Goal: Obtain resource: Download file/media

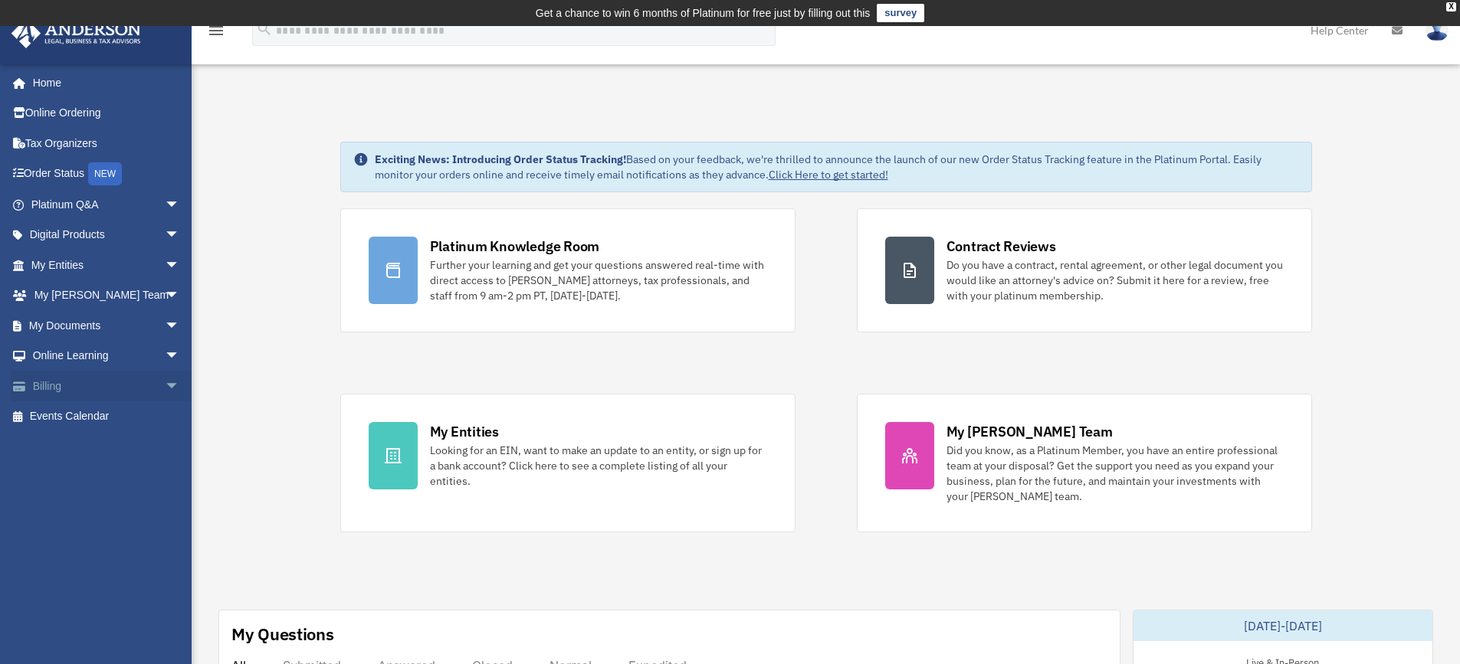
click at [140, 385] on link "Billing arrow_drop_down" at bounding box center [107, 386] width 192 height 31
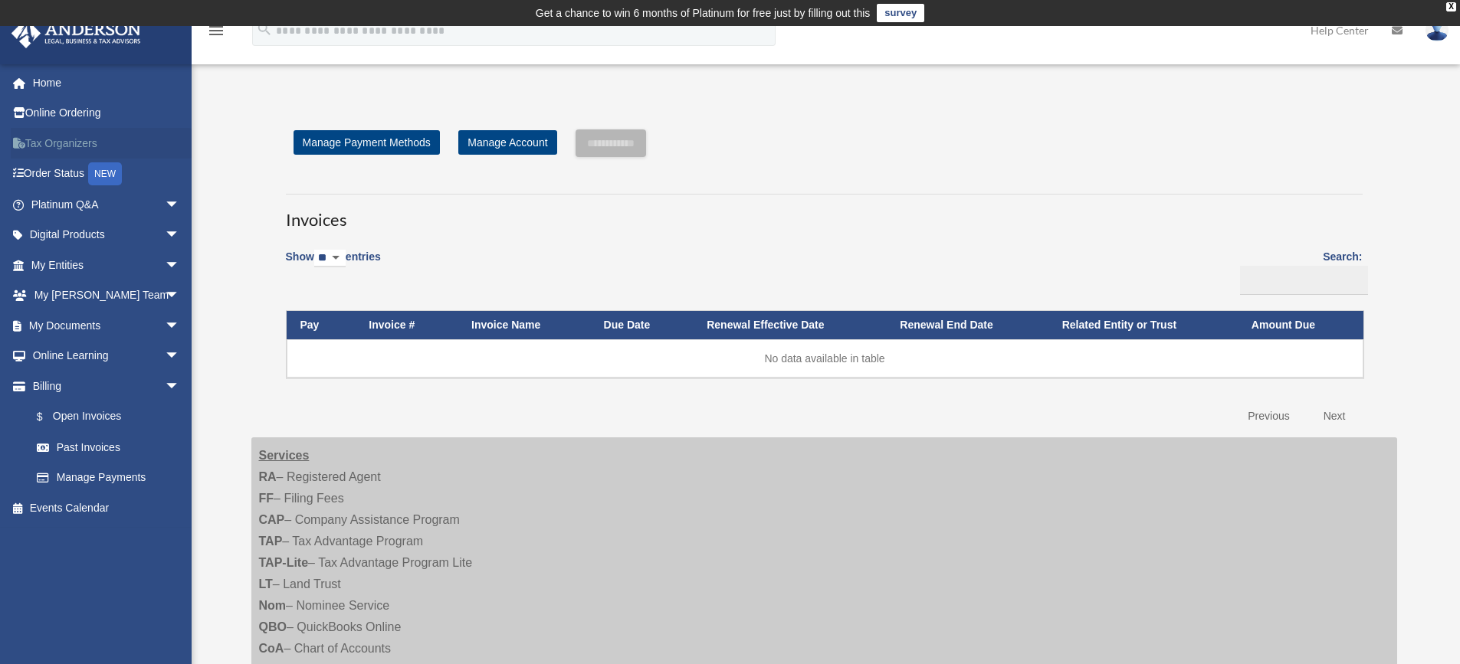
click at [46, 146] on link "Tax Organizers" at bounding box center [107, 143] width 192 height 31
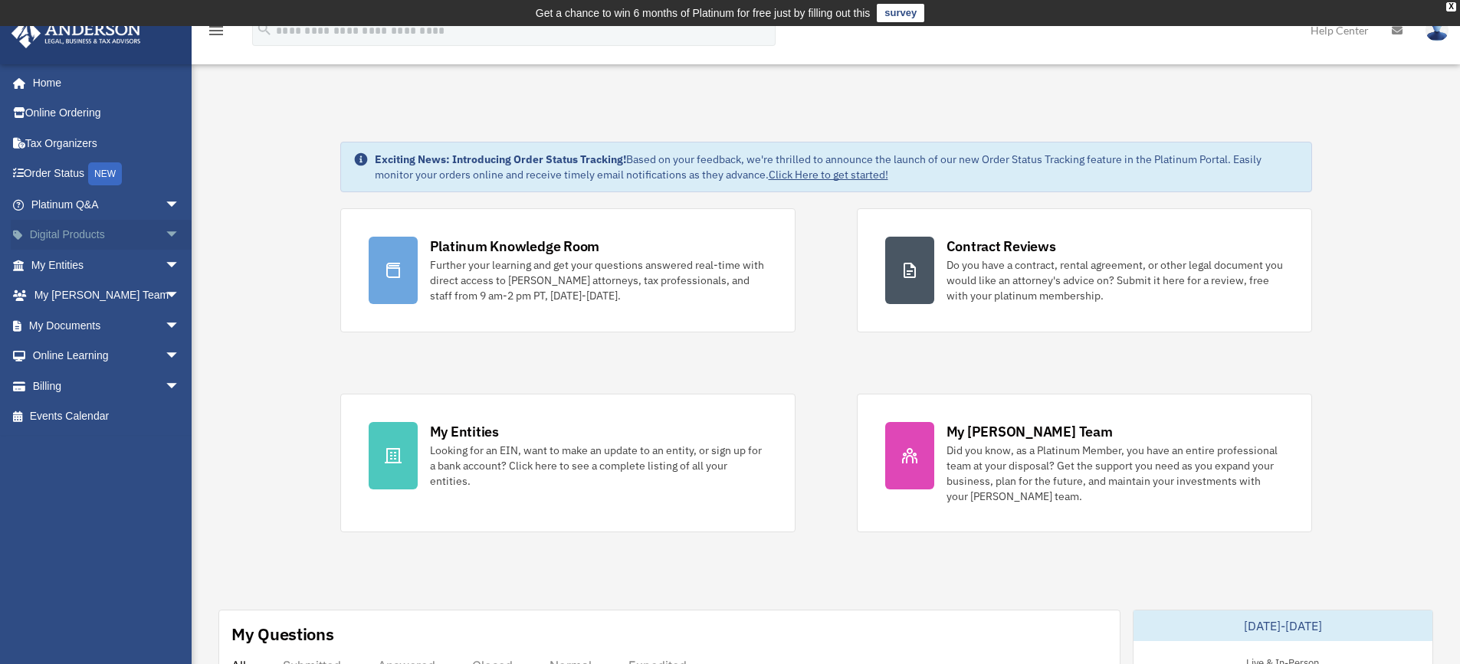
click at [168, 233] on span "arrow_drop_down" at bounding box center [180, 235] width 31 height 31
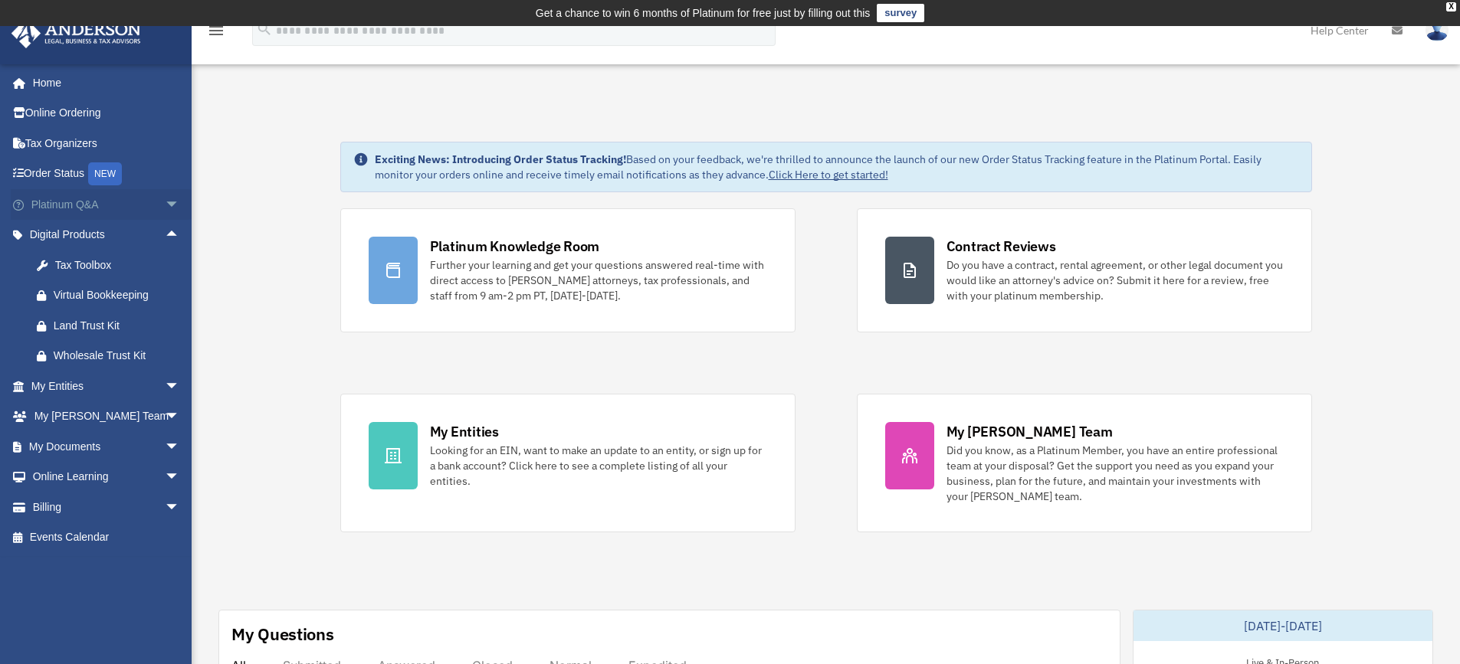
click at [165, 206] on span "arrow_drop_down" at bounding box center [180, 204] width 31 height 31
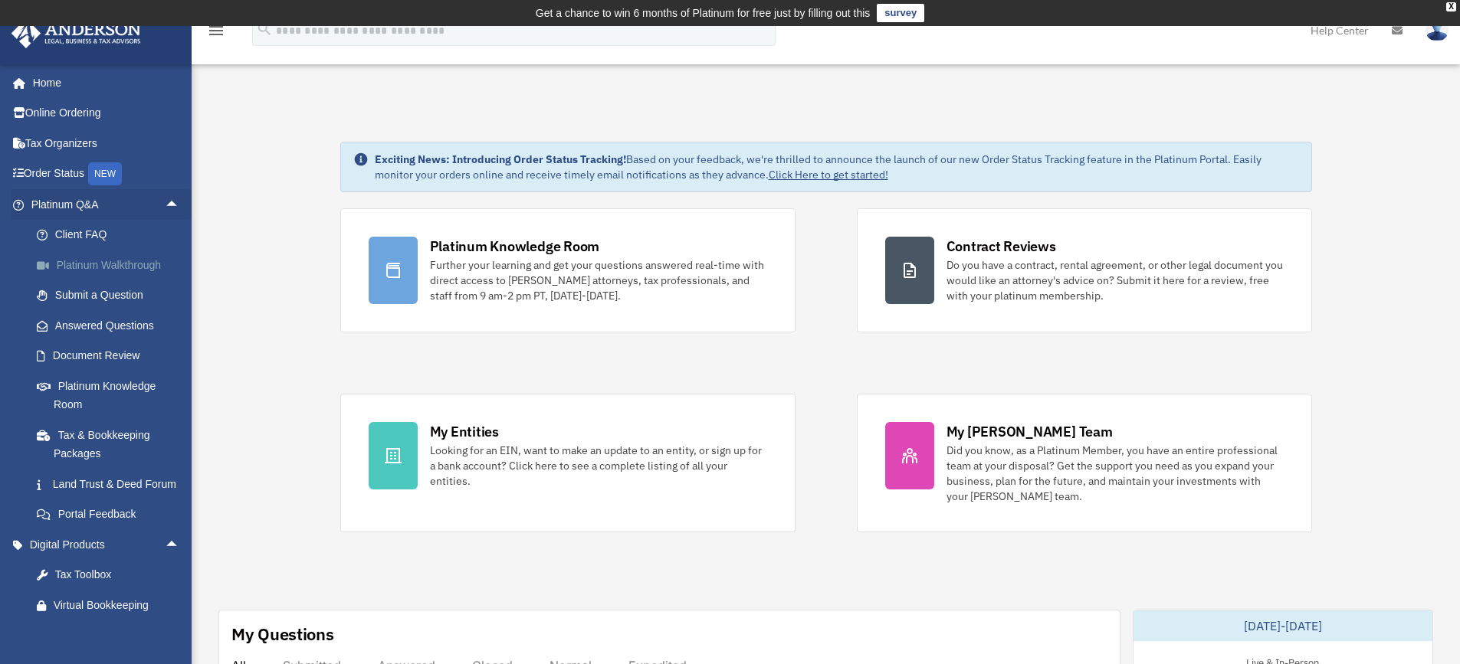
click at [115, 261] on link "Platinum Walkthrough" at bounding box center [112, 265] width 182 height 31
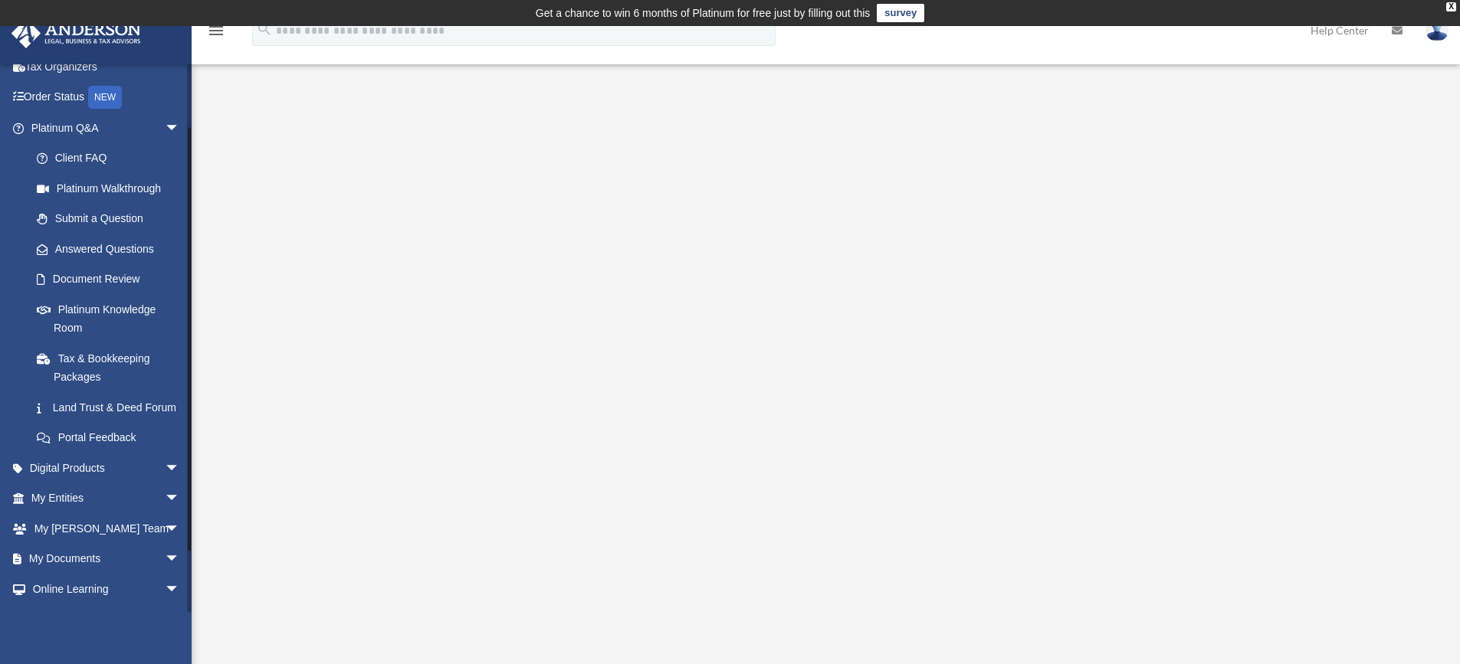
scroll to position [113, 0]
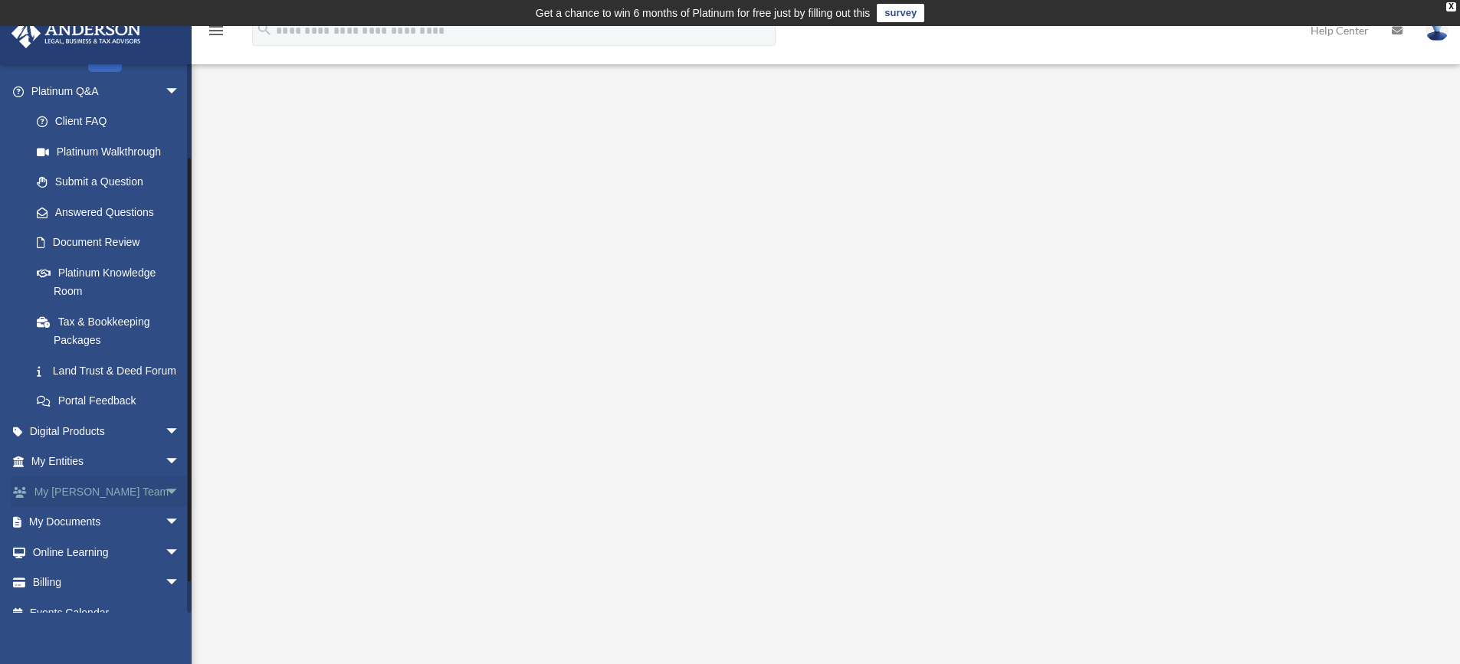
click at [165, 507] on span "arrow_drop_down" at bounding box center [180, 492] width 31 height 31
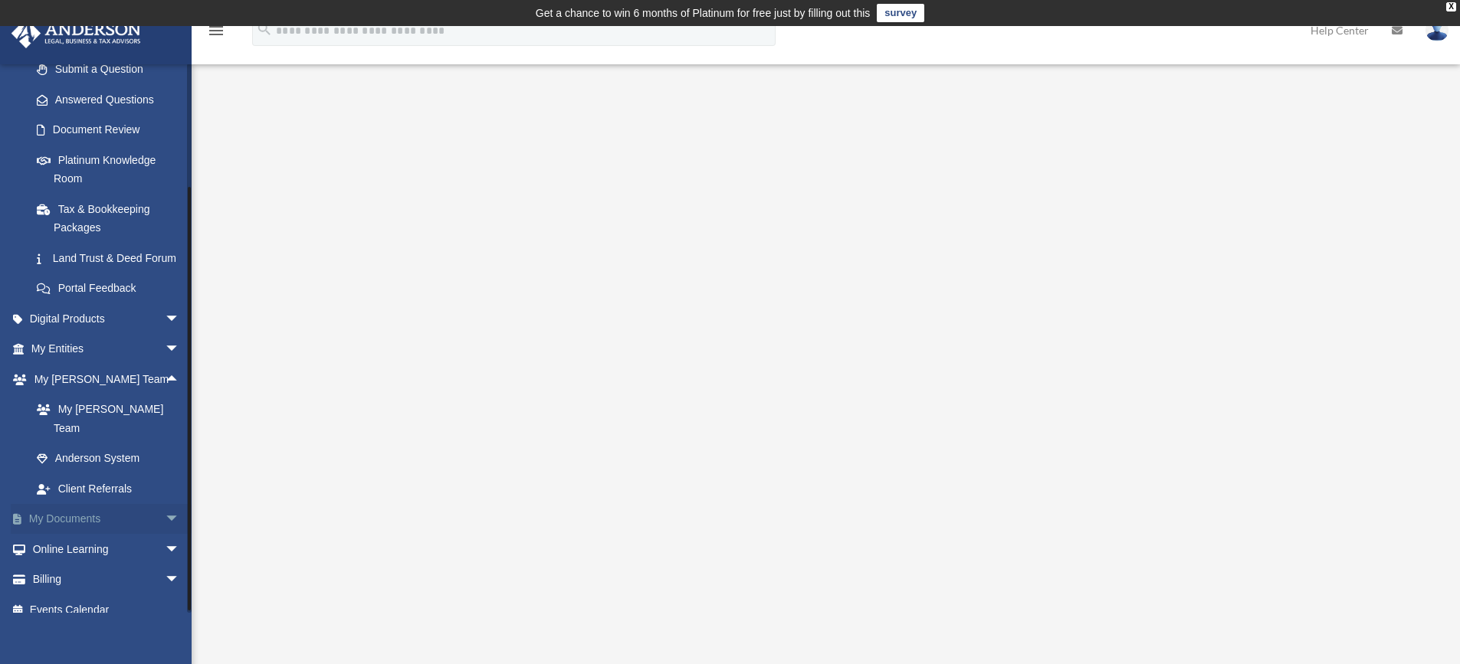
scroll to position [242, 0]
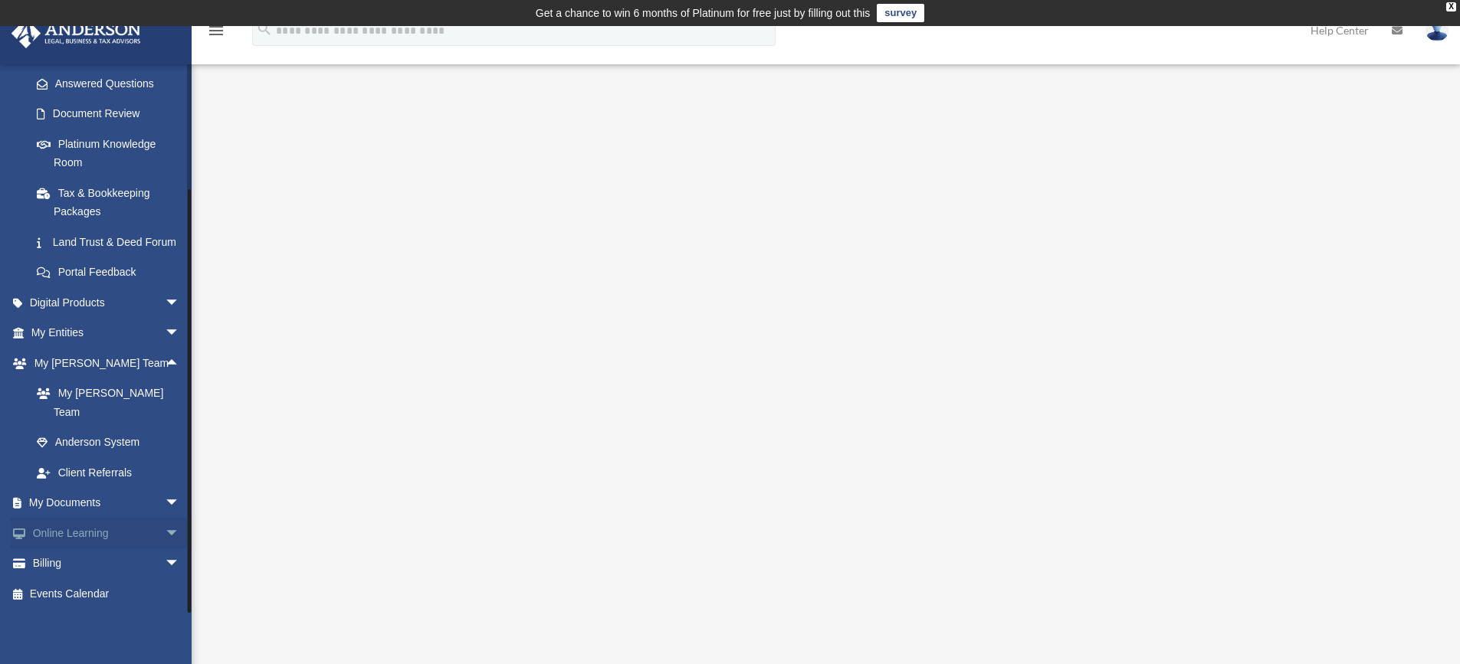
click at [165, 533] on span "arrow_drop_down" at bounding box center [180, 533] width 31 height 31
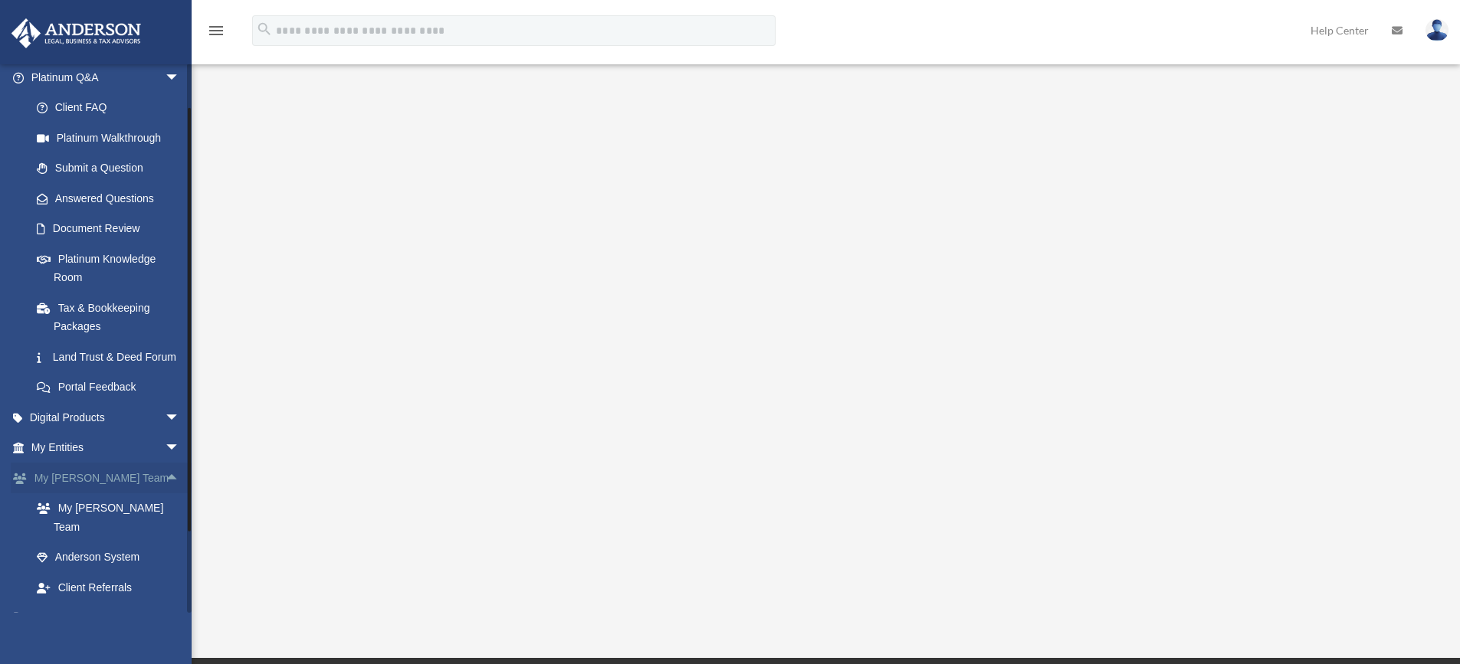
scroll to position [103, 0]
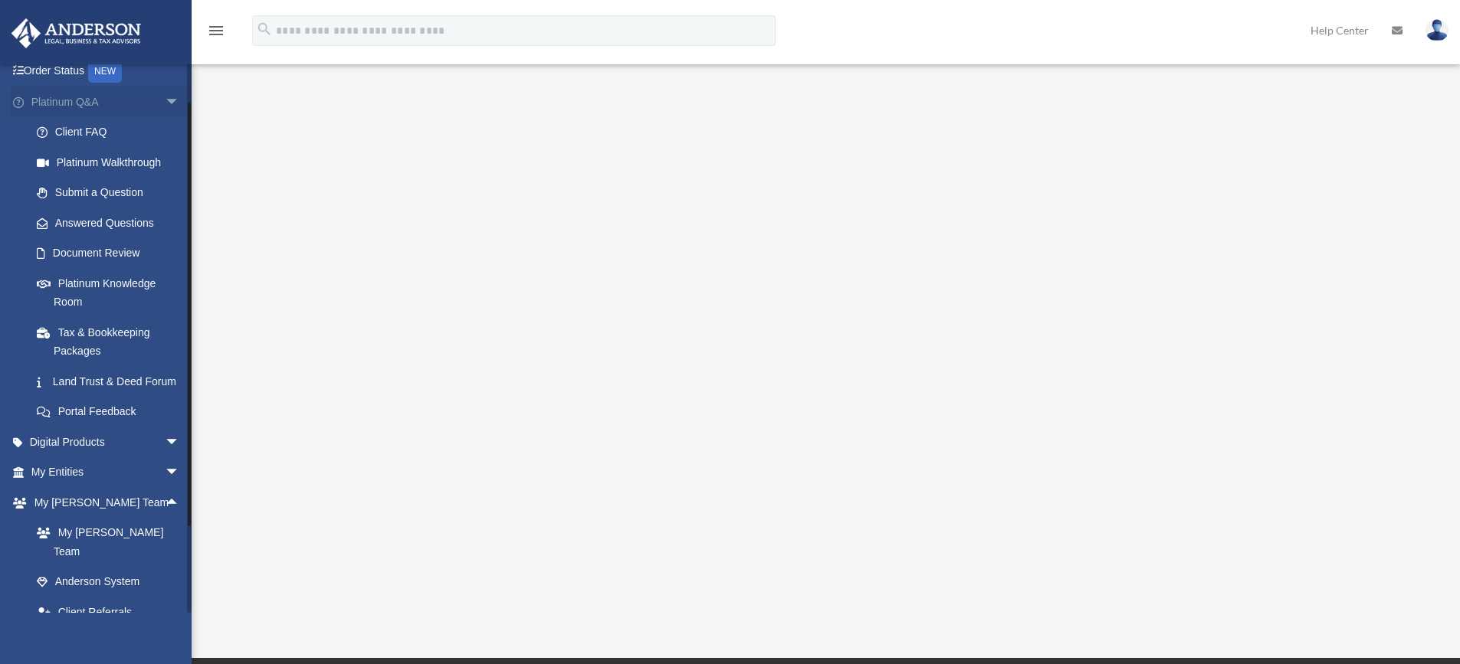
click at [165, 103] on span "arrow_drop_down" at bounding box center [180, 102] width 31 height 31
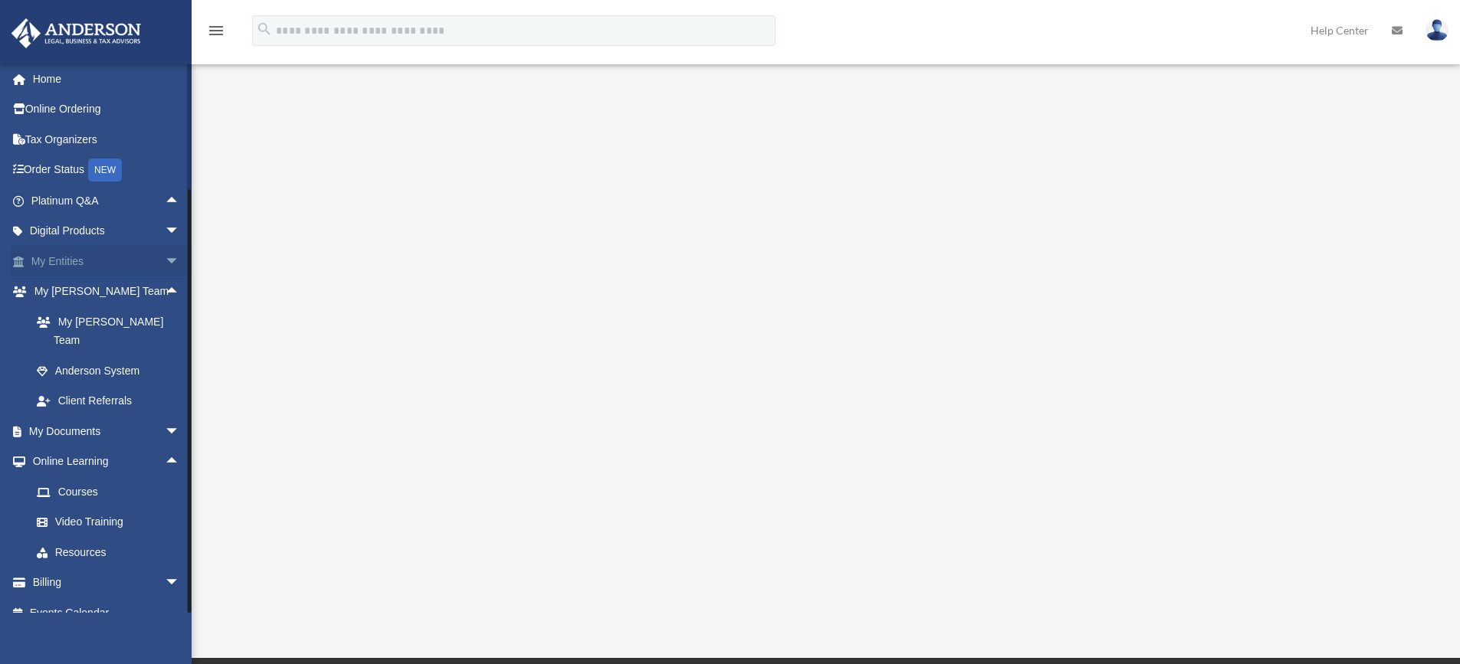
click at [165, 258] on span "arrow_drop_down" at bounding box center [180, 261] width 31 height 31
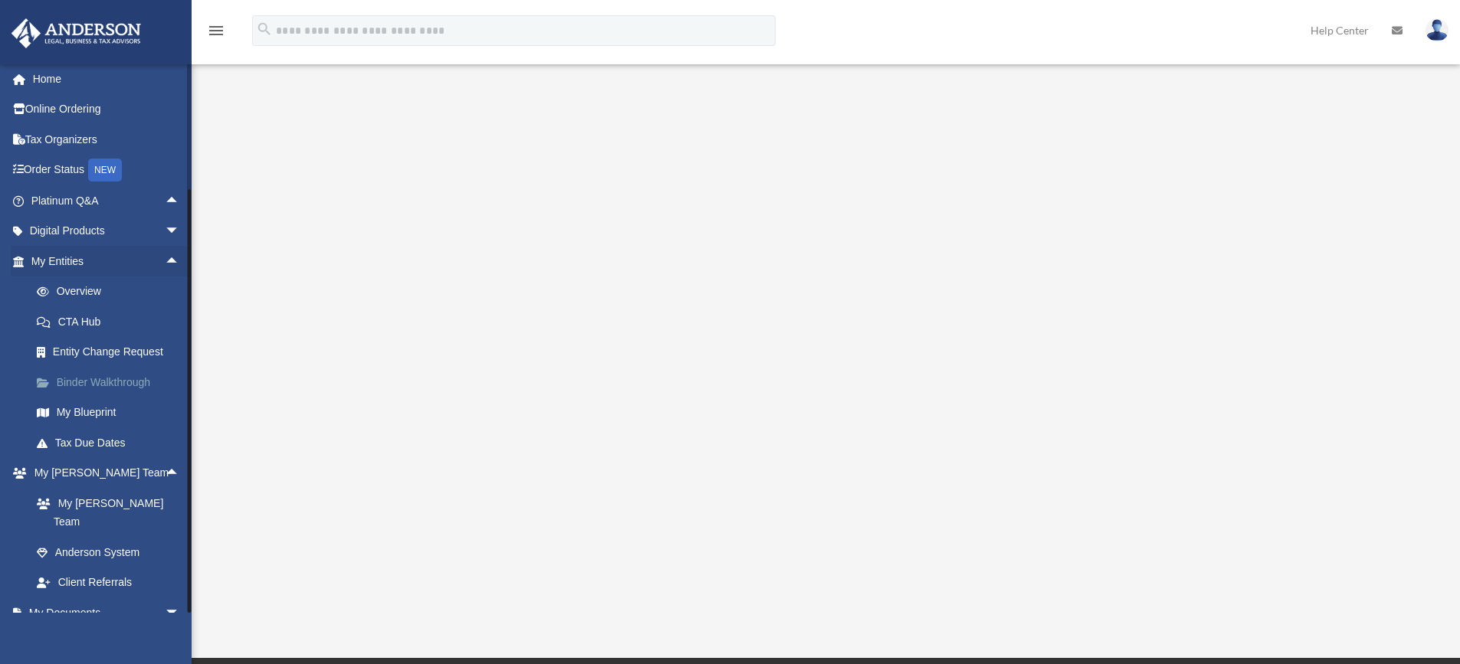
click at [103, 378] on link "Binder Walkthrough" at bounding box center [112, 382] width 182 height 31
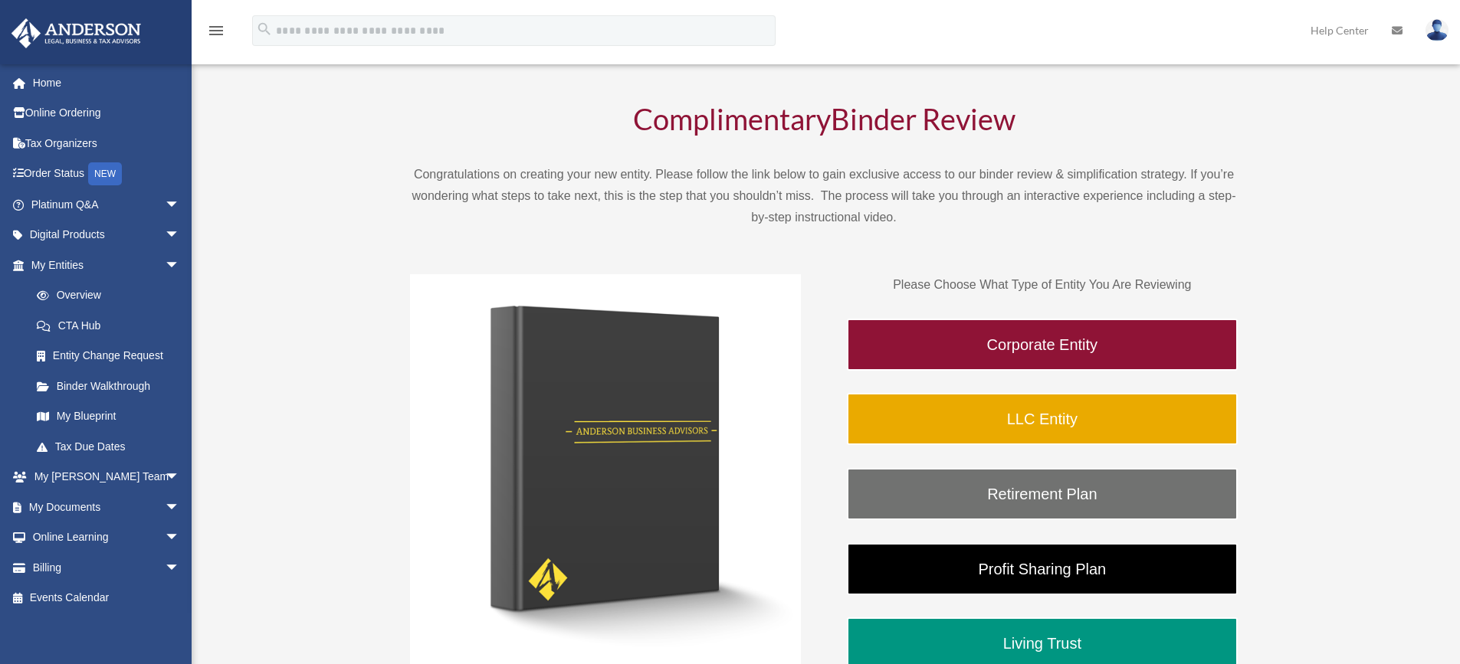
scroll to position [77, 0]
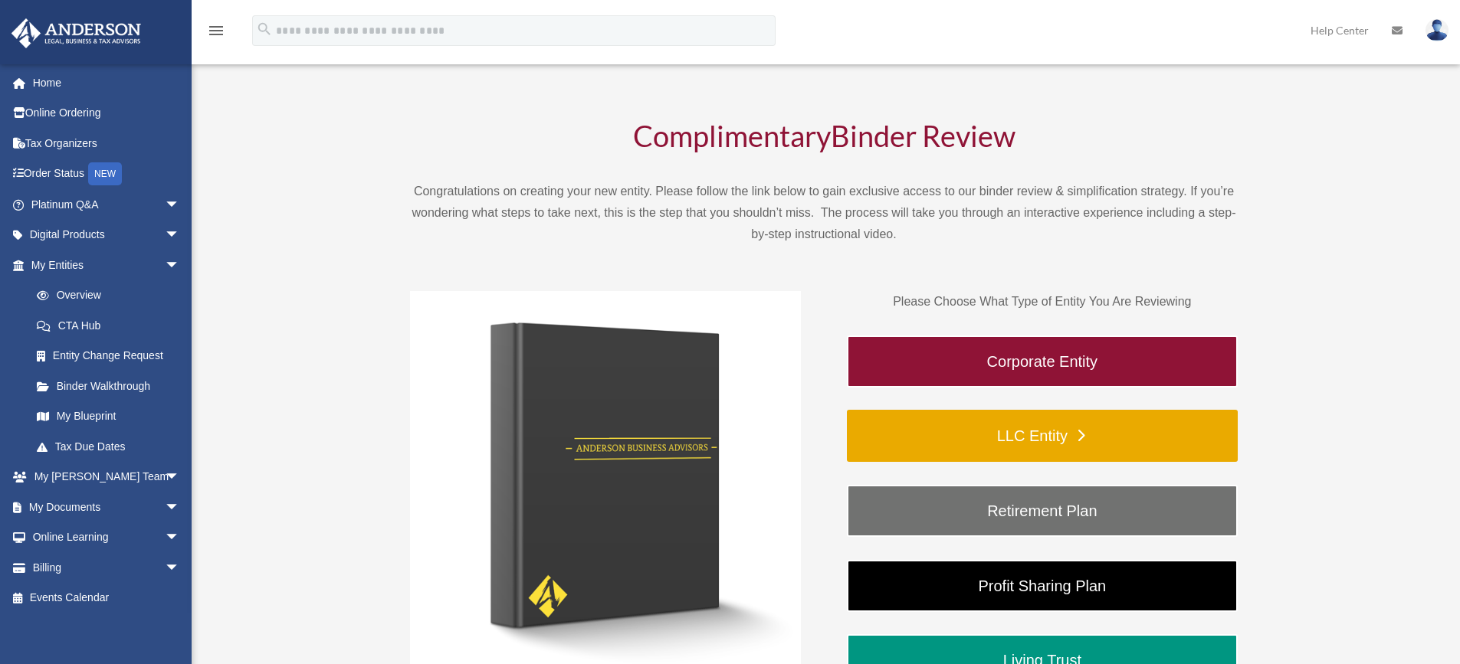
click at [1002, 432] on link "LLC Entity" at bounding box center [1042, 436] width 391 height 52
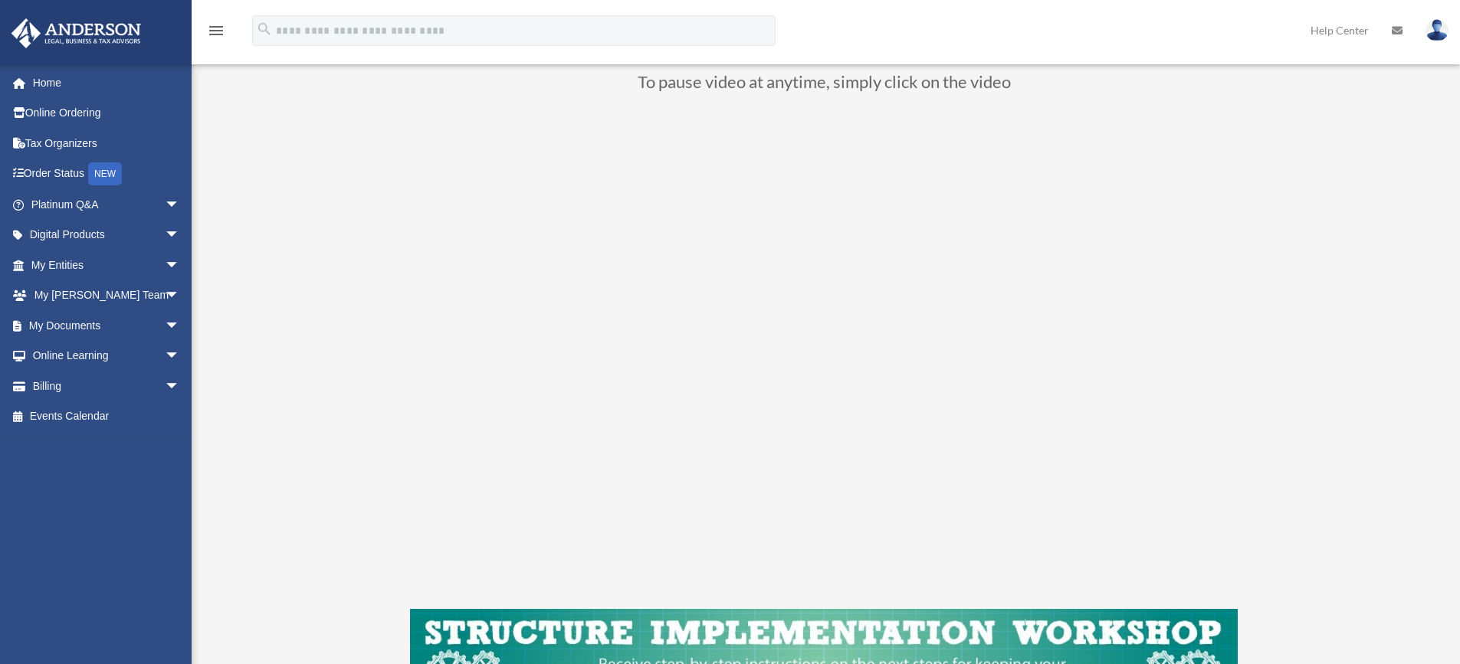
scroll to position [151, 0]
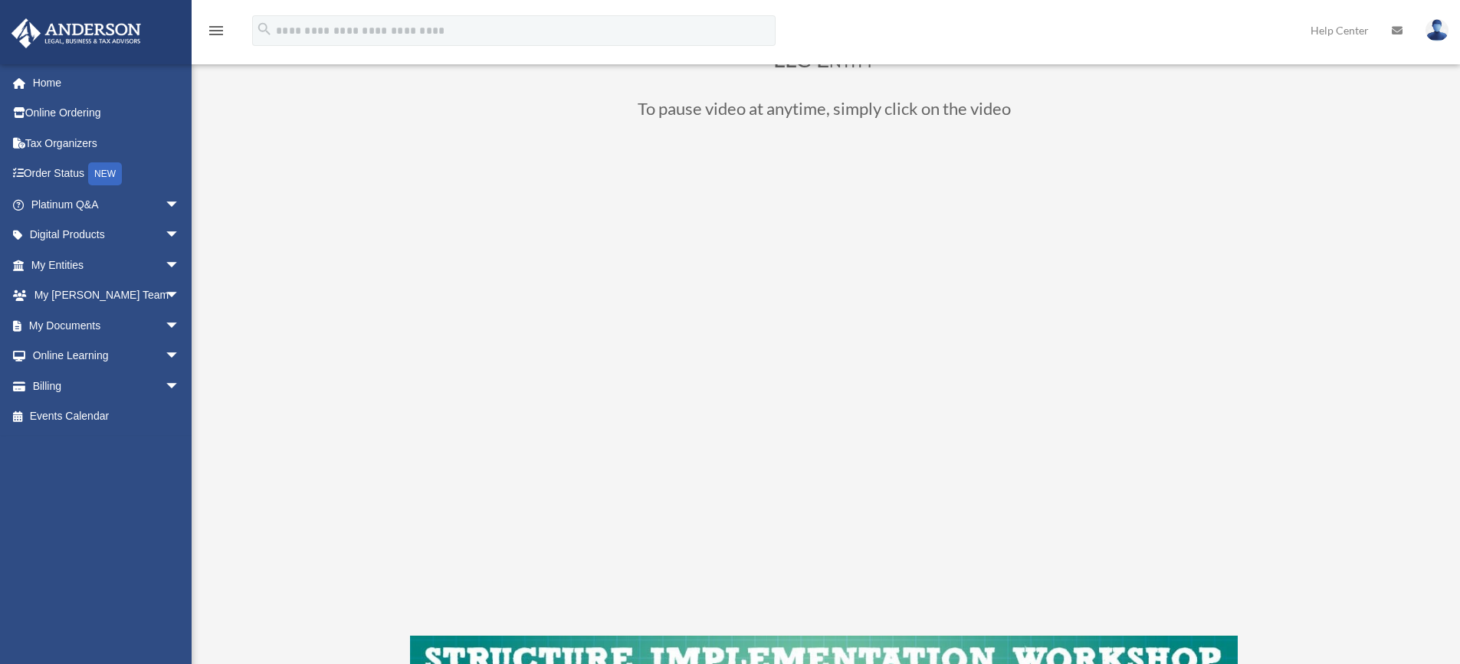
click at [408, 441] on div "LLC Entity To pause video at anytime, simply click on the video" at bounding box center [824, 408] width 1146 height 858
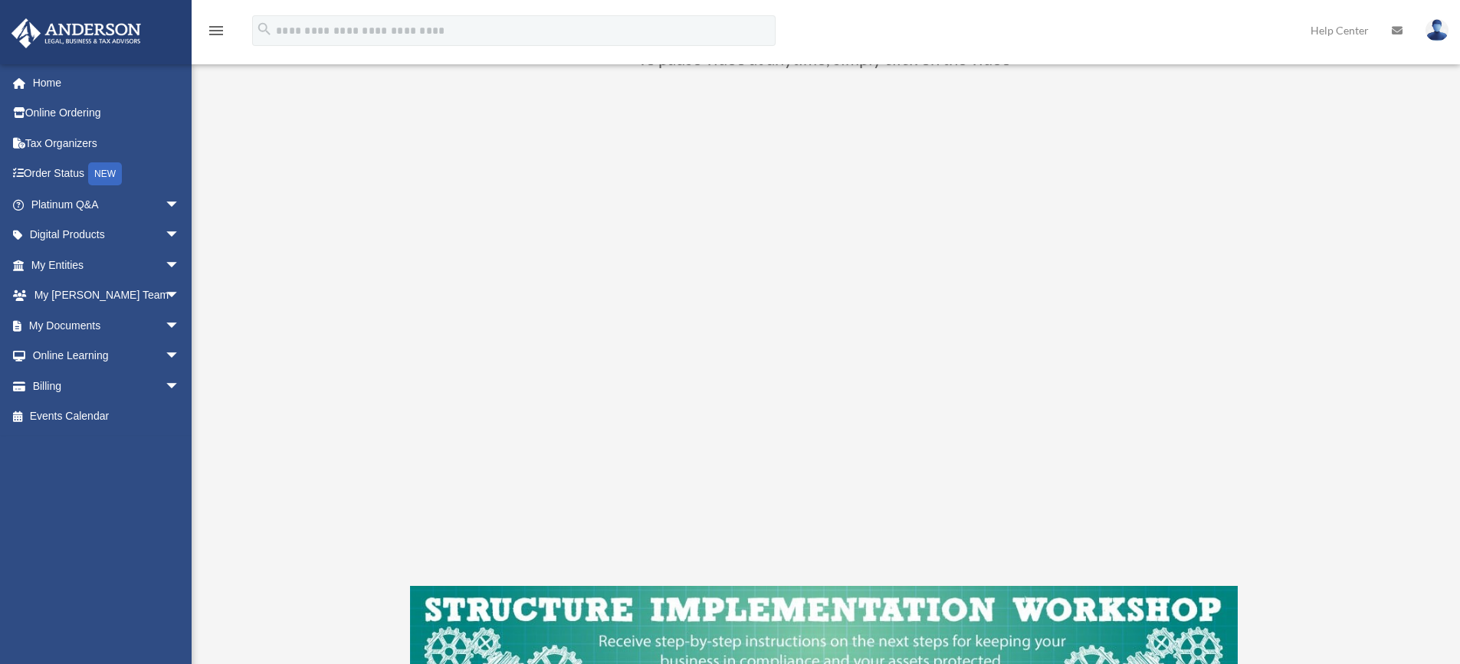
scroll to position [230, 0]
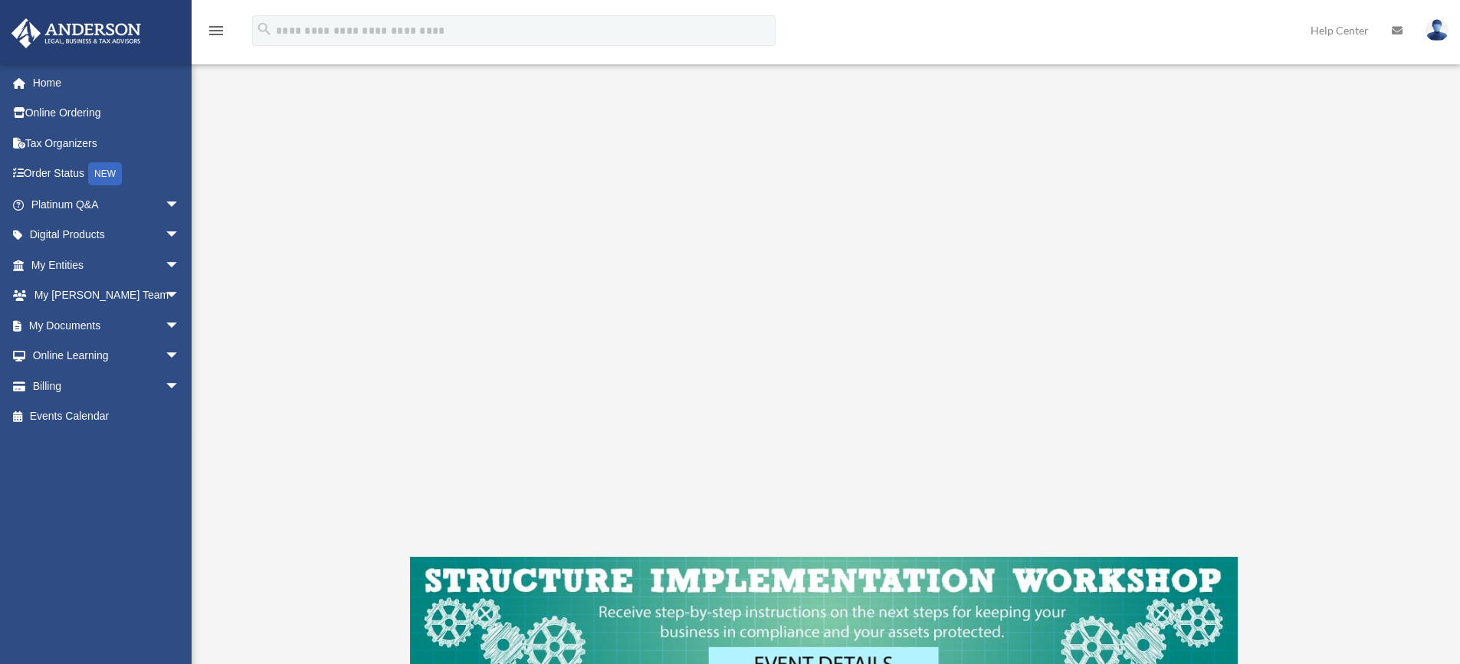
click at [346, 441] on div "LLC Entity To pause video at anytime, simply click on the video" at bounding box center [824, 329] width 1146 height 858
click at [391, 441] on div "LLC Entity To pause video at anytime, simply click on the video" at bounding box center [824, 329] width 1146 height 858
click at [165, 318] on span "arrow_drop_down" at bounding box center [180, 325] width 31 height 31
click at [61, 355] on link "Box" at bounding box center [112, 356] width 182 height 31
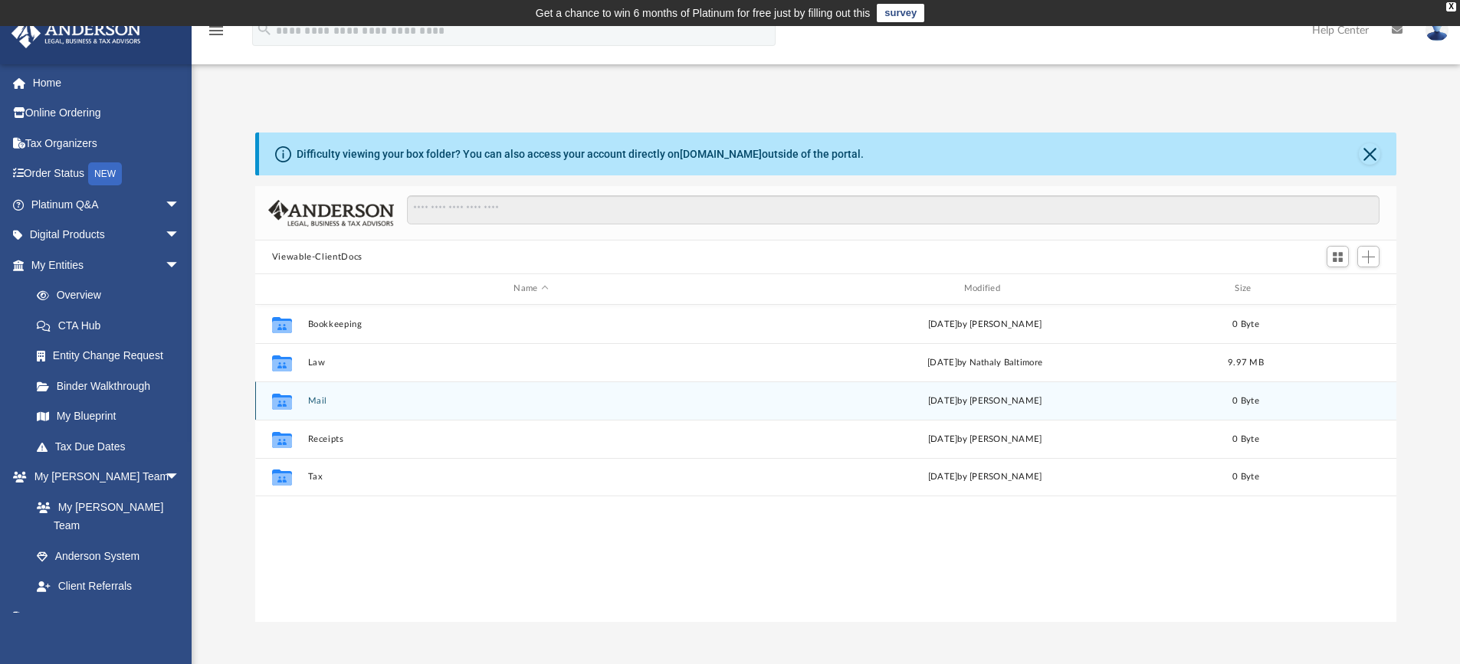
scroll to position [337, 1130]
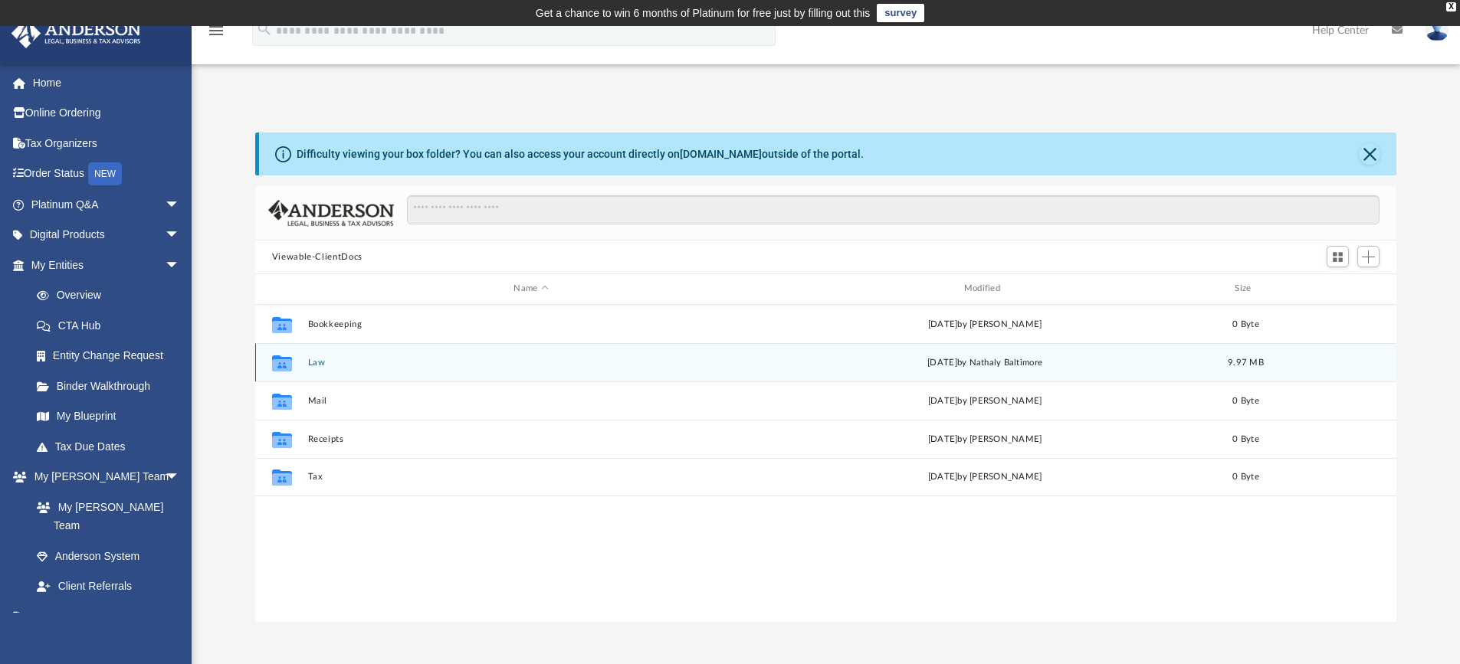
click at [316, 362] on button "Law" at bounding box center [530, 363] width 447 height 10
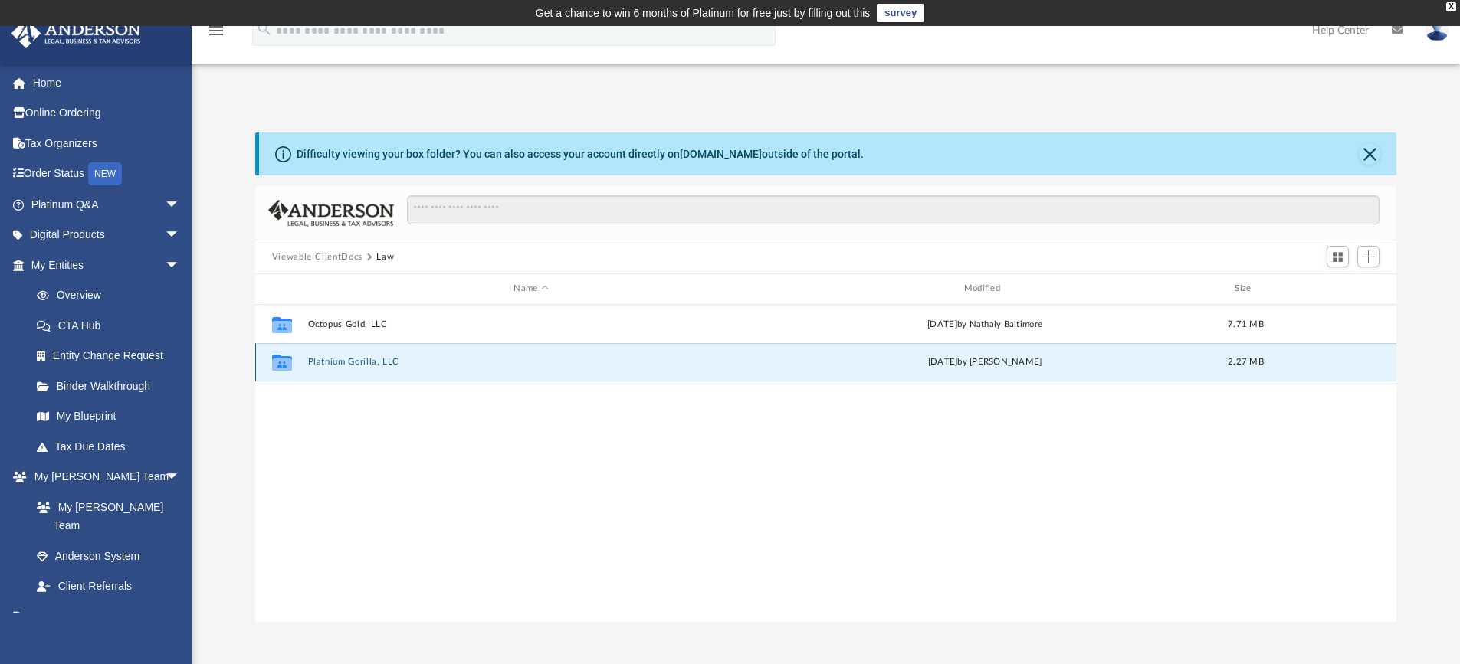
click at [343, 360] on button "Platnium Gorilla, LLC" at bounding box center [530, 362] width 447 height 10
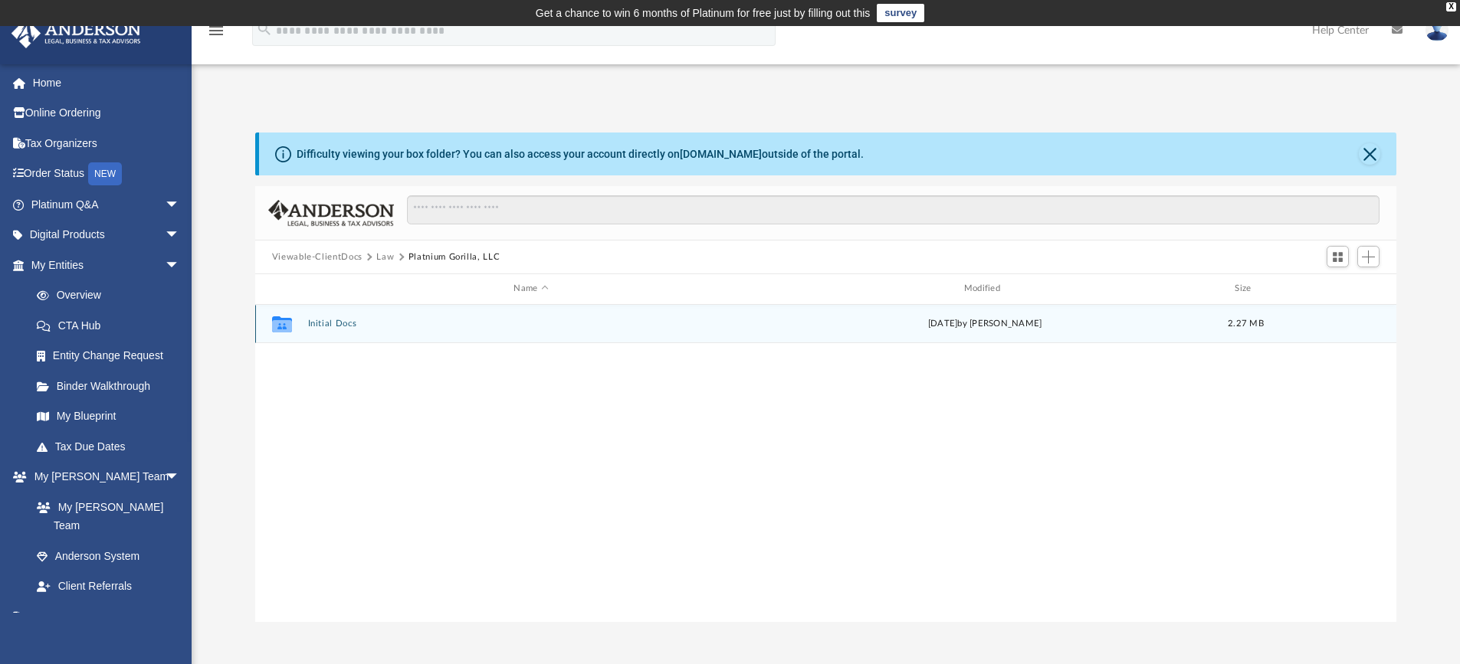
click at [320, 323] on button "Initial Docs" at bounding box center [530, 324] width 447 height 10
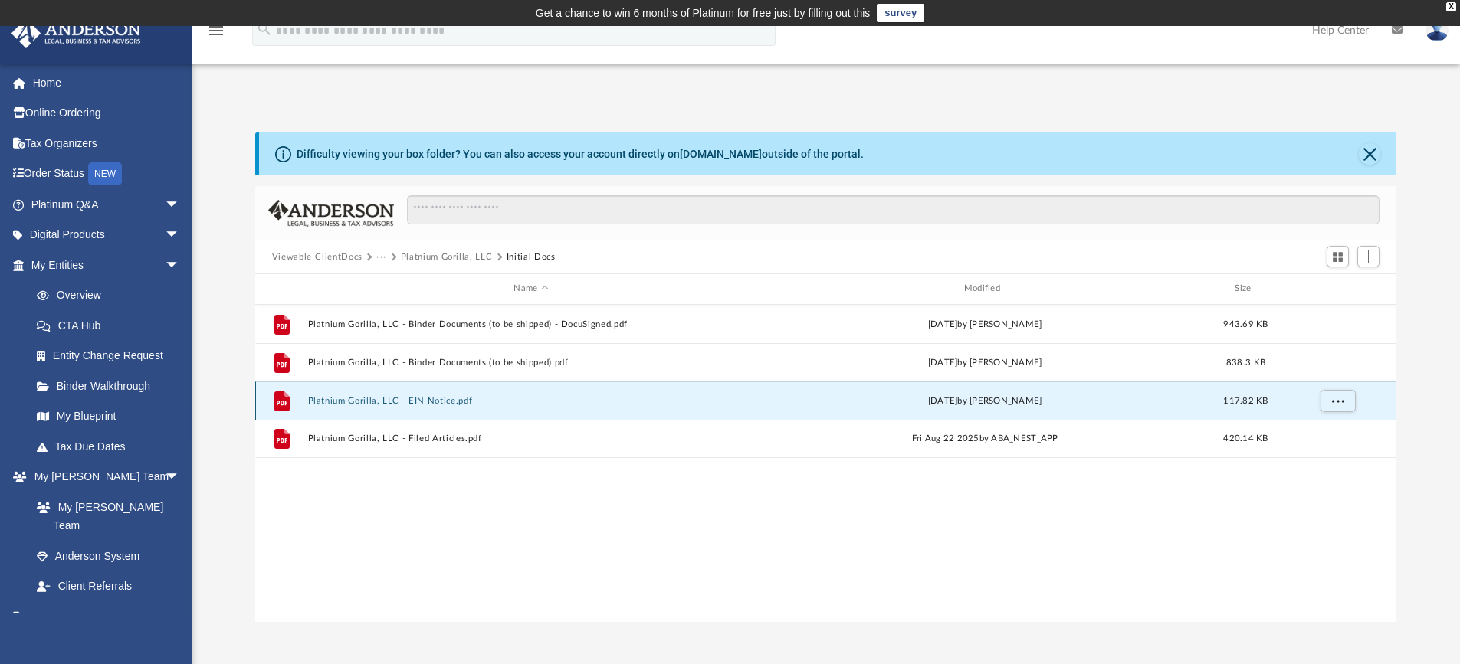
click at [424, 398] on button "Platnium Gorilla, LLC - EIN Notice.pdf" at bounding box center [530, 401] width 447 height 10
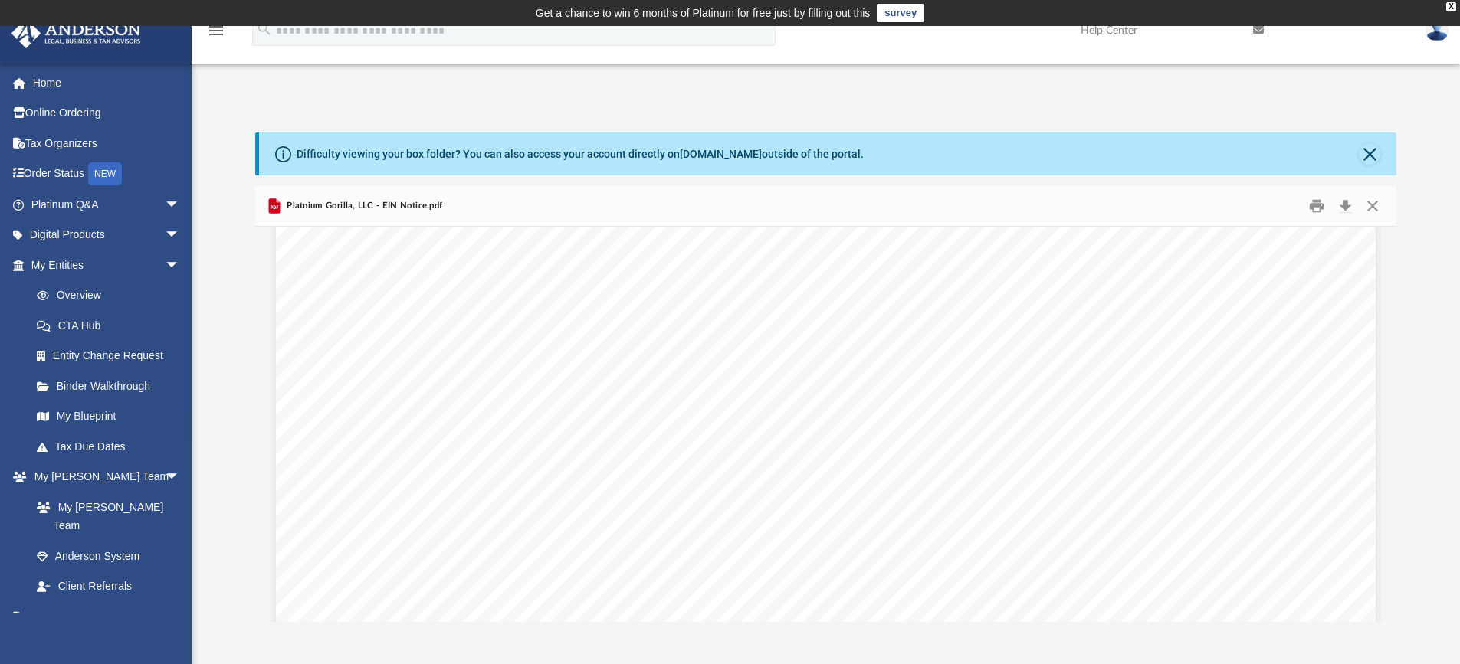
scroll to position [0, 0]
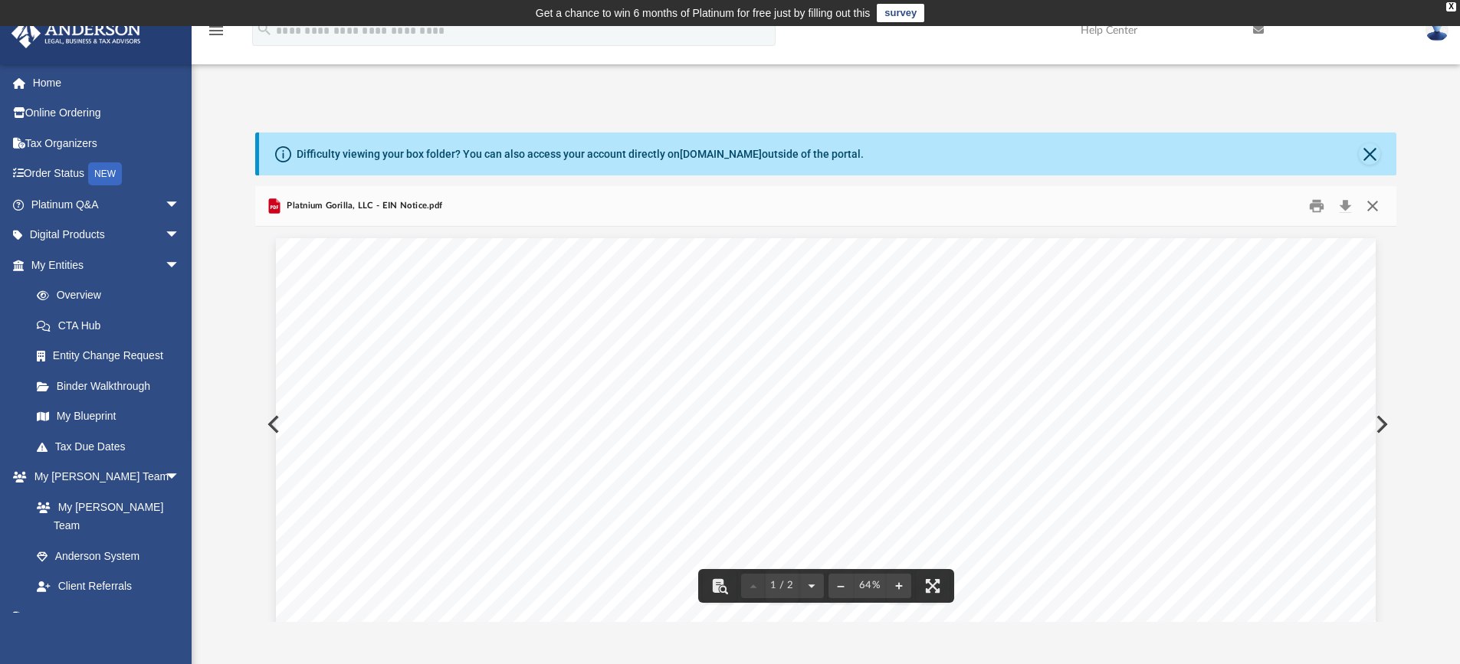
click at [1372, 203] on button "Close" at bounding box center [1373, 207] width 28 height 24
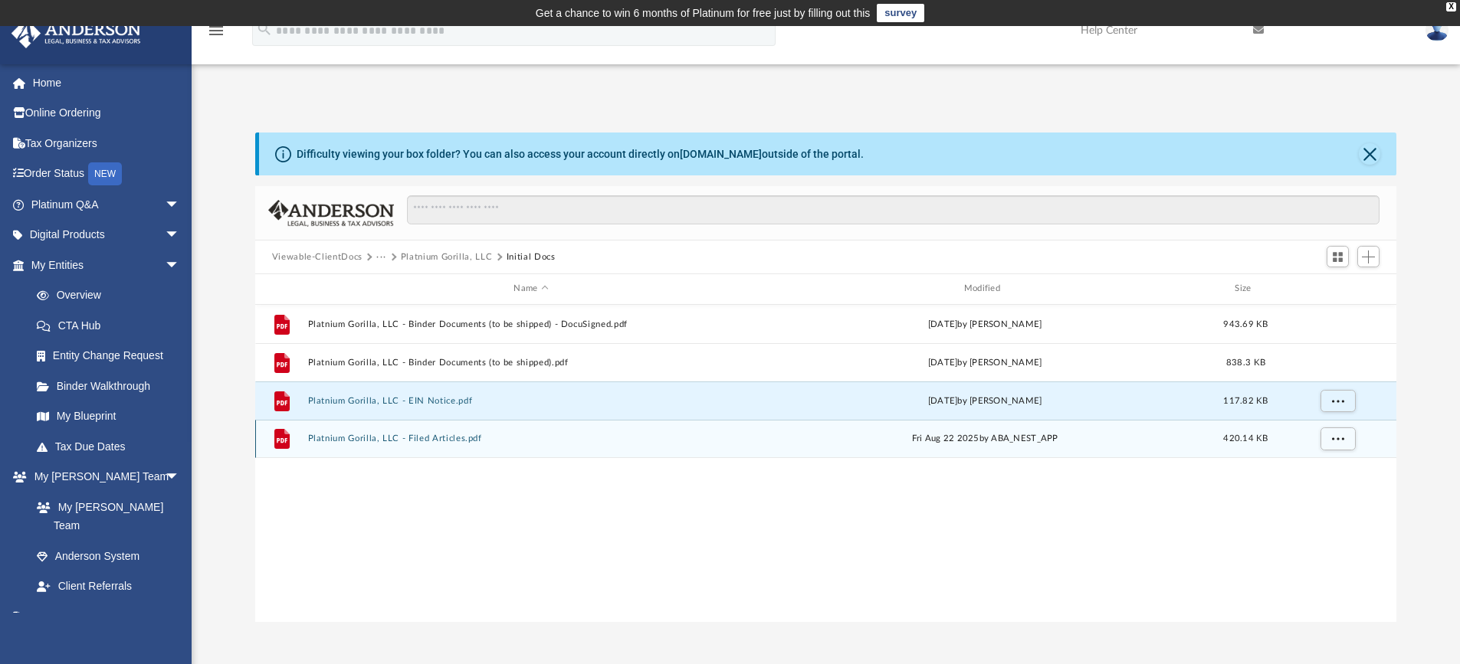
click at [418, 444] on button "Platnium Gorilla, LLC - Filed Articles.pdf" at bounding box center [530, 439] width 447 height 10
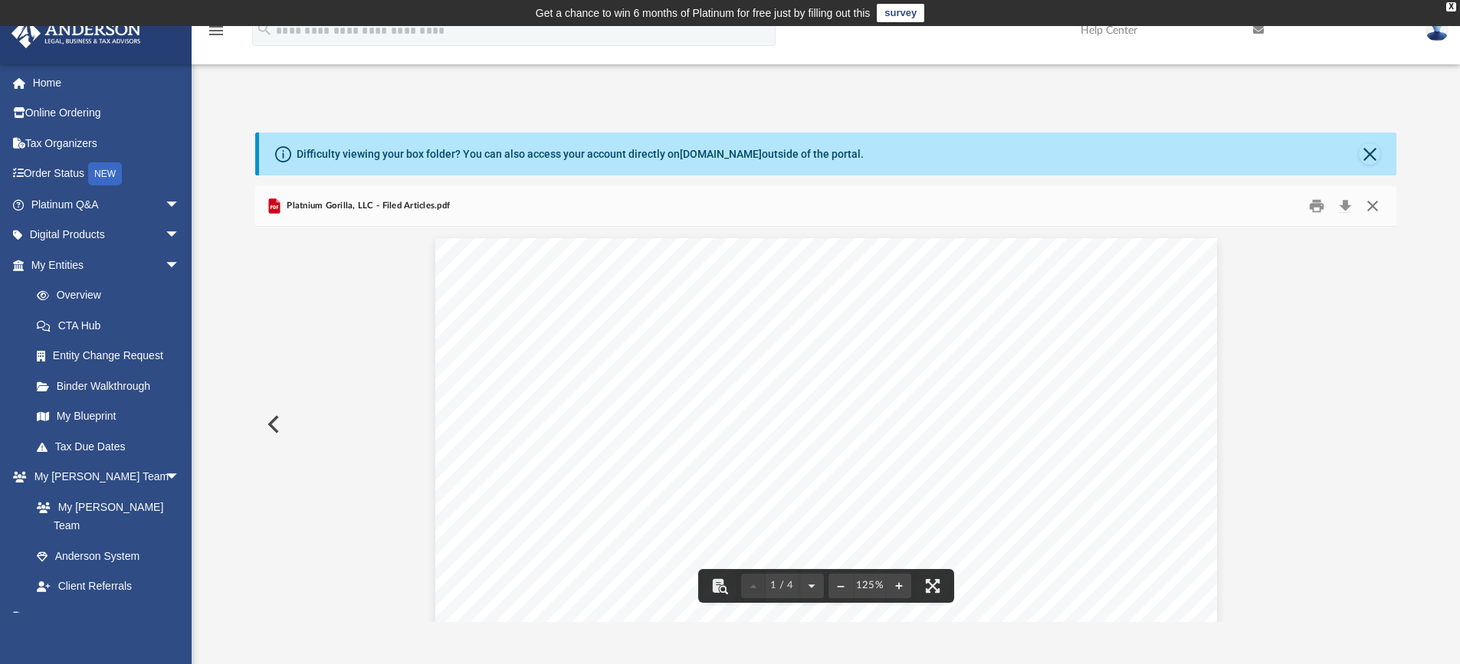
click at [1367, 208] on button "Close" at bounding box center [1373, 207] width 28 height 24
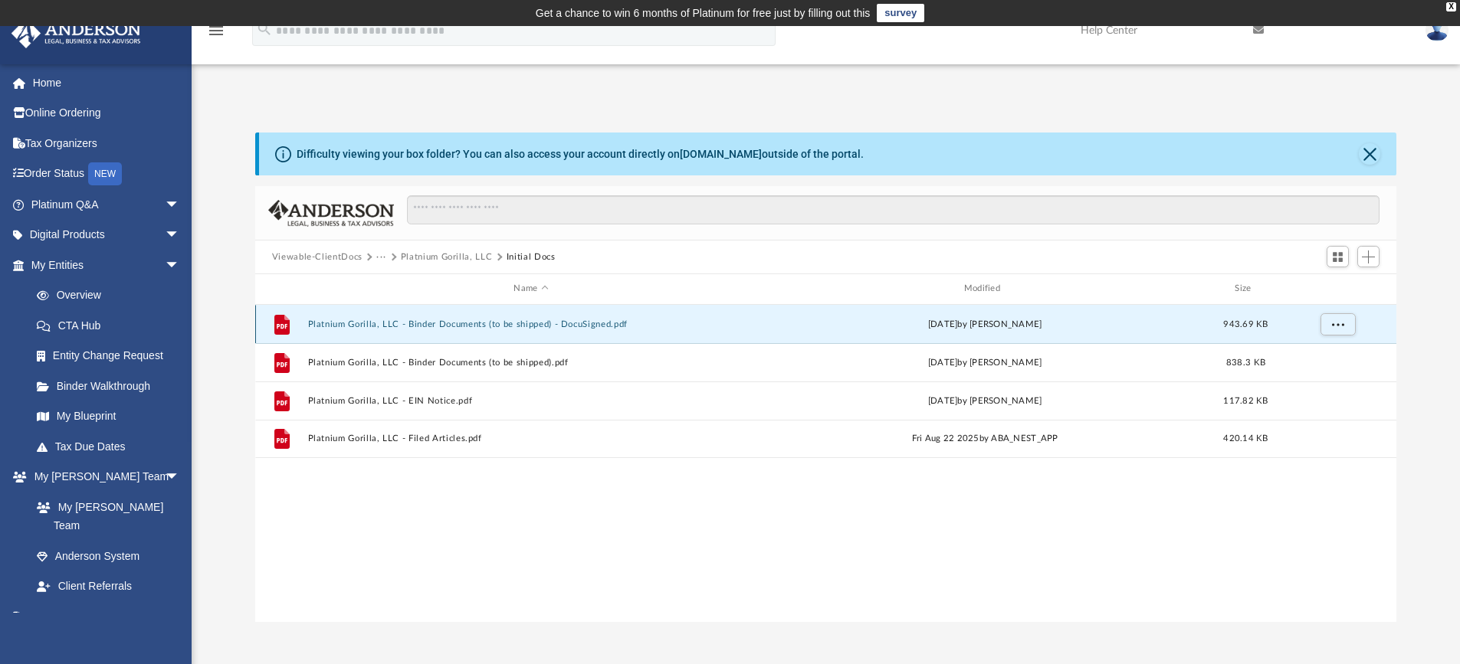
click at [461, 323] on button "Platnium Gorilla, LLC - Binder Documents (to be shipped) - DocuSigned.pdf" at bounding box center [530, 325] width 447 height 10
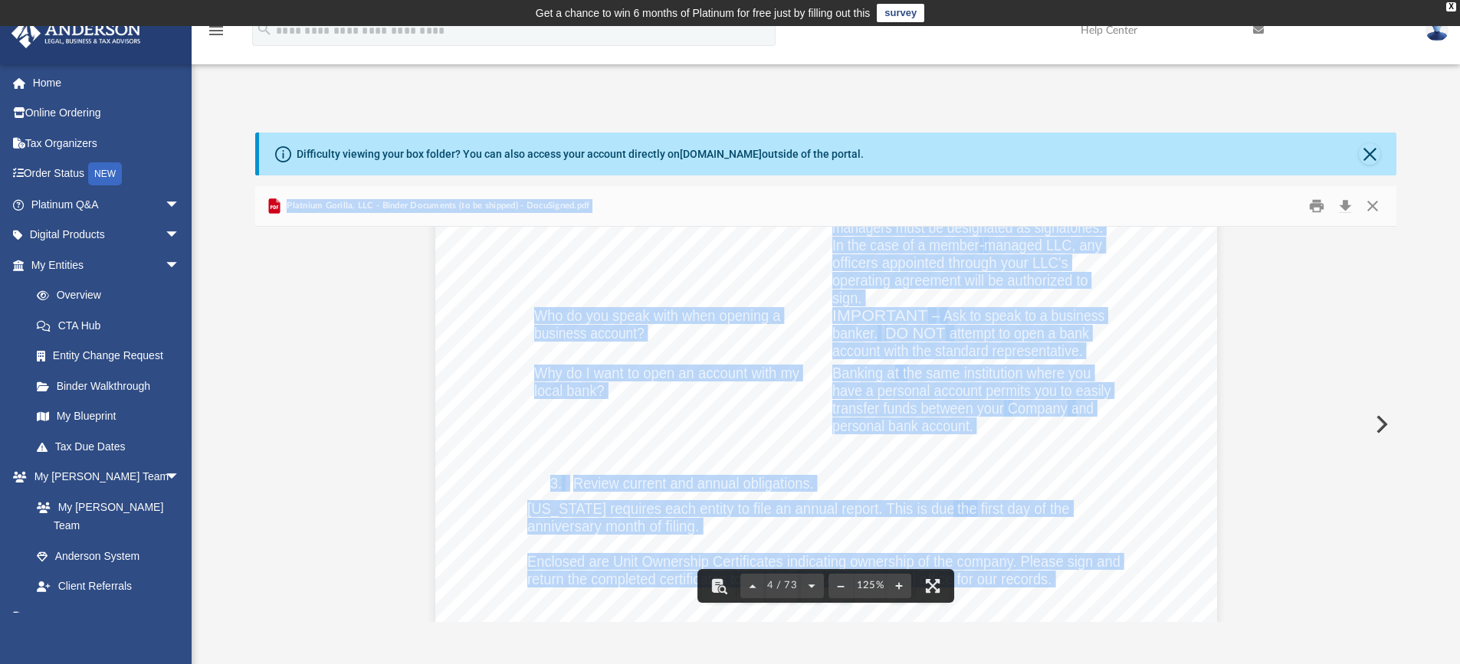
scroll to position [3142, 0]
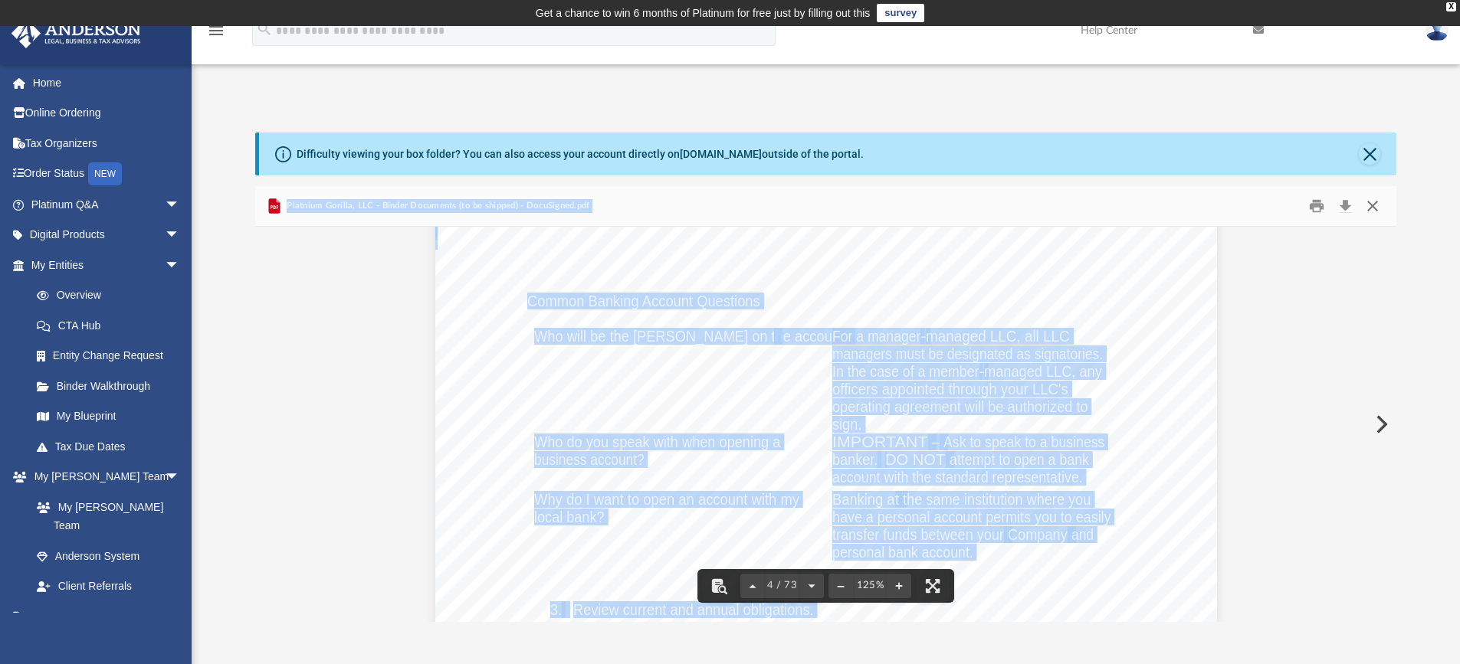
click at [1370, 203] on button "Close" at bounding box center [1373, 207] width 28 height 24
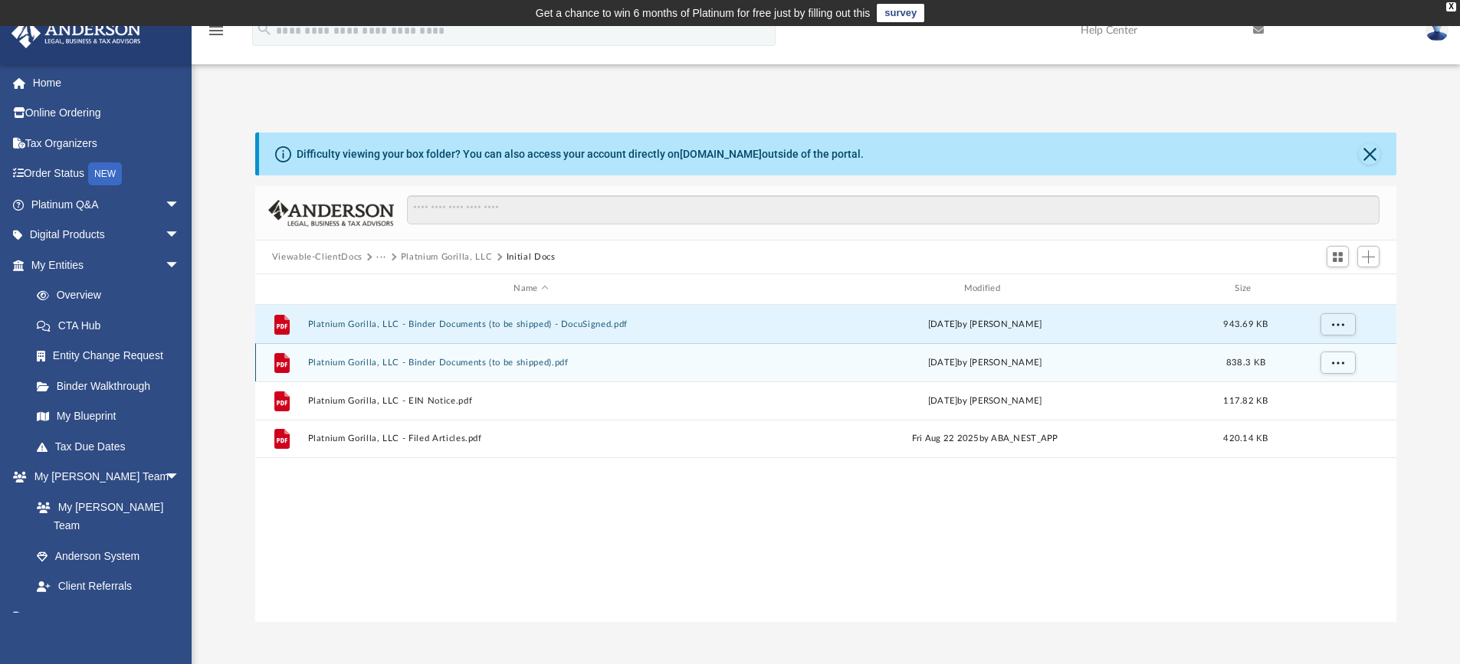
click at [517, 370] on div "File Platnium Gorilla, LLC - Binder Documents (to be shipped).pdf Fri Aug 29 20…" at bounding box center [826, 362] width 1142 height 38
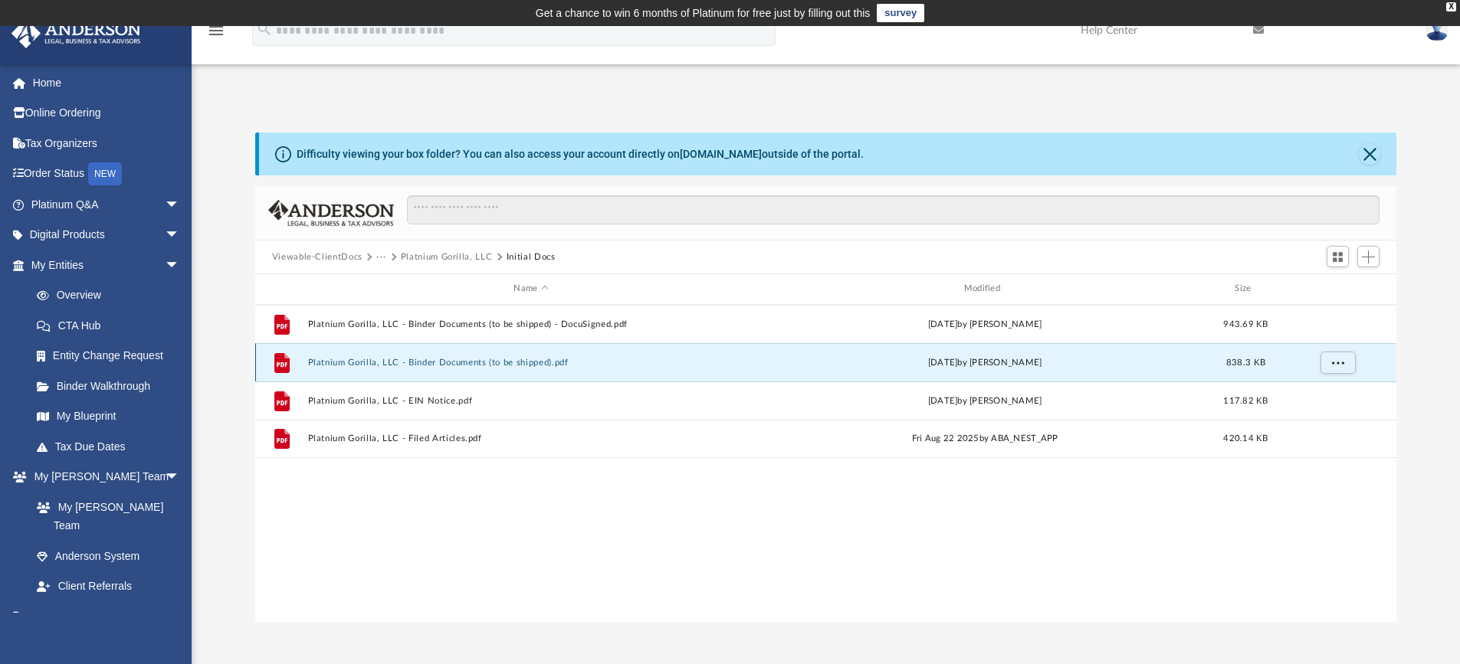
click at [517, 370] on div "File Platnium Gorilla, LLC - Binder Documents (to be shipped).pdf Fri Aug 29 20…" at bounding box center [826, 362] width 1142 height 38
click at [418, 369] on div "File Platnium Gorilla, LLC - Binder Documents (to be shipped).pdf Fri Aug 29 20…" at bounding box center [826, 362] width 1142 height 38
click at [396, 360] on button "Platnium Gorilla, LLC - Binder Documents (to be shipped).pdf" at bounding box center [530, 363] width 447 height 10
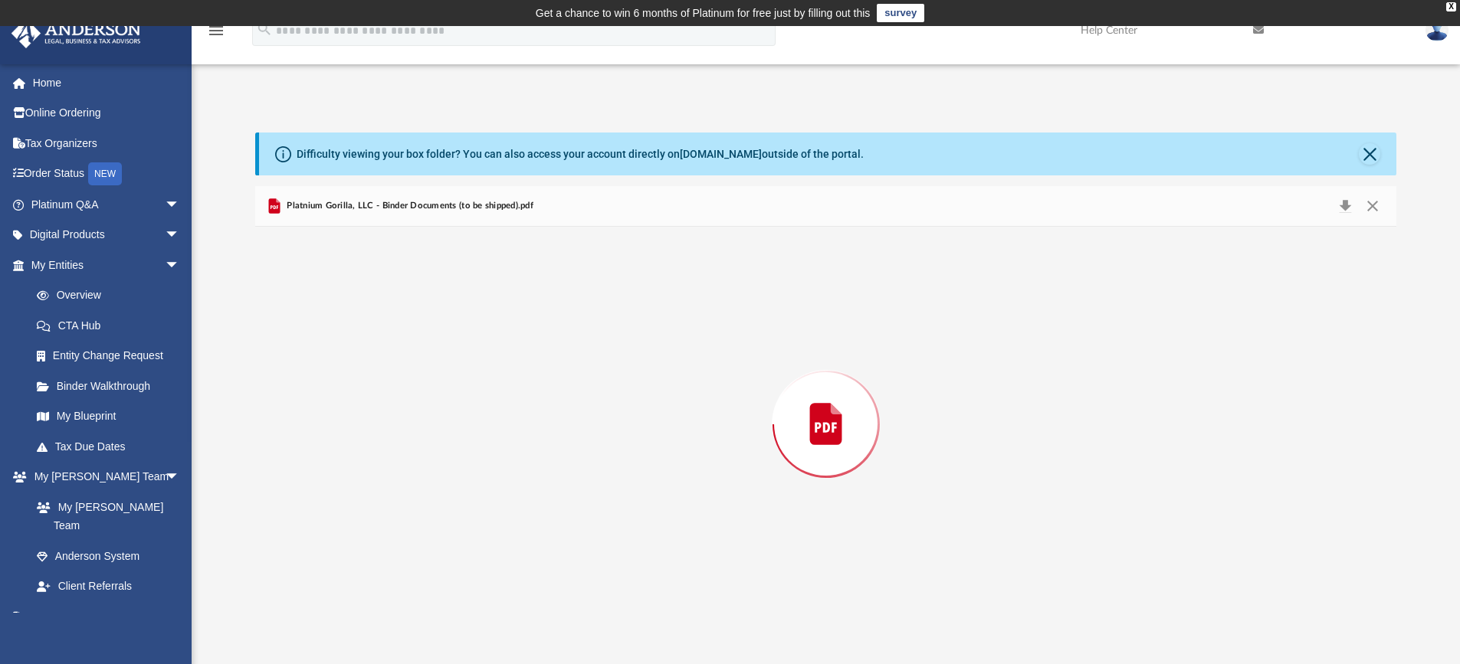
click at [396, 360] on div "Preview" at bounding box center [826, 424] width 1142 height 395
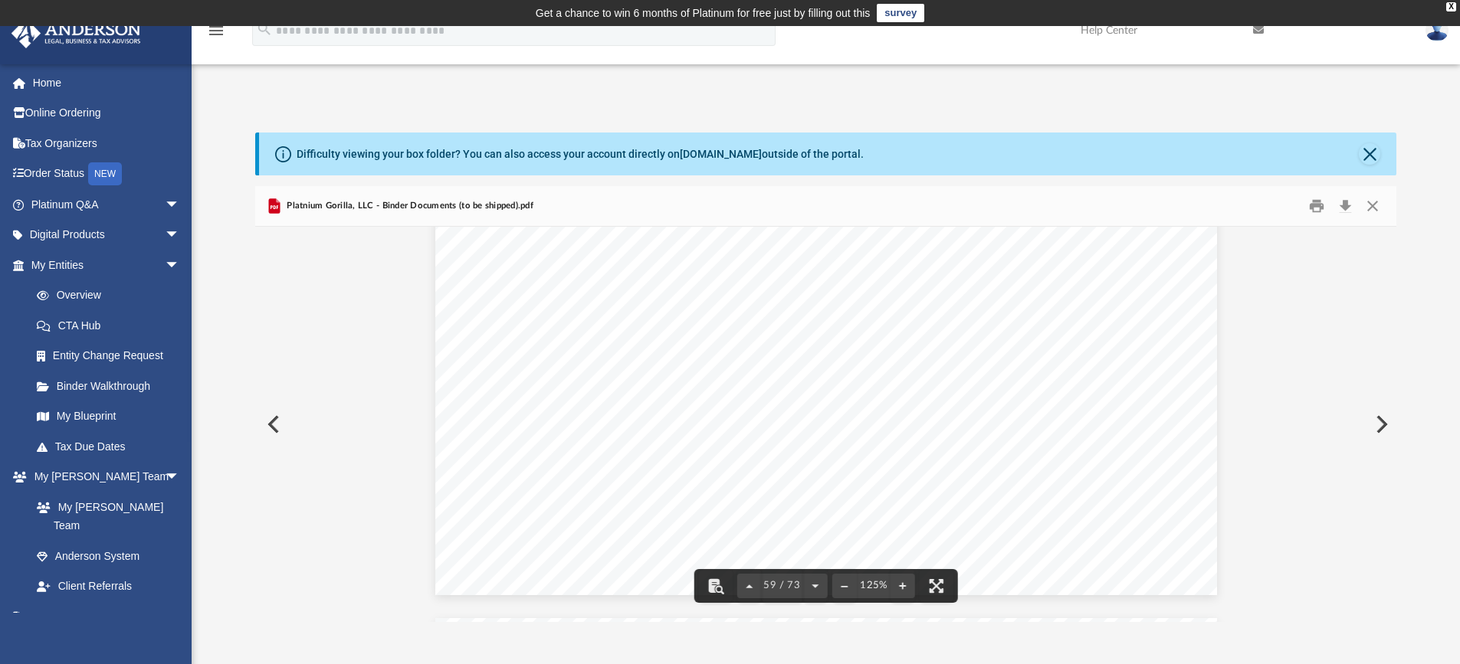
scroll to position [60547, 0]
click at [1397, 477] on div "Difficulty viewing your box folder? You can also access your account directly o…" at bounding box center [826, 378] width 1268 height 490
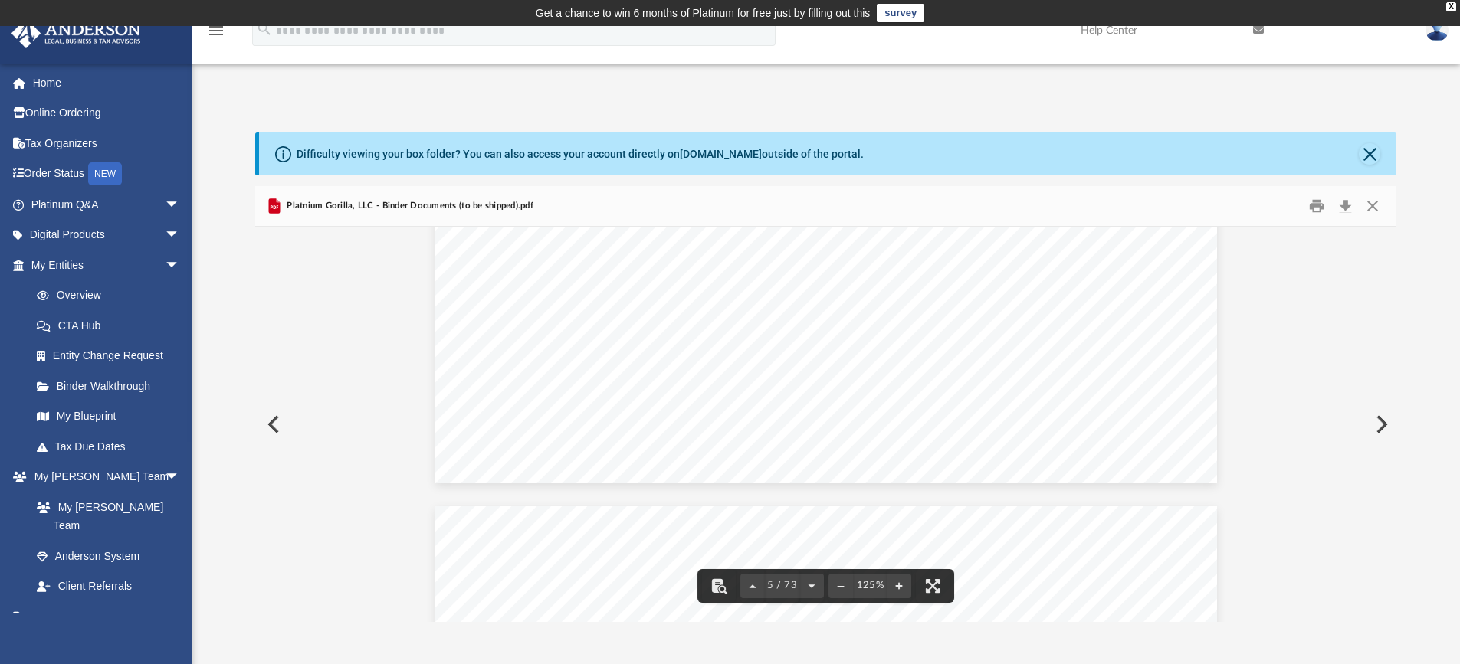
scroll to position [4675, 0]
click at [1370, 202] on button "Close" at bounding box center [1373, 207] width 28 height 24
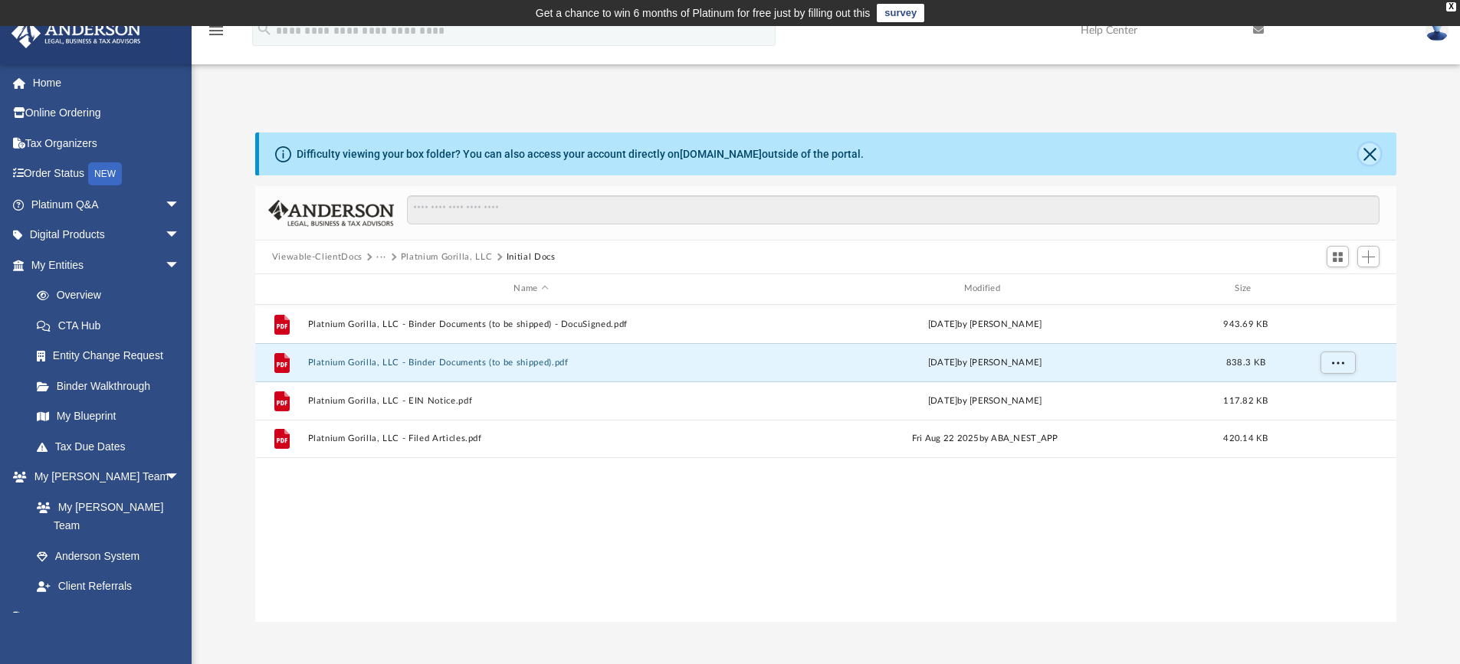
click at [1363, 153] on button "Close" at bounding box center [1369, 153] width 21 height 21
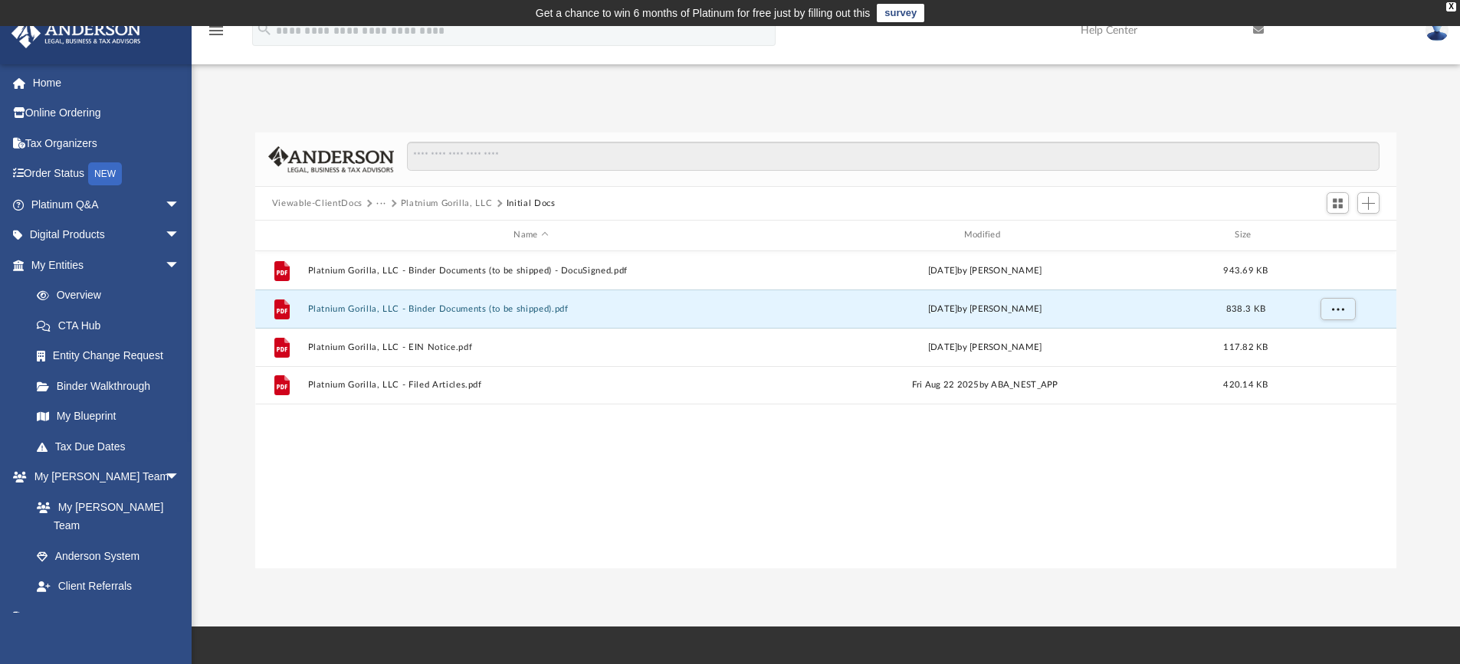
click at [336, 197] on button "Viewable-ClientDocs" at bounding box center [317, 204] width 90 height 14
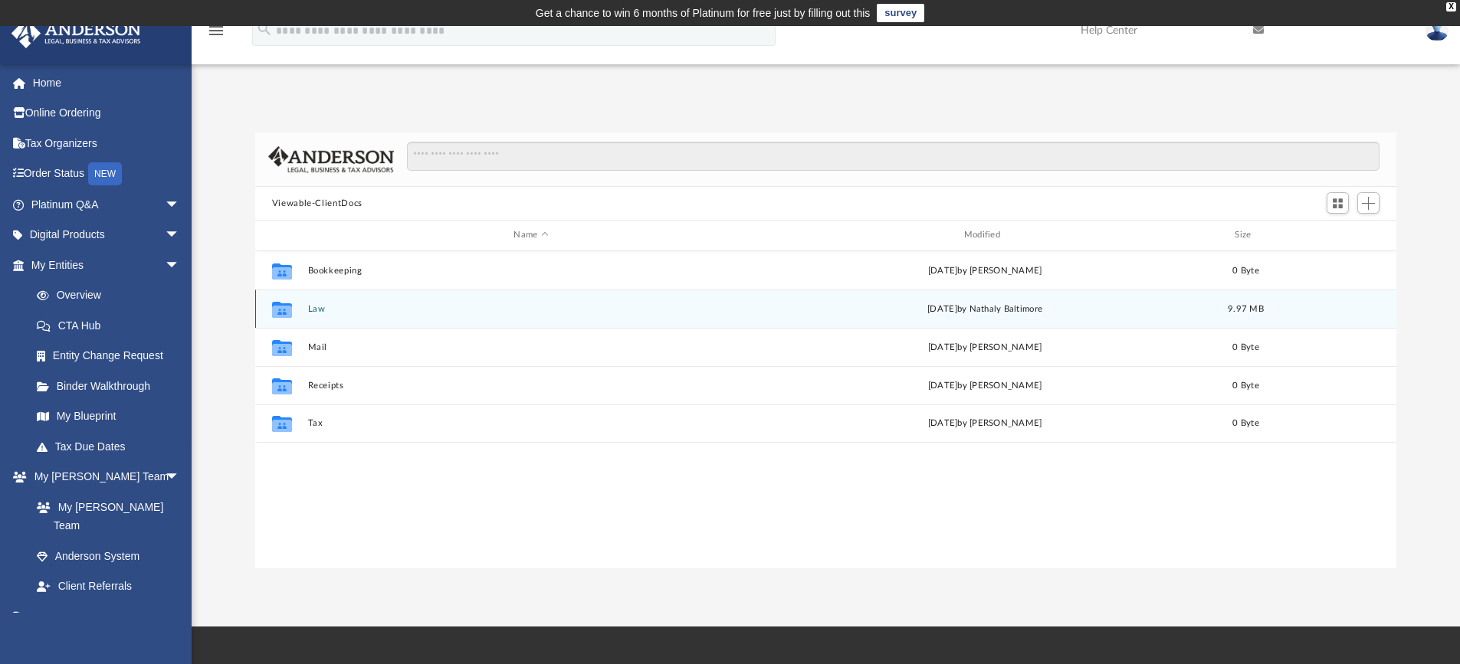
click at [320, 307] on button "Law" at bounding box center [530, 309] width 447 height 10
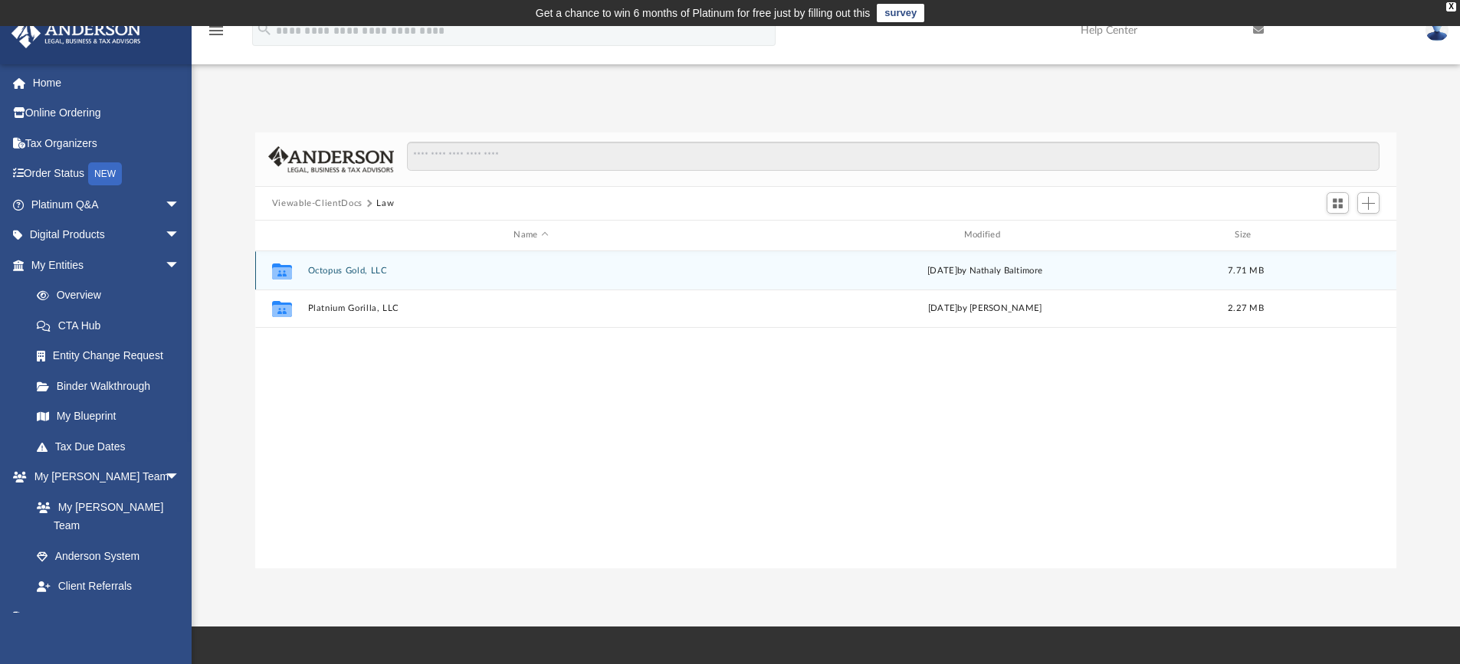
click at [334, 267] on button "Octopus Gold, LLC" at bounding box center [530, 271] width 447 height 10
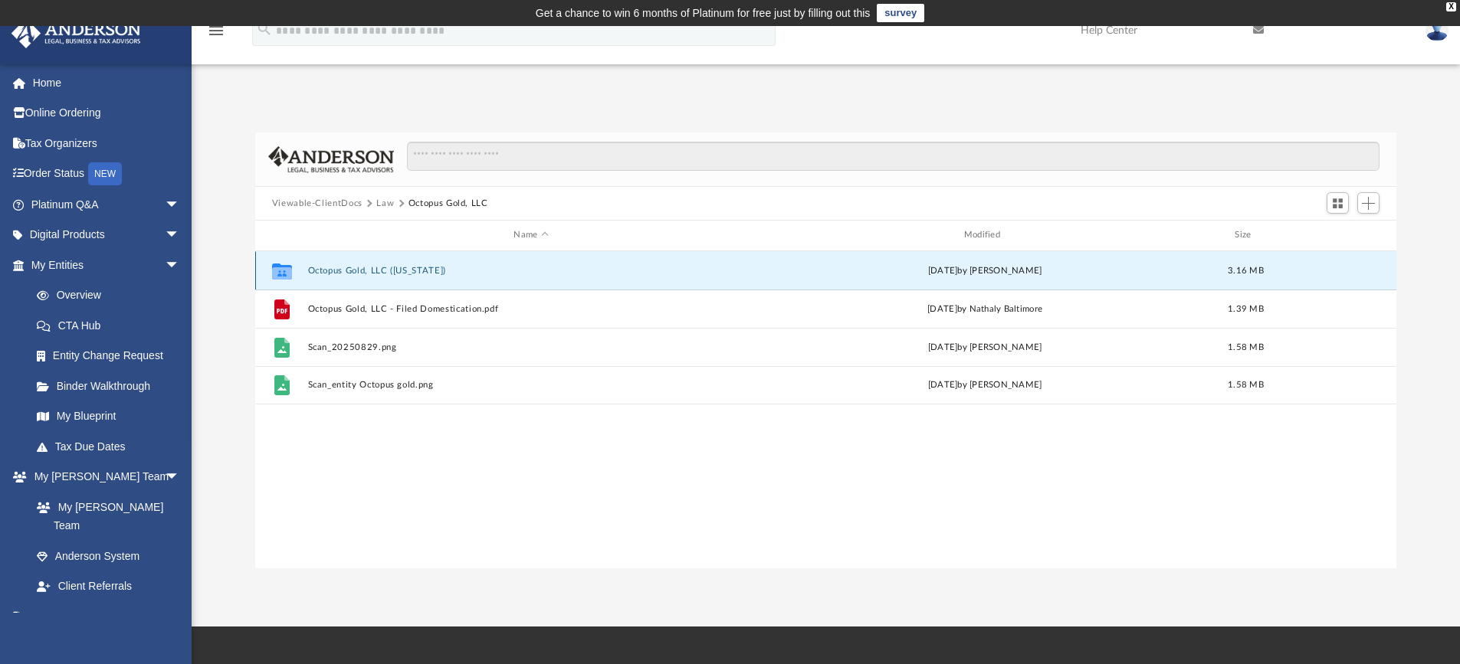
click at [383, 269] on button "Octopus Gold, LLC (Florida)" at bounding box center [530, 271] width 447 height 10
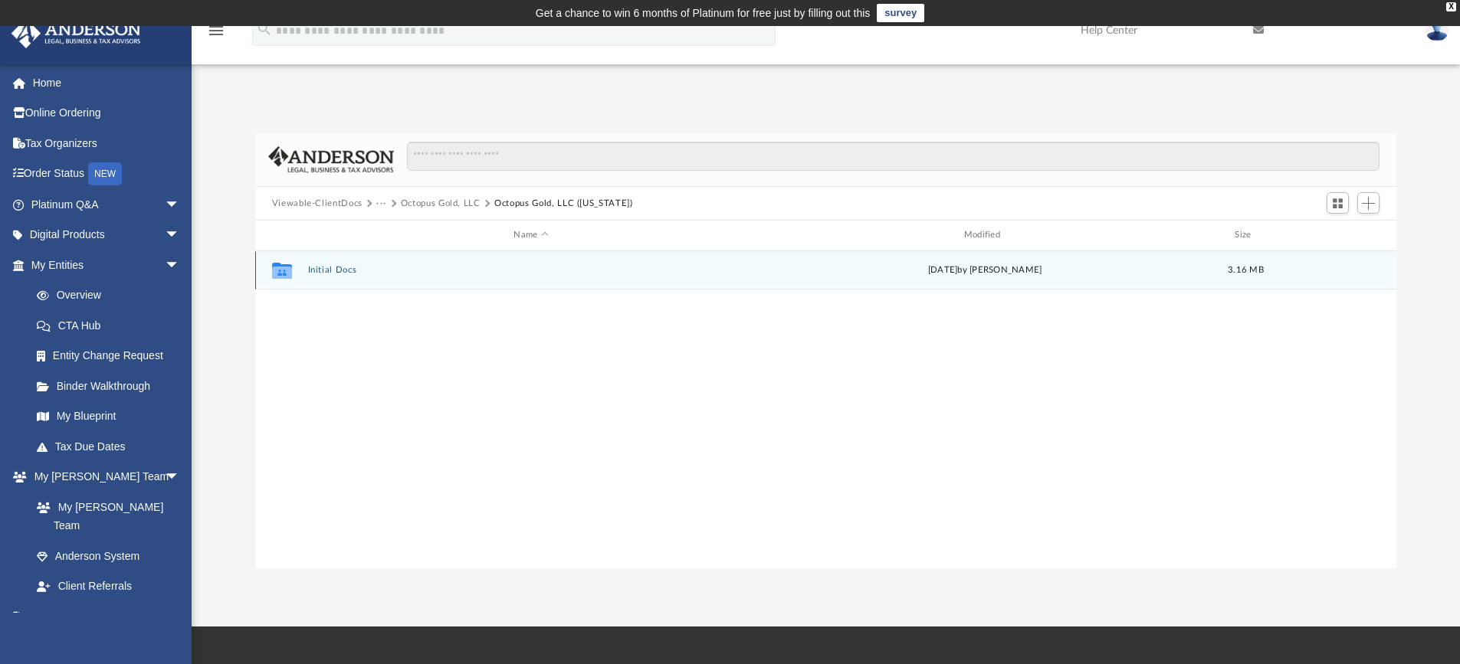
click at [333, 267] on button "Initial Docs" at bounding box center [530, 270] width 447 height 10
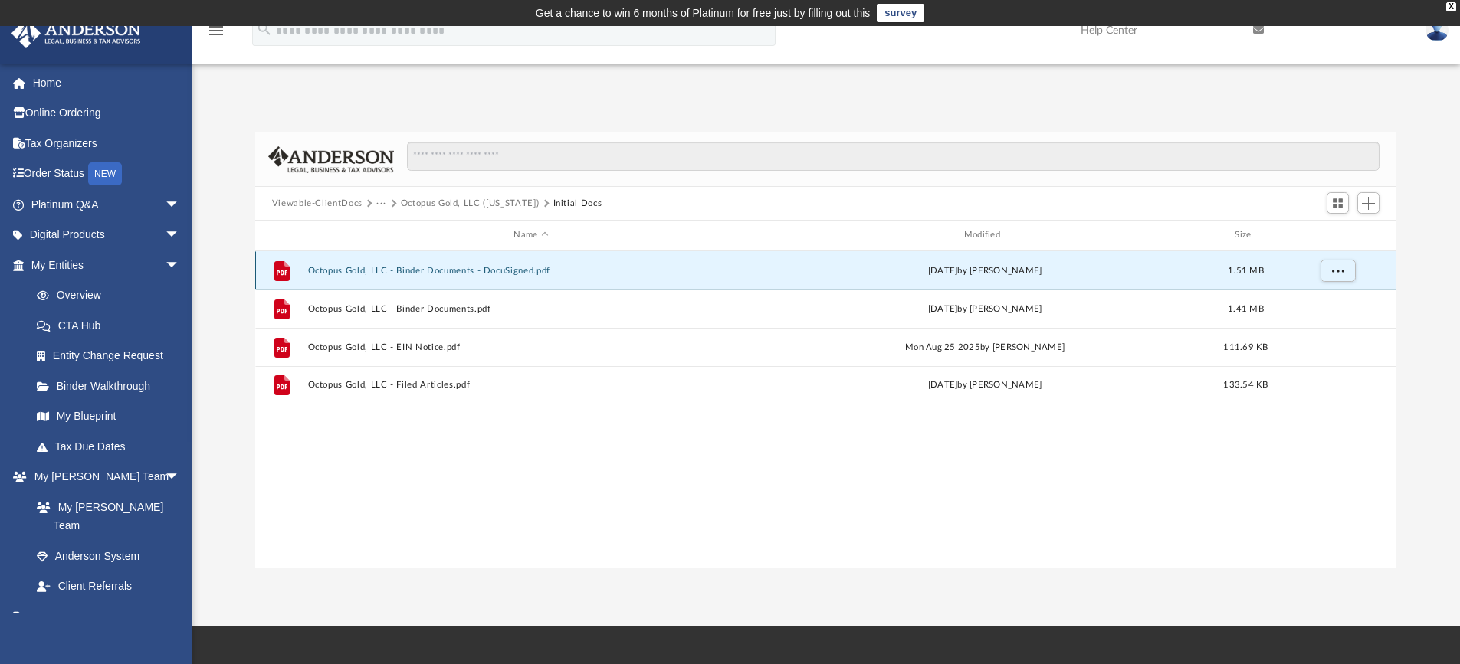
click at [399, 269] on button "Octopus Gold, LLC - Binder Documents - DocuSigned.pdf" at bounding box center [530, 271] width 447 height 10
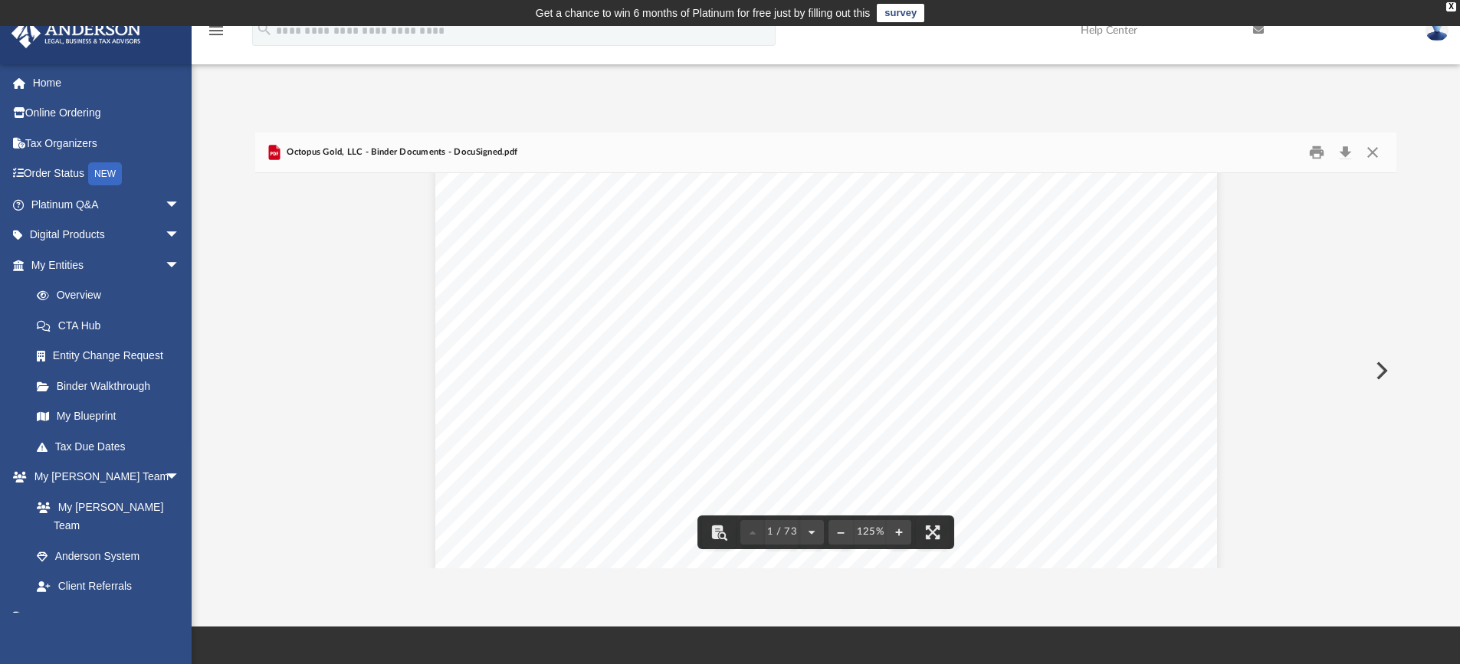
scroll to position [0, 0]
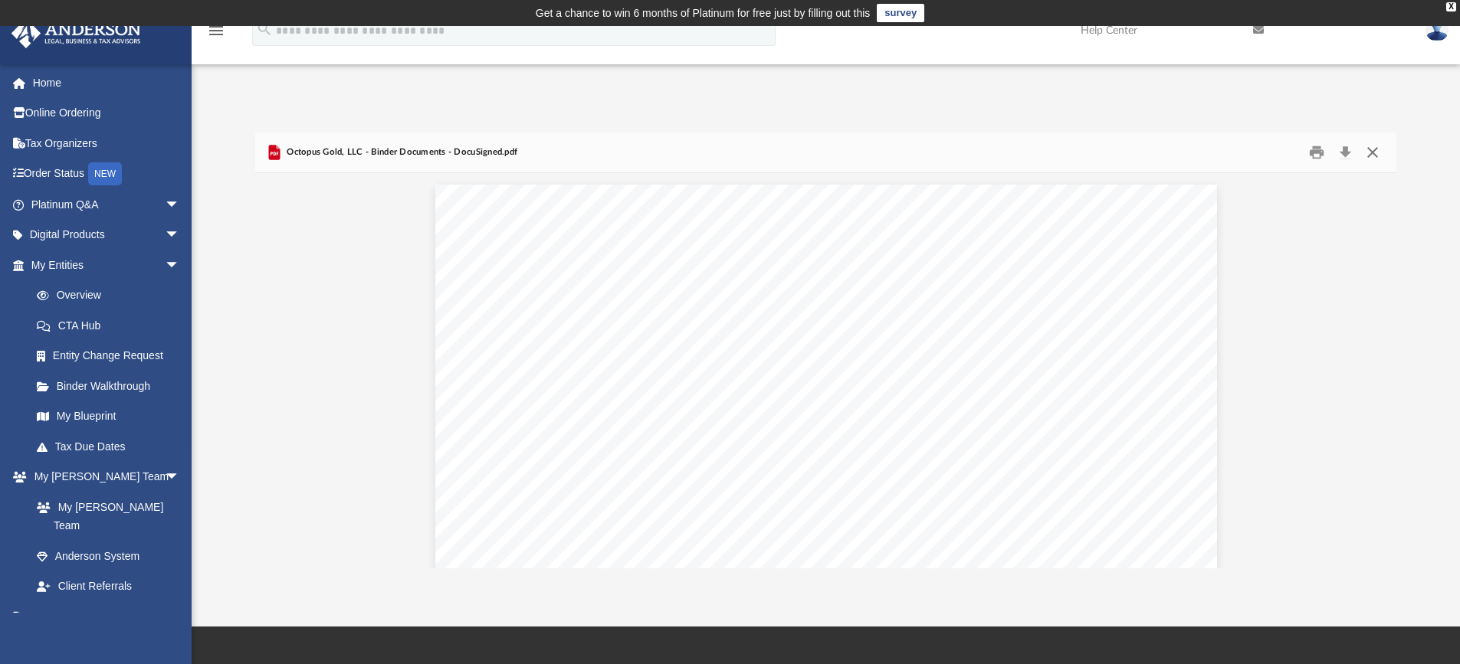
click at [1378, 151] on button "Close" at bounding box center [1373, 153] width 28 height 24
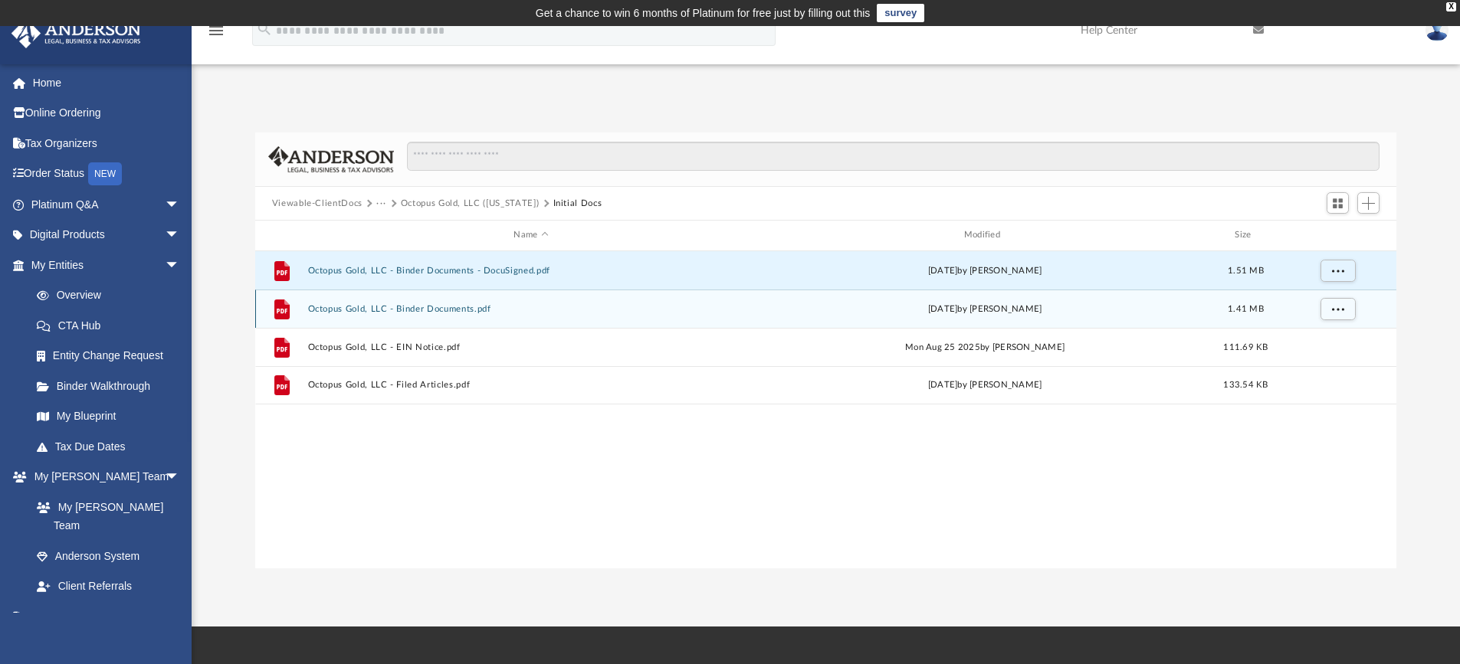
click at [441, 308] on button "Octopus Gold, LLC - Binder Documents.pdf" at bounding box center [530, 309] width 447 height 10
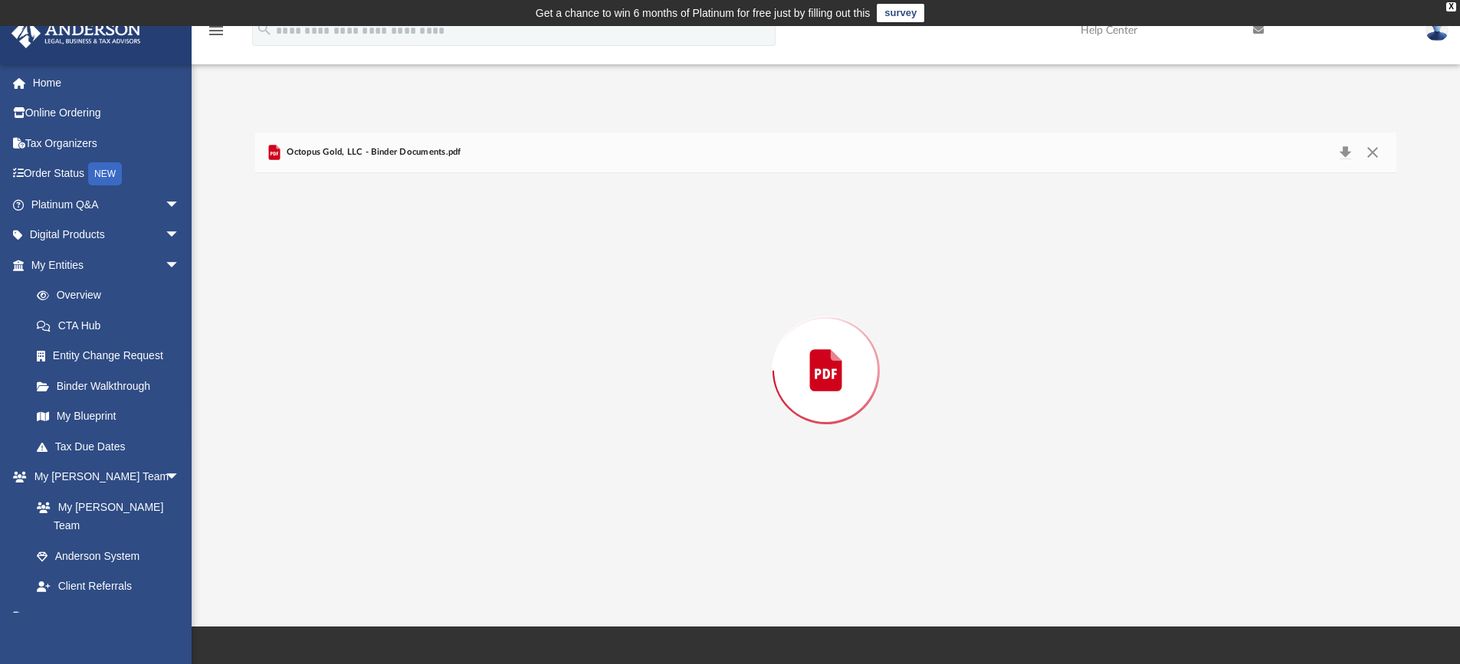
click at [441, 308] on div "Preview" at bounding box center [826, 370] width 1142 height 395
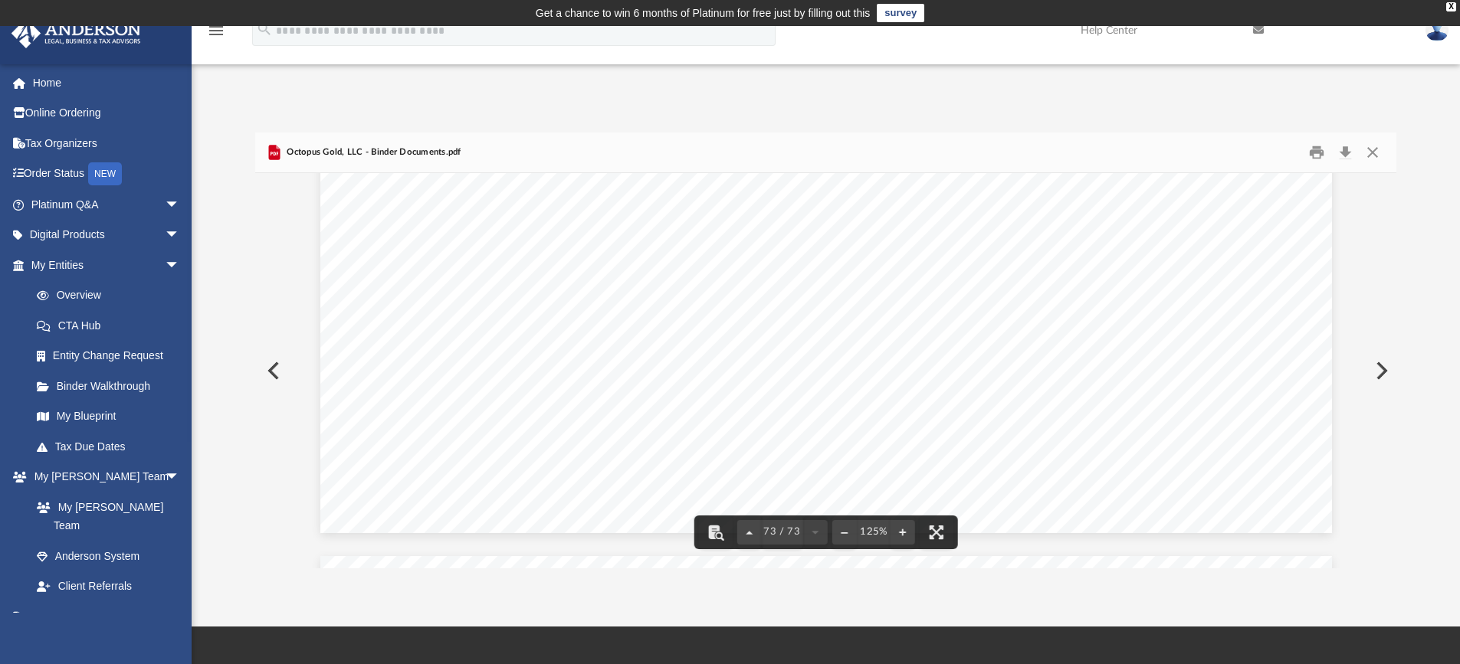
scroll to position [74109, 0]
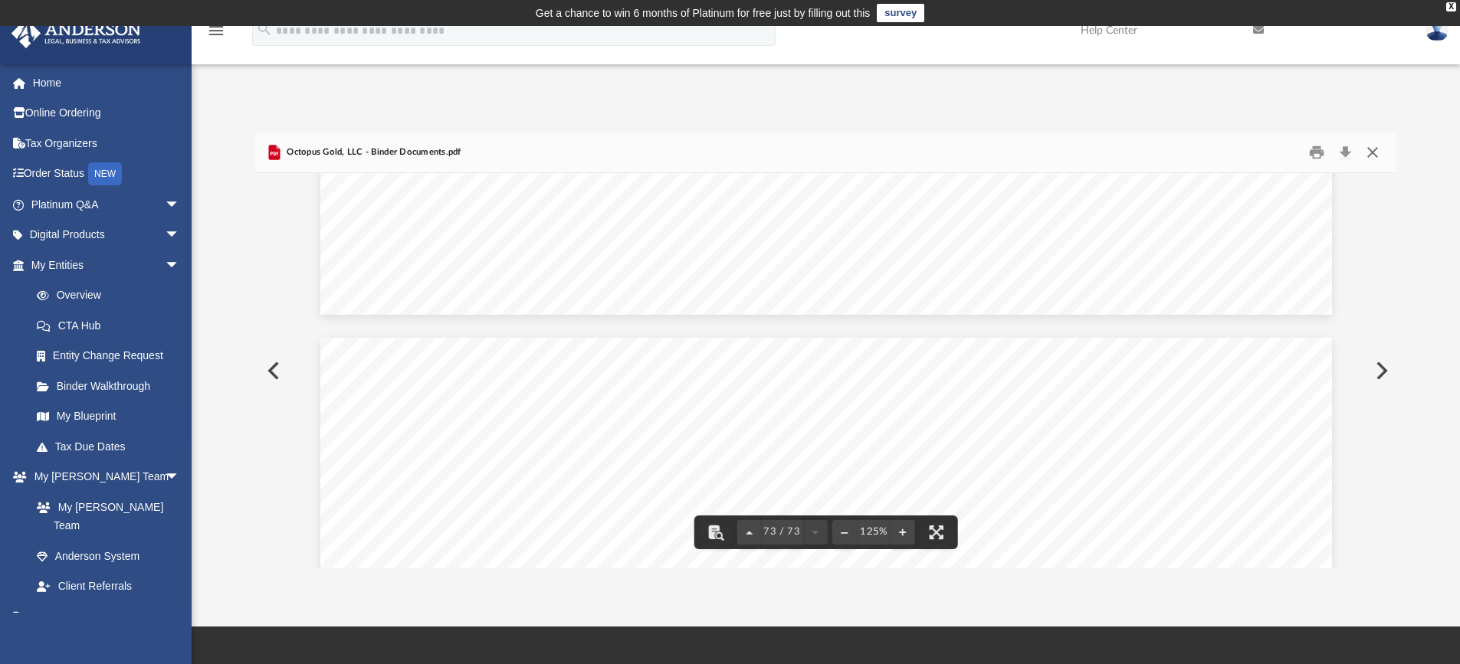
click at [1370, 146] on button "Close" at bounding box center [1373, 153] width 28 height 24
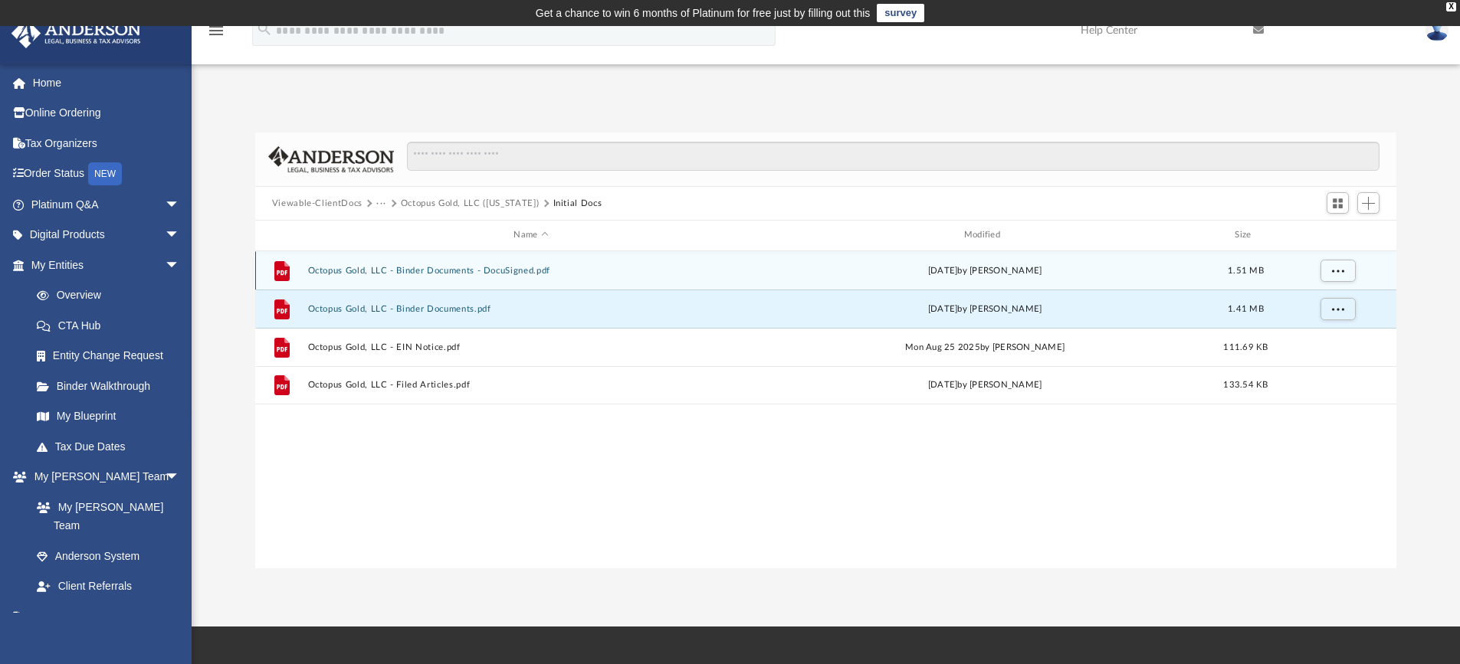
click at [458, 271] on button "Octopus Gold, LLC - Binder Documents - DocuSigned.pdf" at bounding box center [530, 271] width 447 height 10
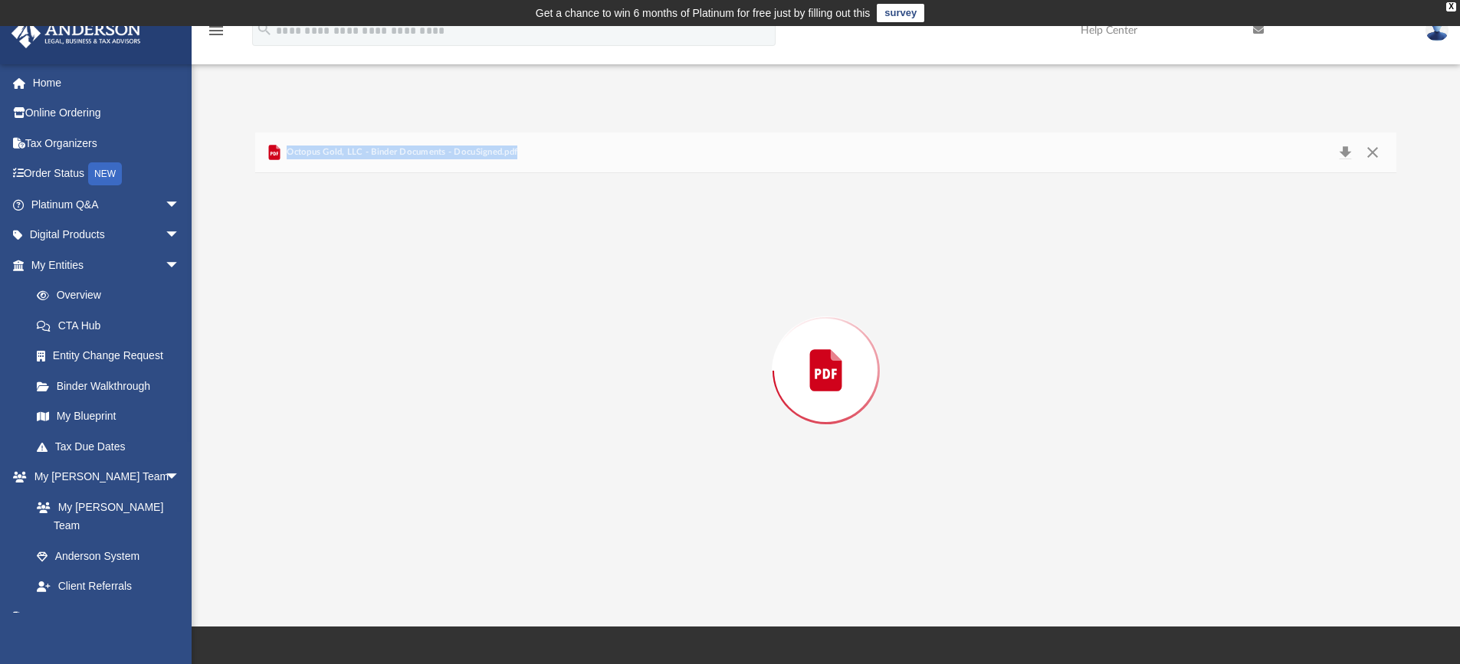
click at [458, 271] on div "Preview" at bounding box center [826, 370] width 1142 height 395
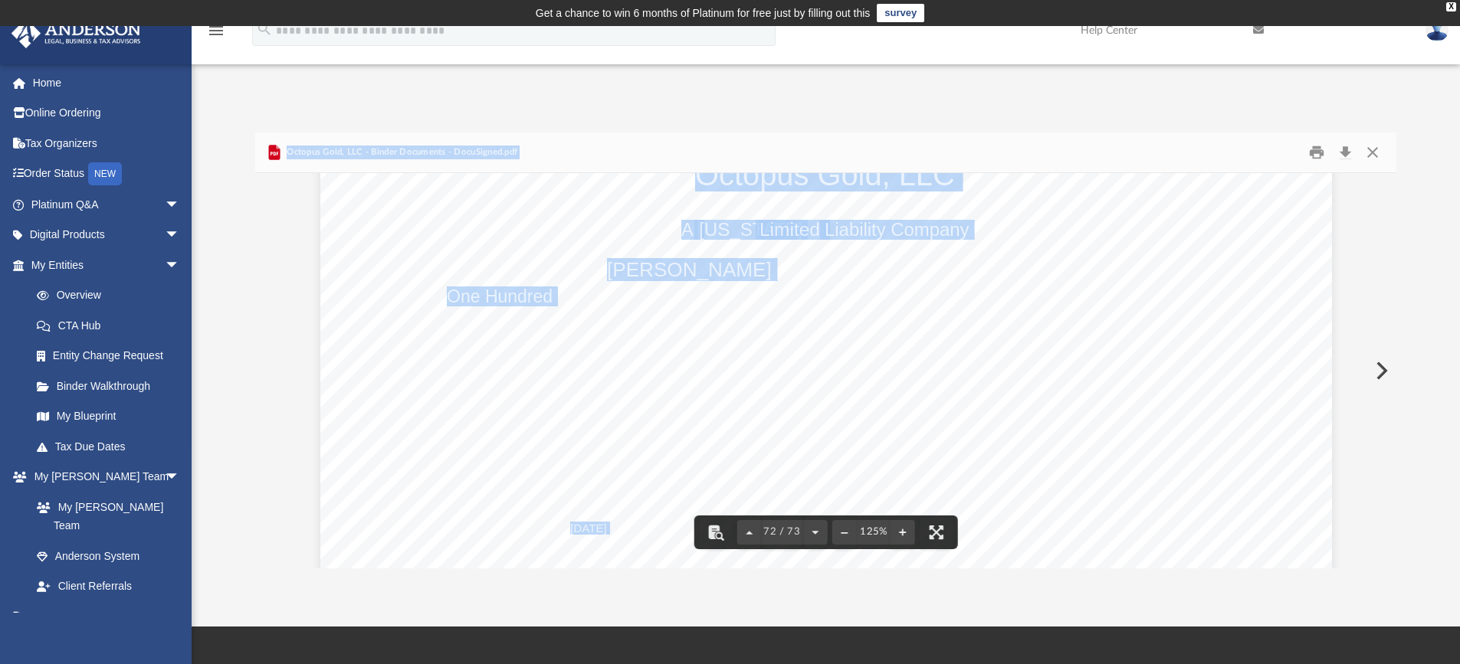
scroll to position [73675, 0]
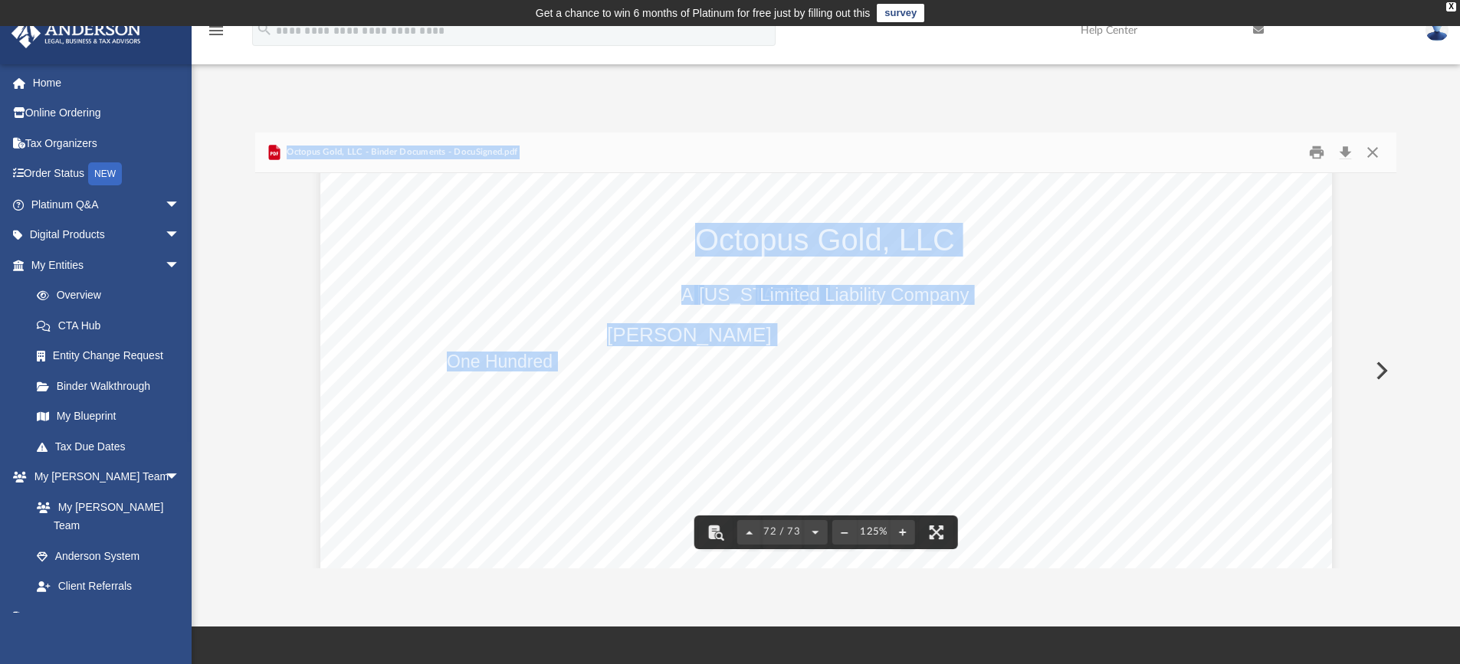
click at [1258, 259] on div "1 100 Octopus Gold, LLC A Florida Limited Liability Company David Earl Bess Jr.…" at bounding box center [826, 358] width 1012 height 782
click at [1196, 278] on div "1 100 Octopus Gold, LLC A Florida Limited Liability Company David Earl Bess Jr.…" at bounding box center [826, 358] width 1012 height 782
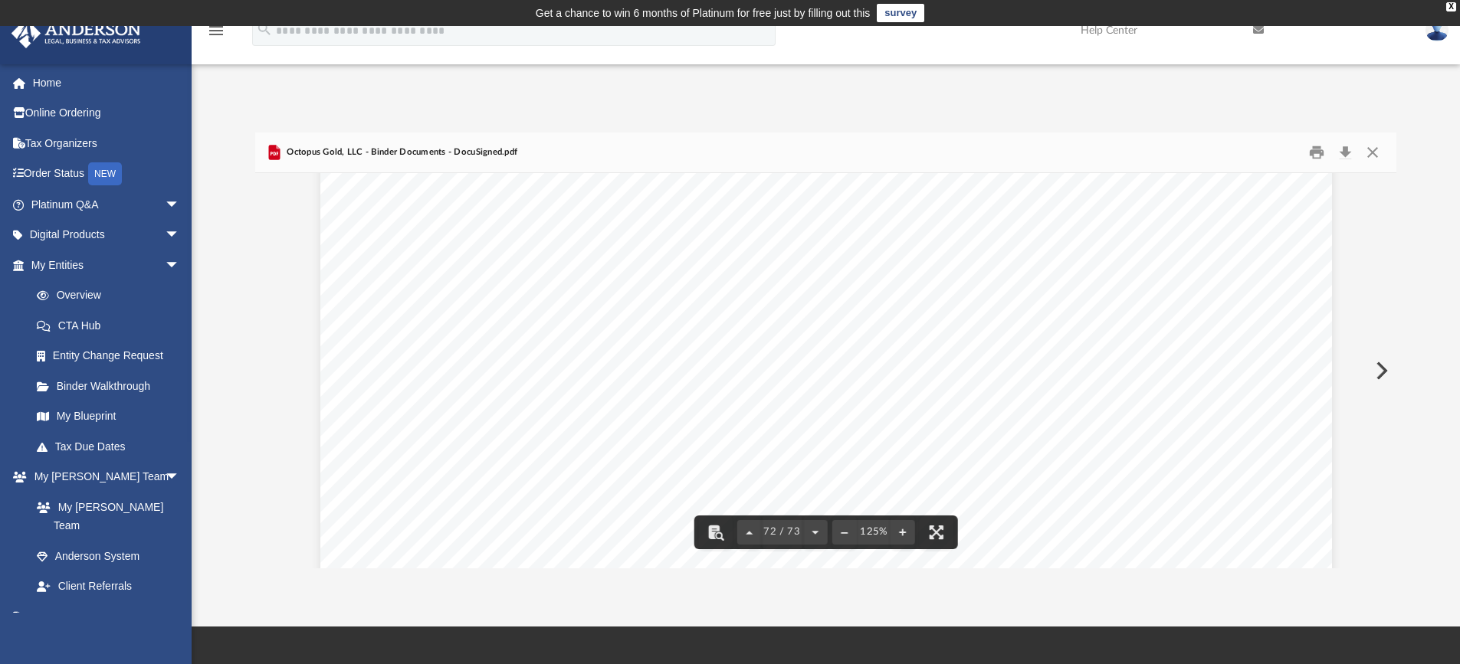
click at [1417, 210] on div "Difficulty viewing your box folder? You can also access your account directly o…" at bounding box center [826, 351] width 1268 height 436
click at [1381, 153] on button "Close" at bounding box center [1373, 153] width 28 height 24
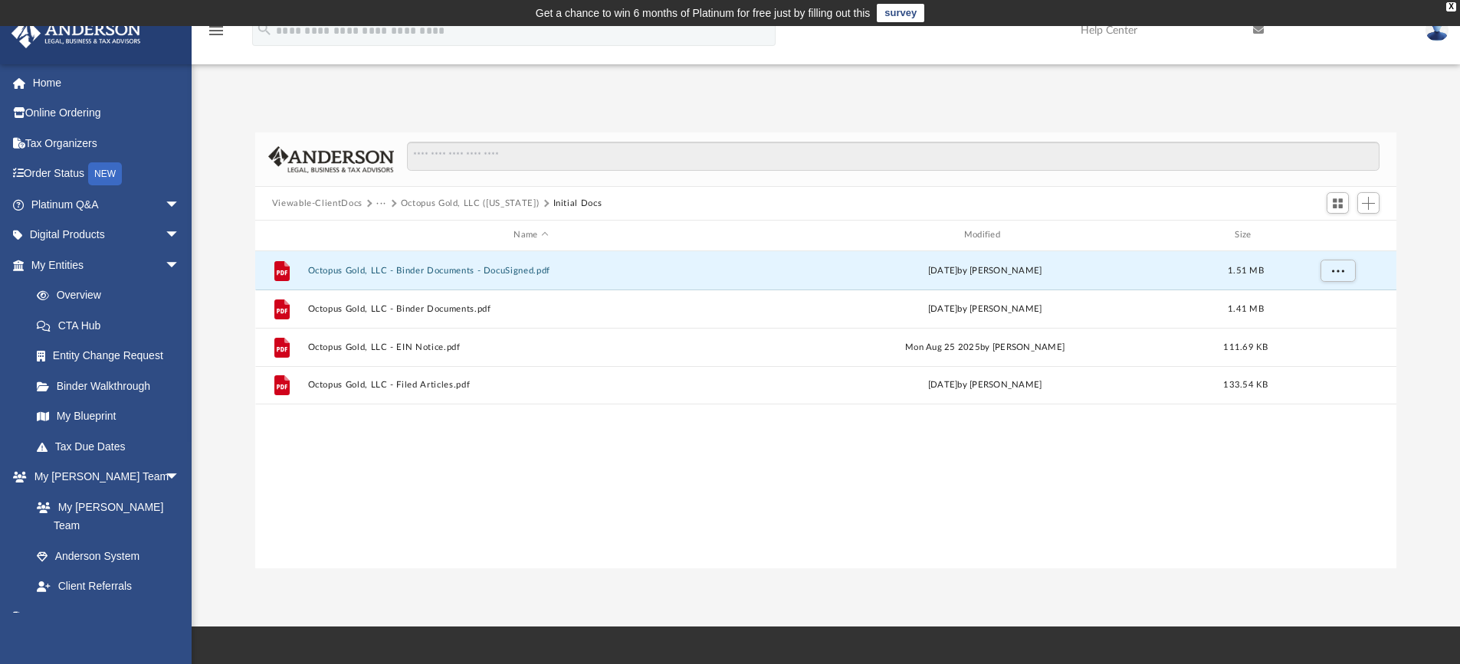
click at [451, 202] on button "Octopus Gold, LLC (Florida)" at bounding box center [470, 204] width 139 height 14
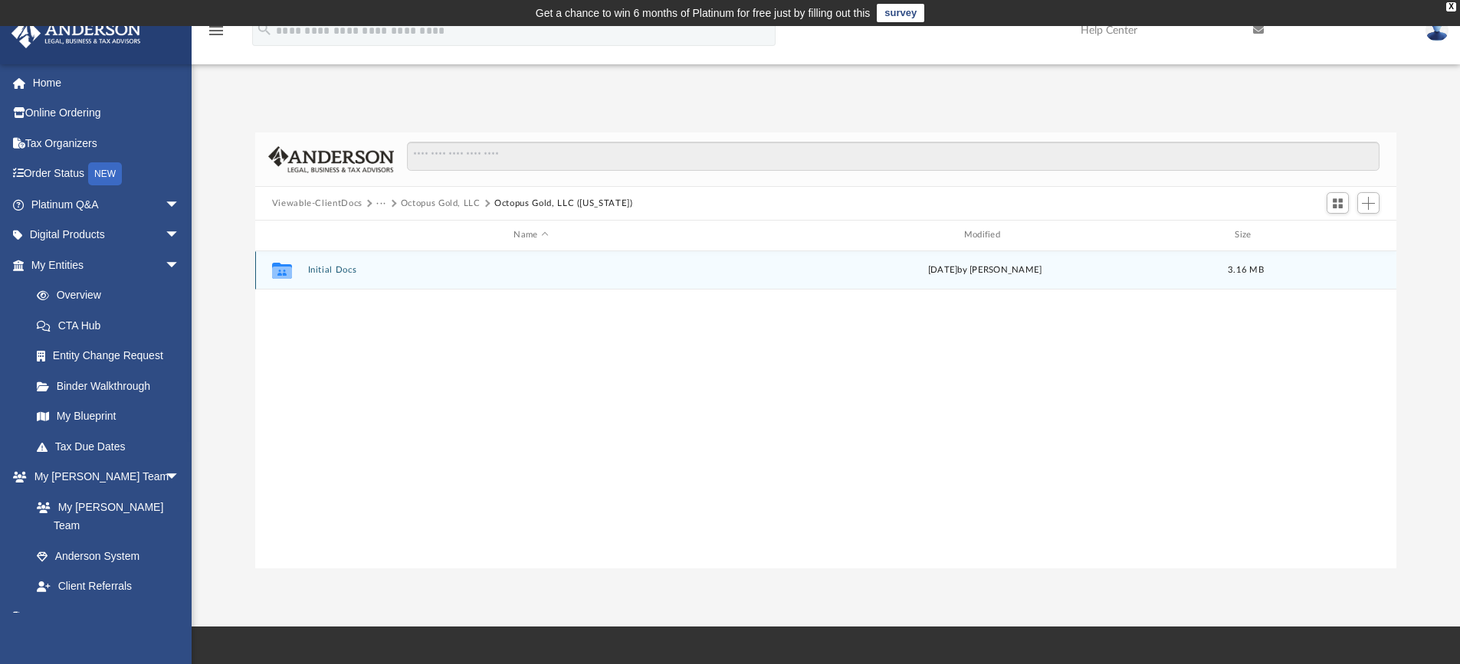
click at [321, 265] on button "Initial Docs" at bounding box center [530, 270] width 447 height 10
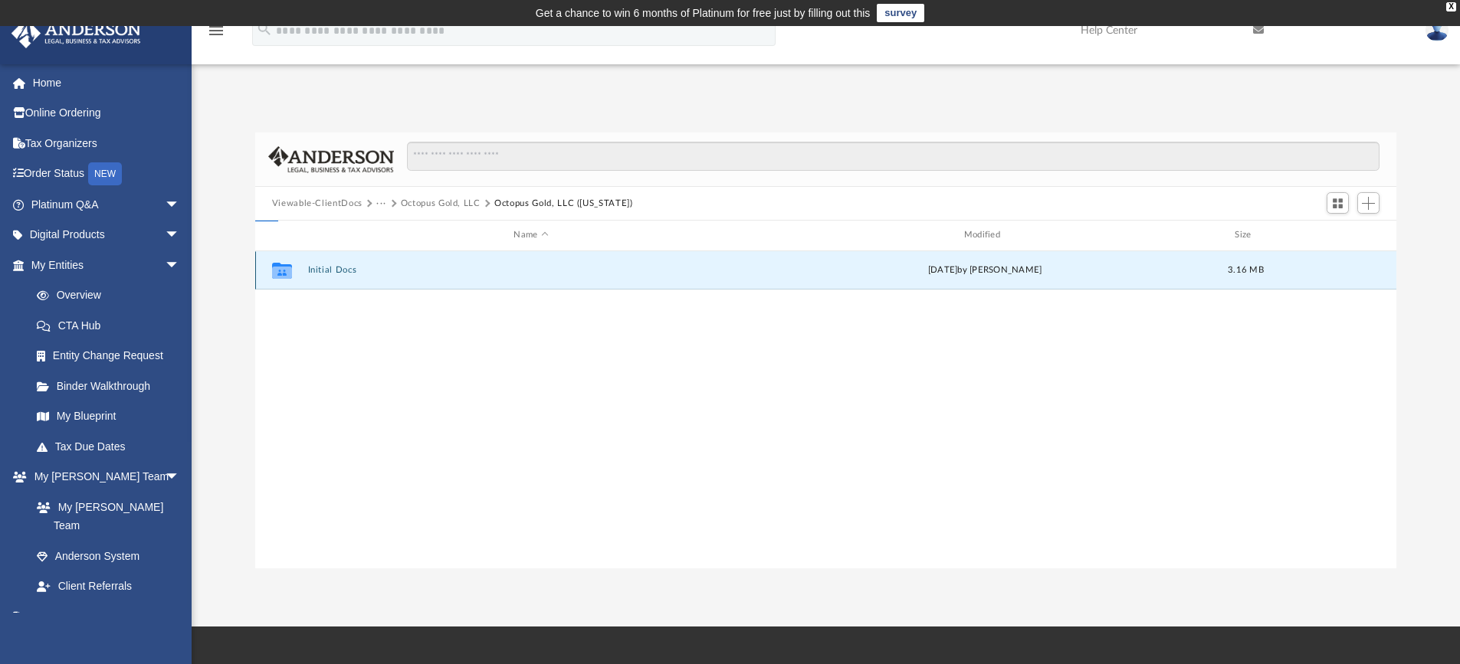
click at [321, 265] on button "Initial Docs" at bounding box center [530, 270] width 447 height 10
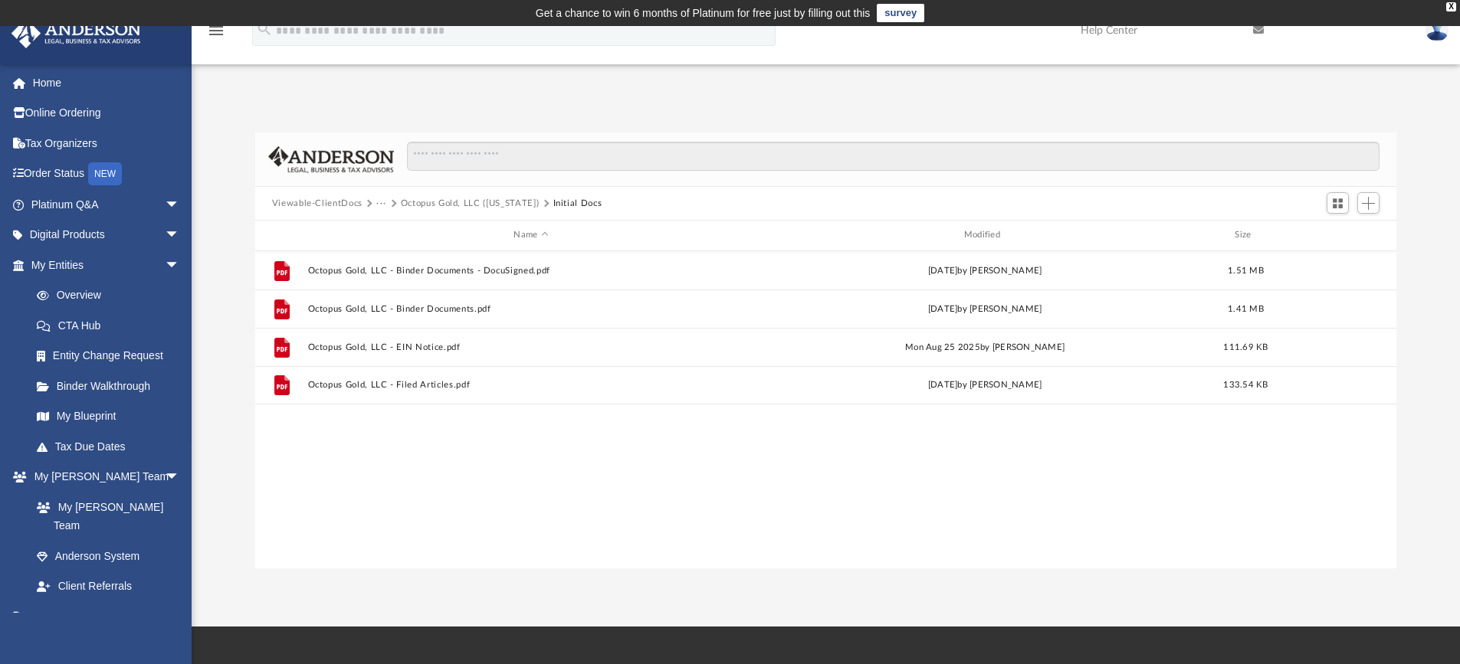
click at [346, 200] on button "Viewable-ClientDocs" at bounding box center [317, 204] width 90 height 14
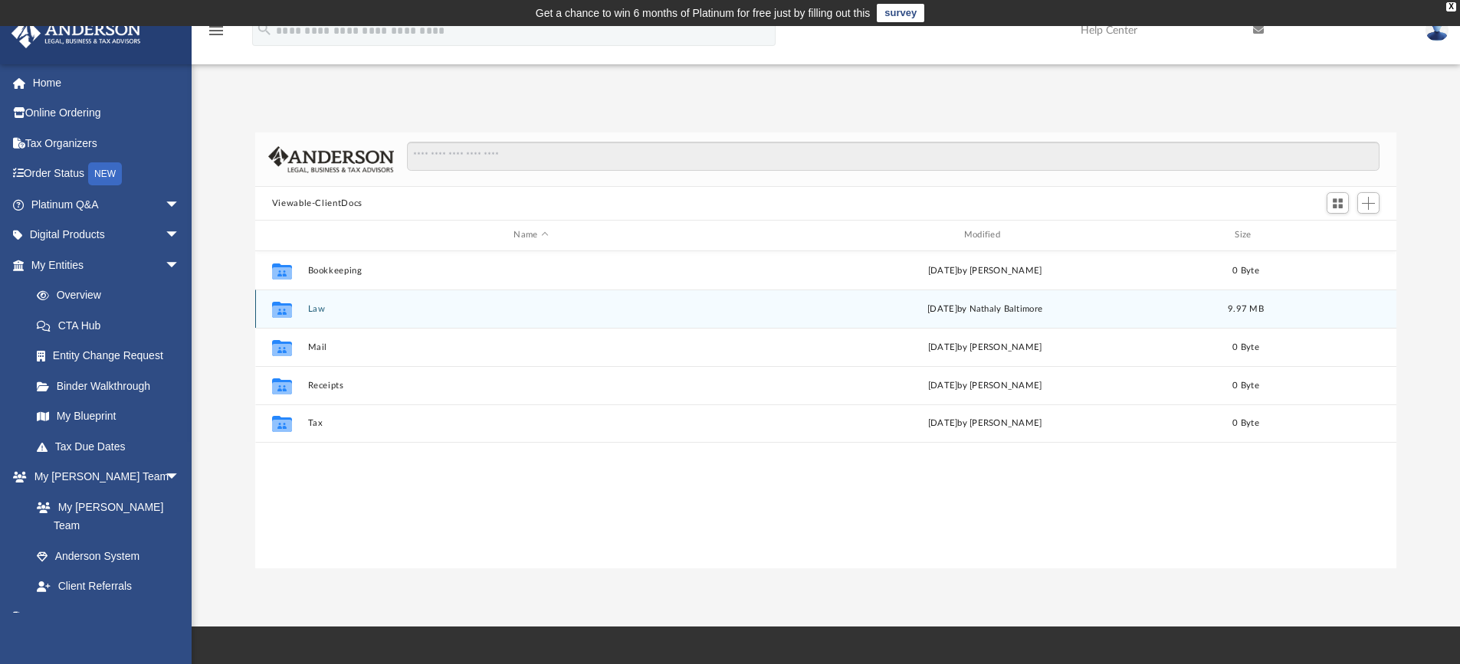
click at [315, 302] on div "Collaborated Folder Law yesterday by Nathaly Baltimore 9.97 MB" at bounding box center [826, 309] width 1142 height 38
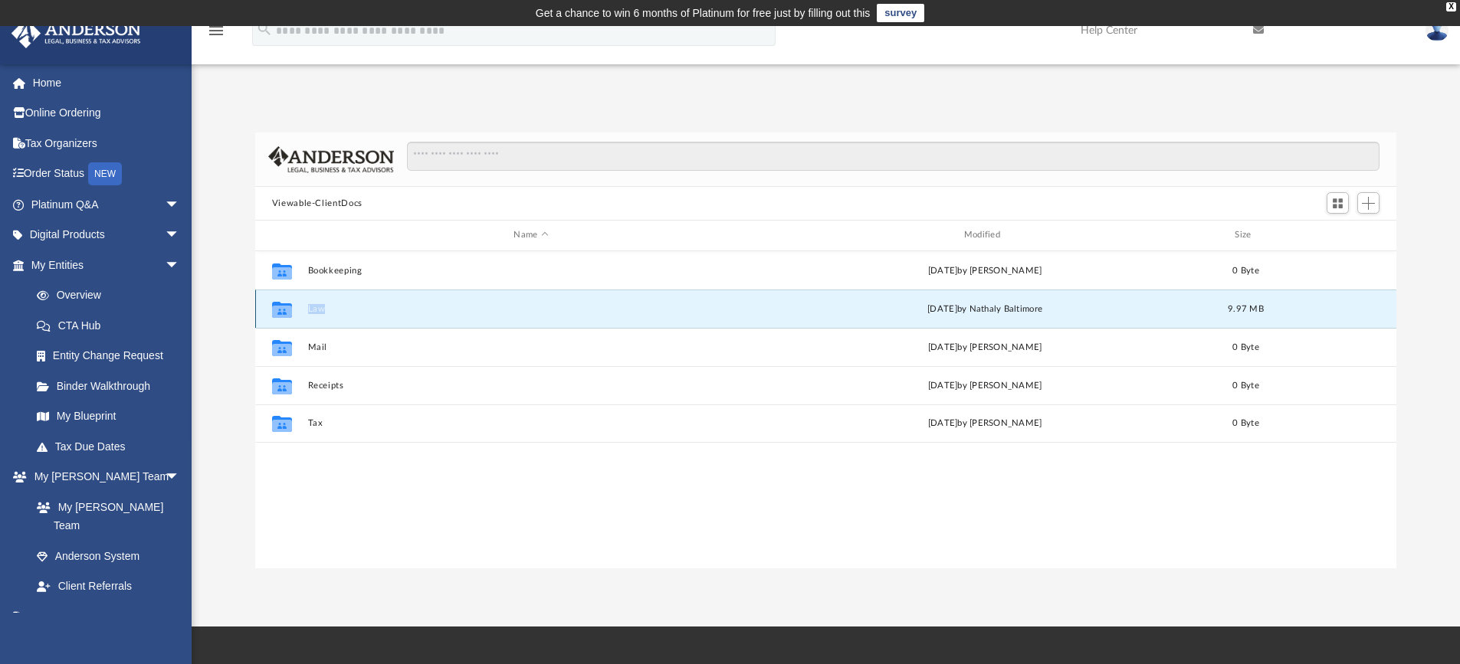
click at [312, 307] on button "Law" at bounding box center [530, 309] width 447 height 10
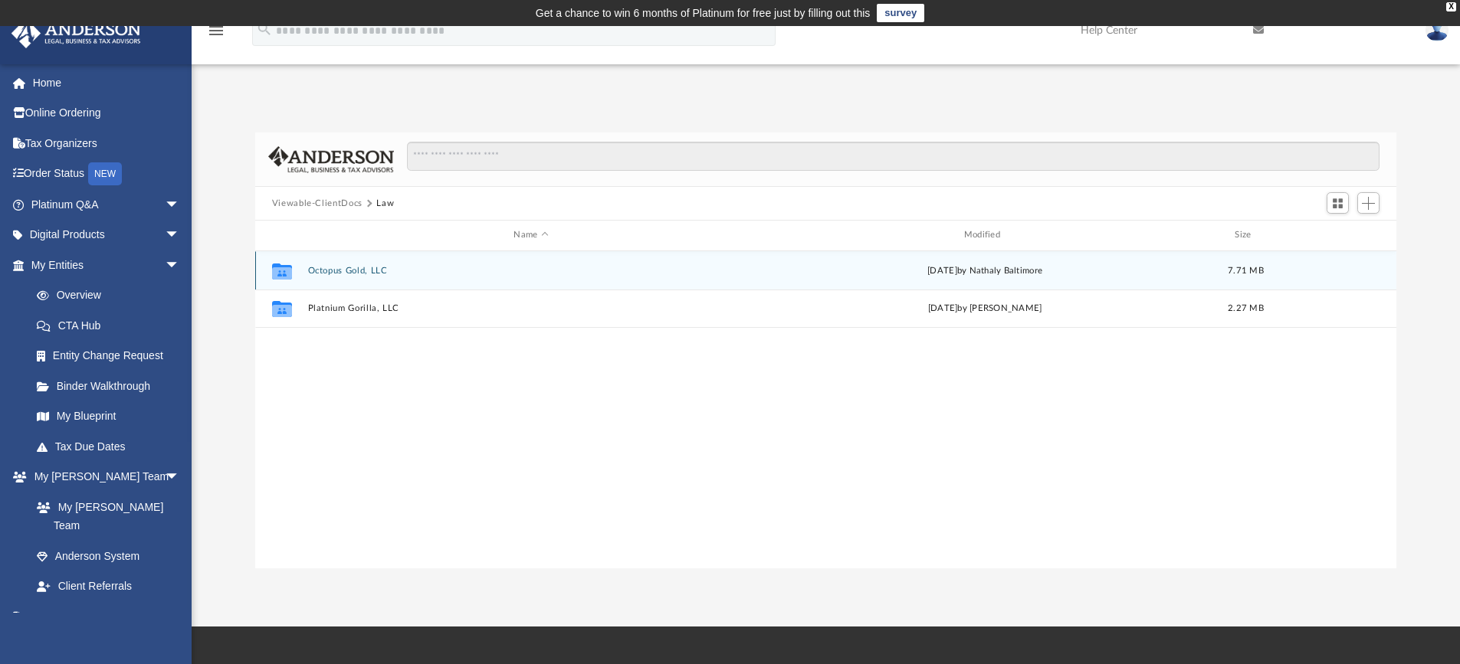
click at [345, 267] on button "Octopus Gold, LLC" at bounding box center [530, 271] width 447 height 10
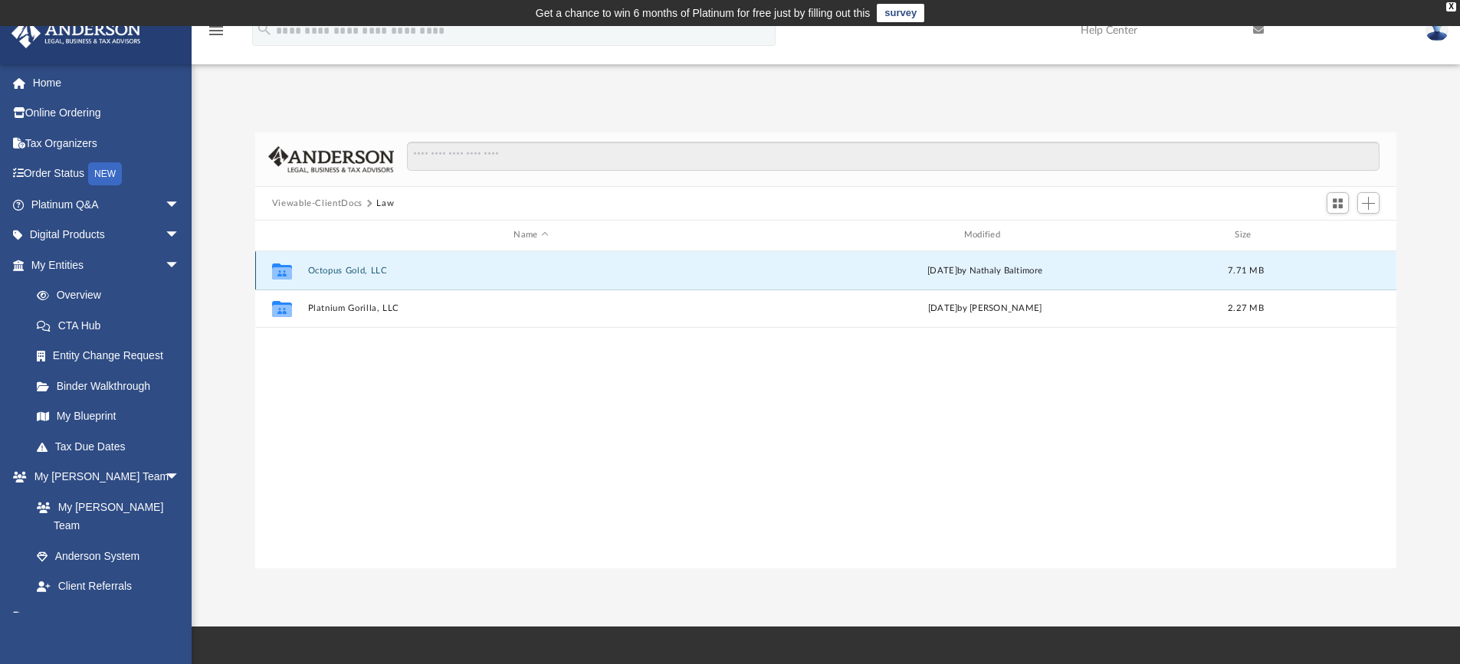
click at [345, 267] on button "Octopus Gold, LLC" at bounding box center [530, 271] width 447 height 10
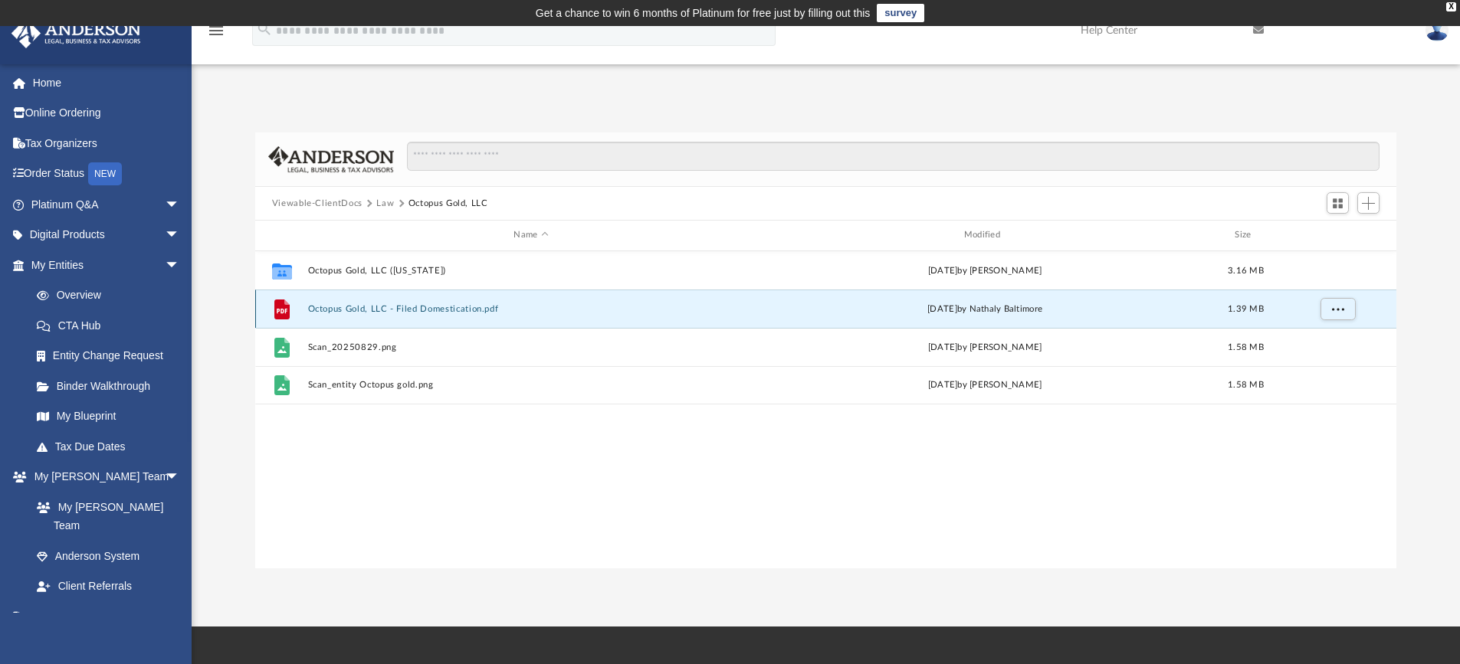
click at [413, 307] on button "Octopus Gold, LLC - Filed Domestication.pdf" at bounding box center [530, 309] width 447 height 10
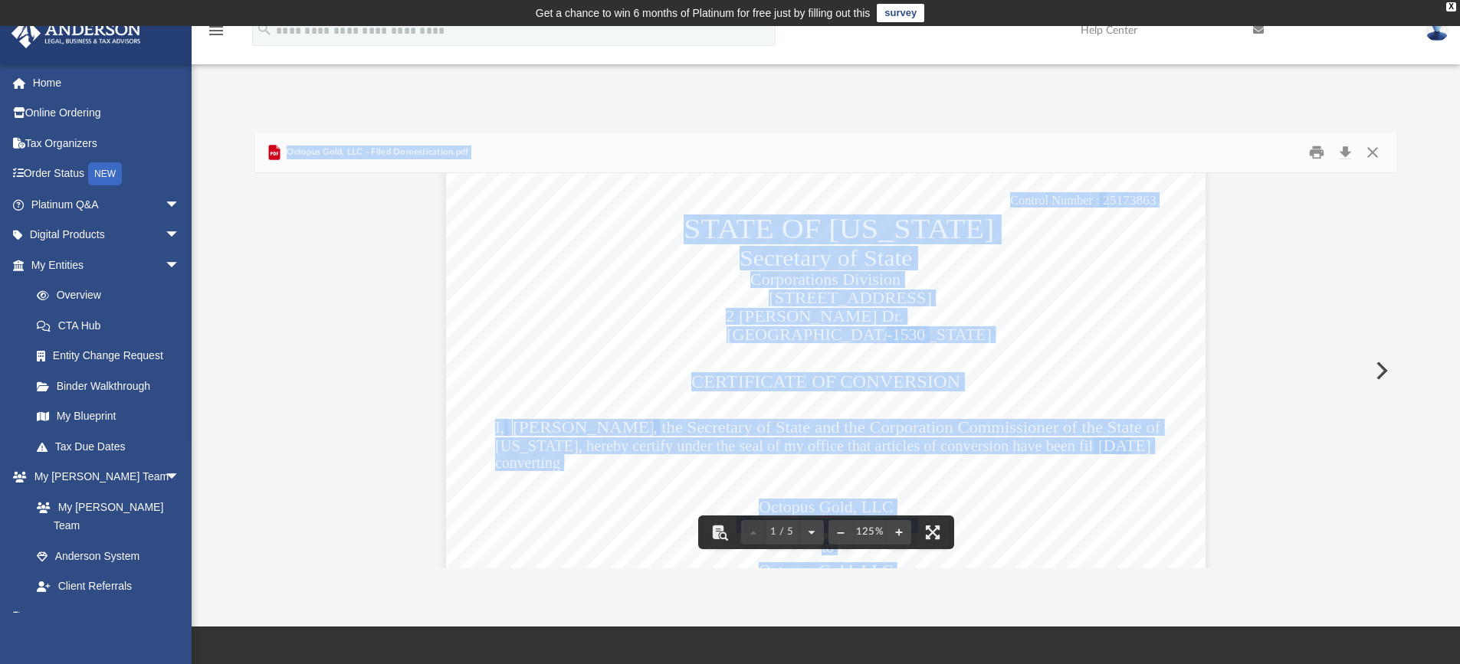
scroll to position [0, 0]
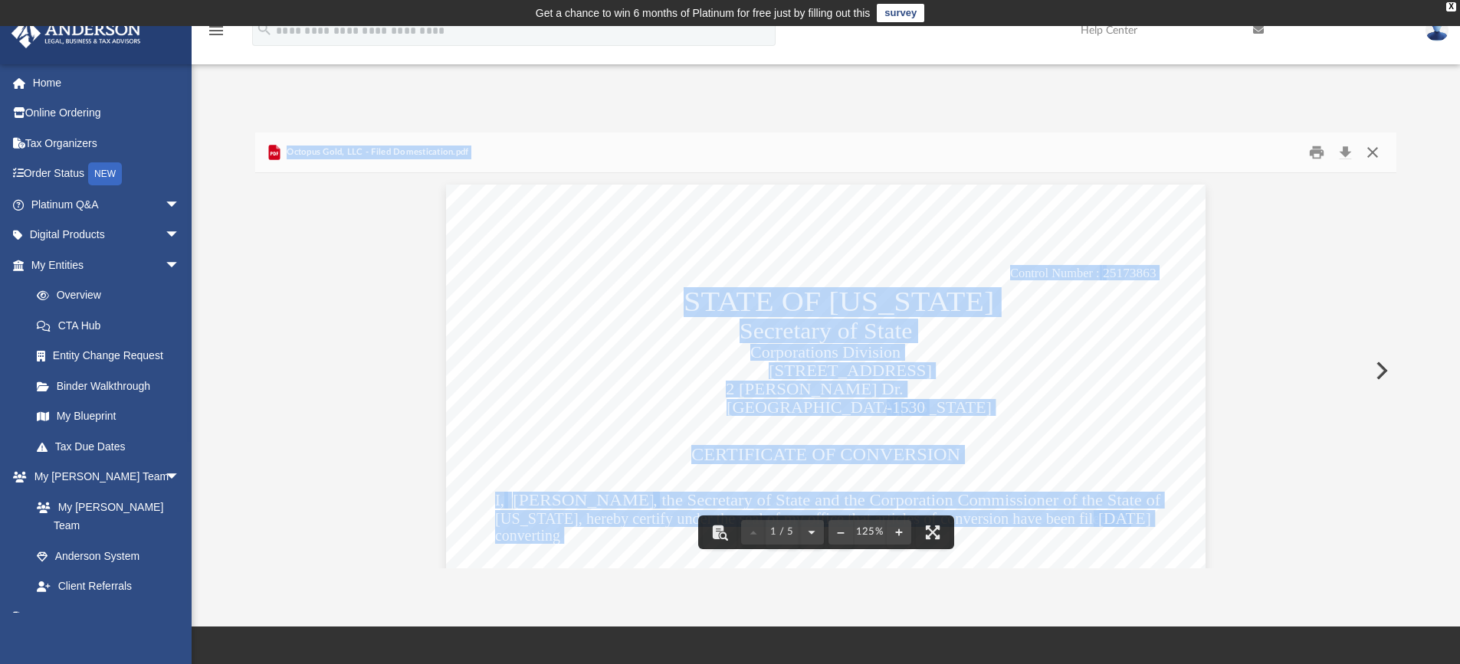
click at [1376, 153] on button "Close" at bounding box center [1373, 153] width 28 height 24
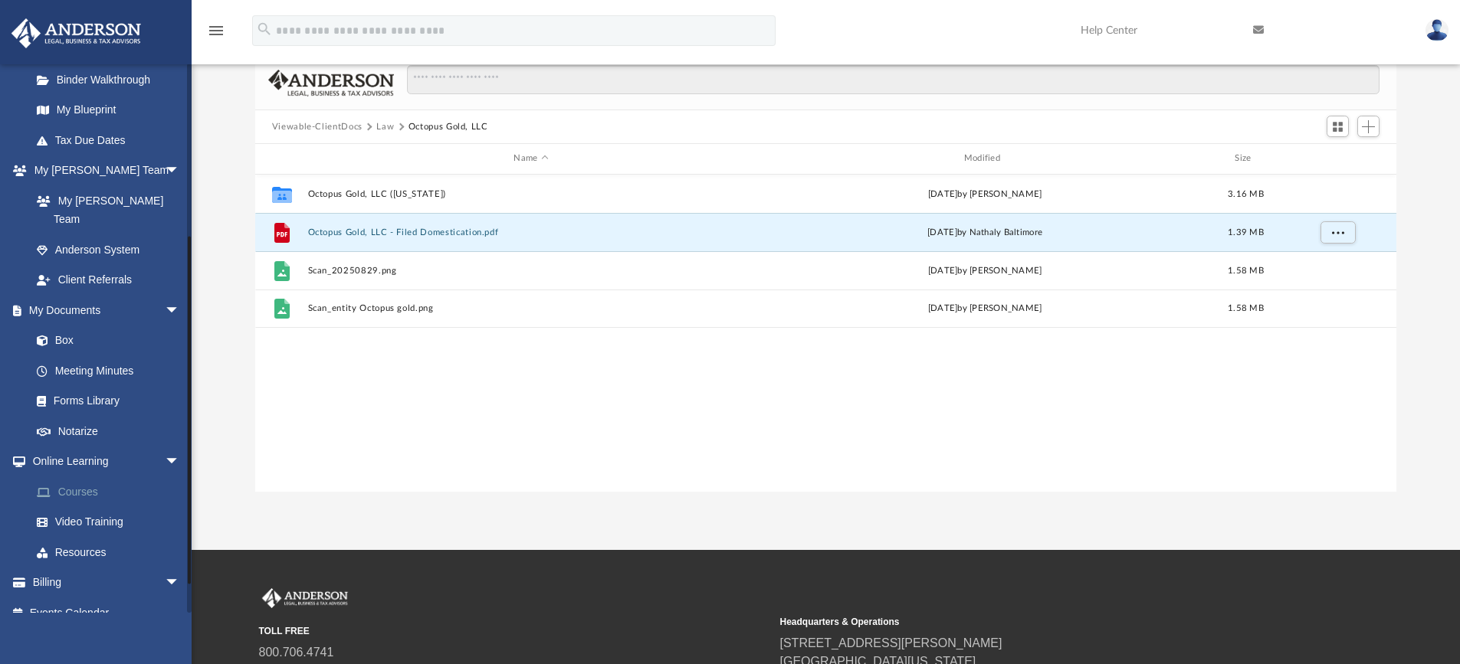
scroll to position [230, 0]
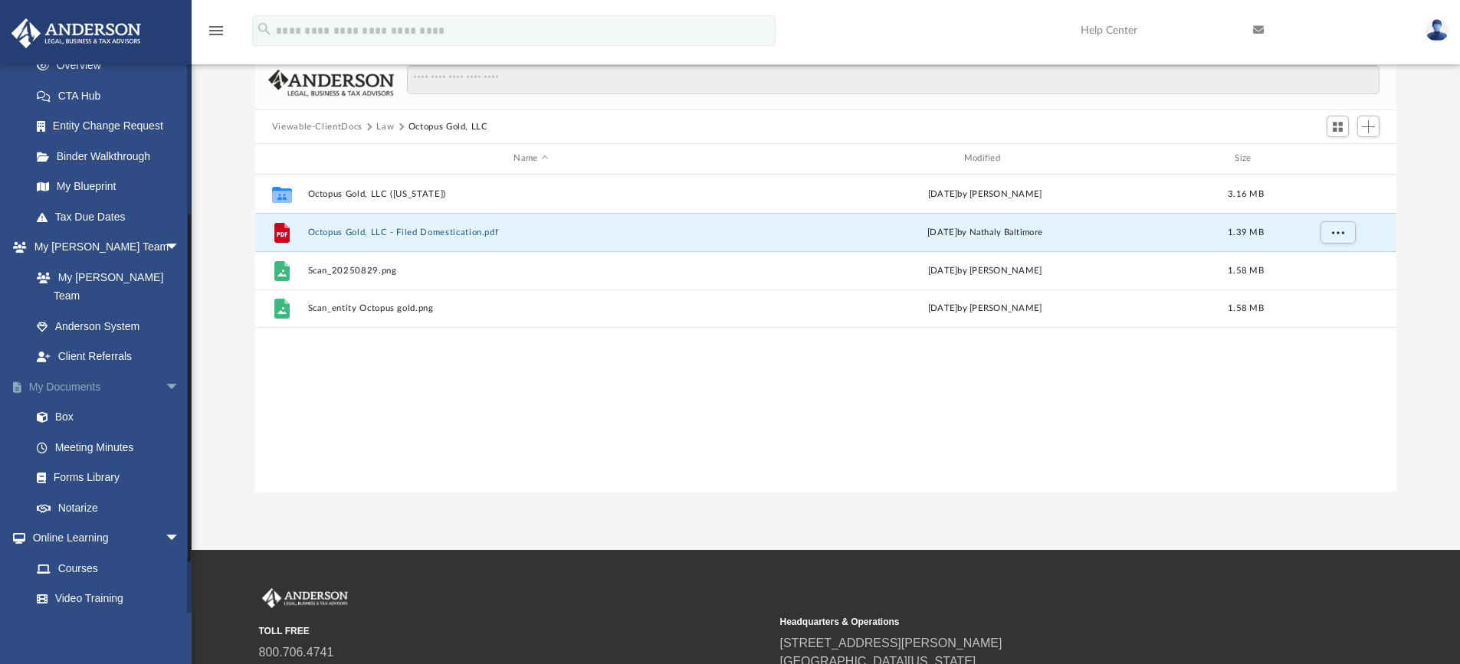
click at [165, 372] on span "arrow_drop_down" at bounding box center [180, 387] width 31 height 31
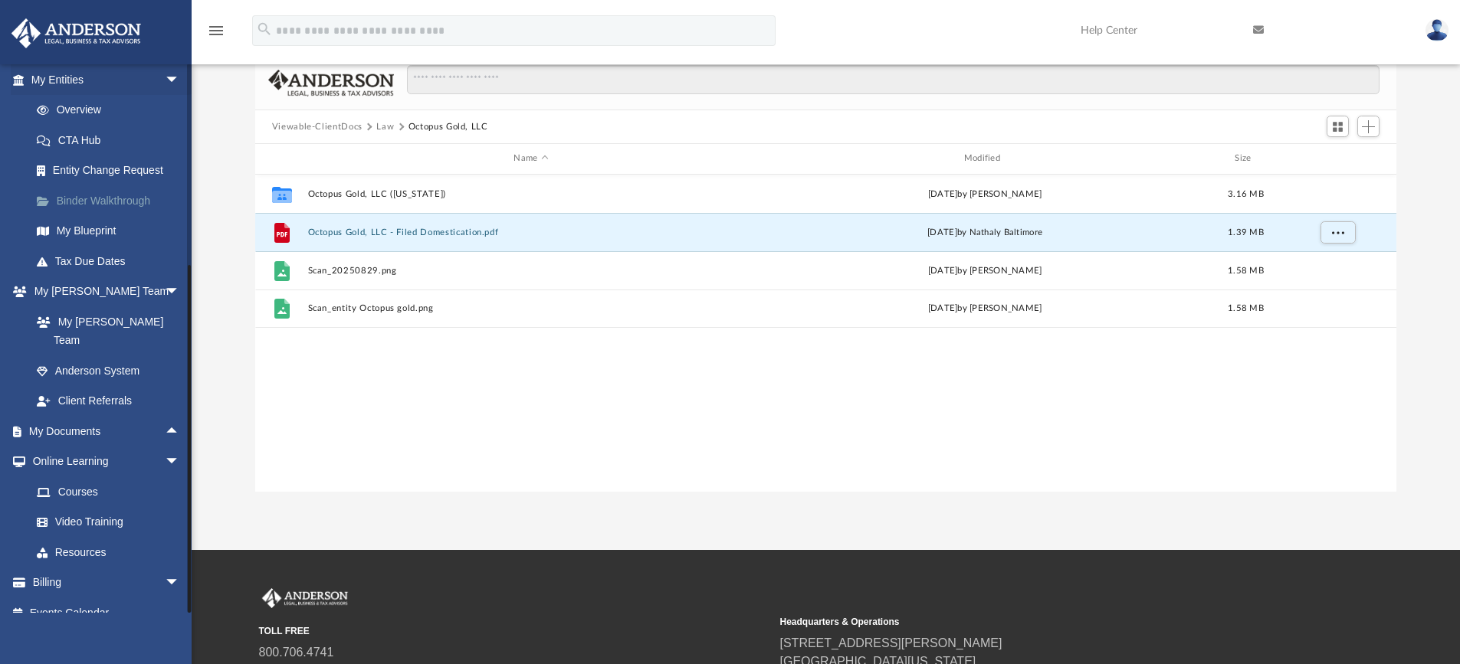
click at [166, 287] on span "arrow_drop_down" at bounding box center [180, 292] width 31 height 31
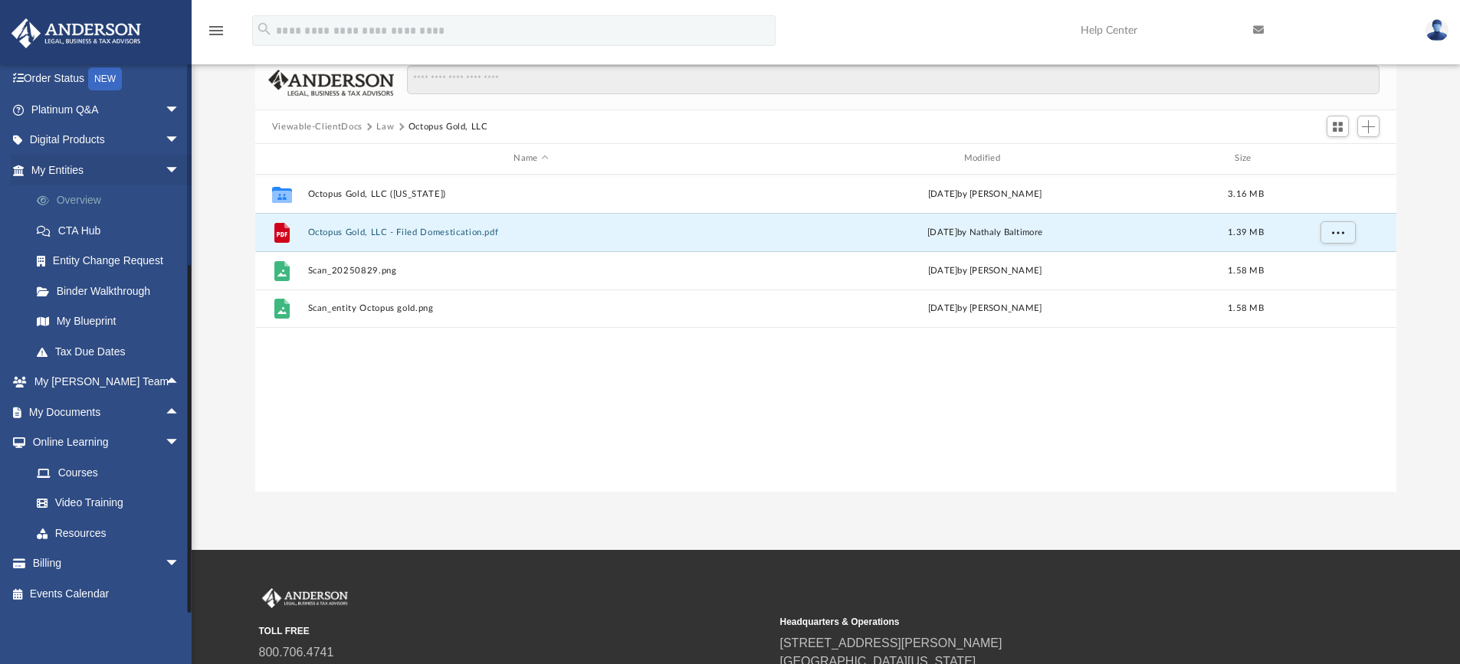
click at [85, 200] on link "Overview" at bounding box center [112, 200] width 182 height 31
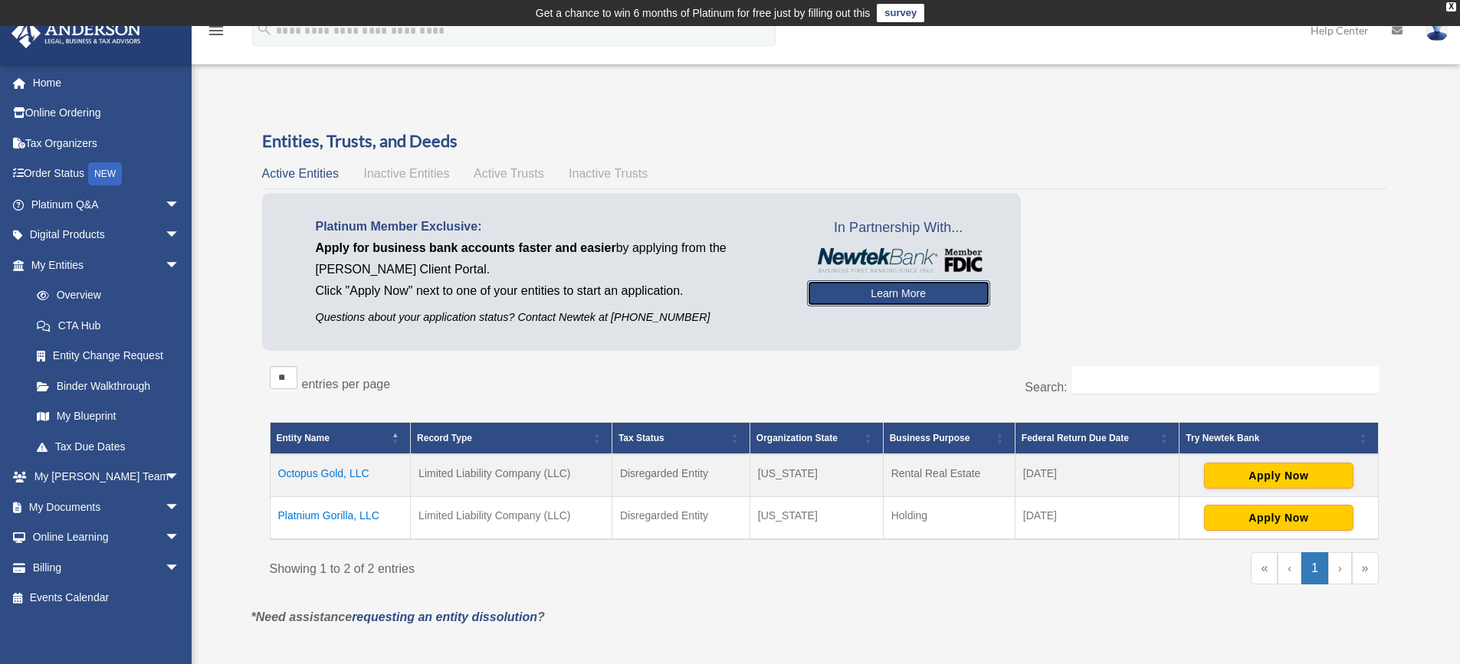
click at [877, 293] on link "Learn More" at bounding box center [898, 293] width 183 height 26
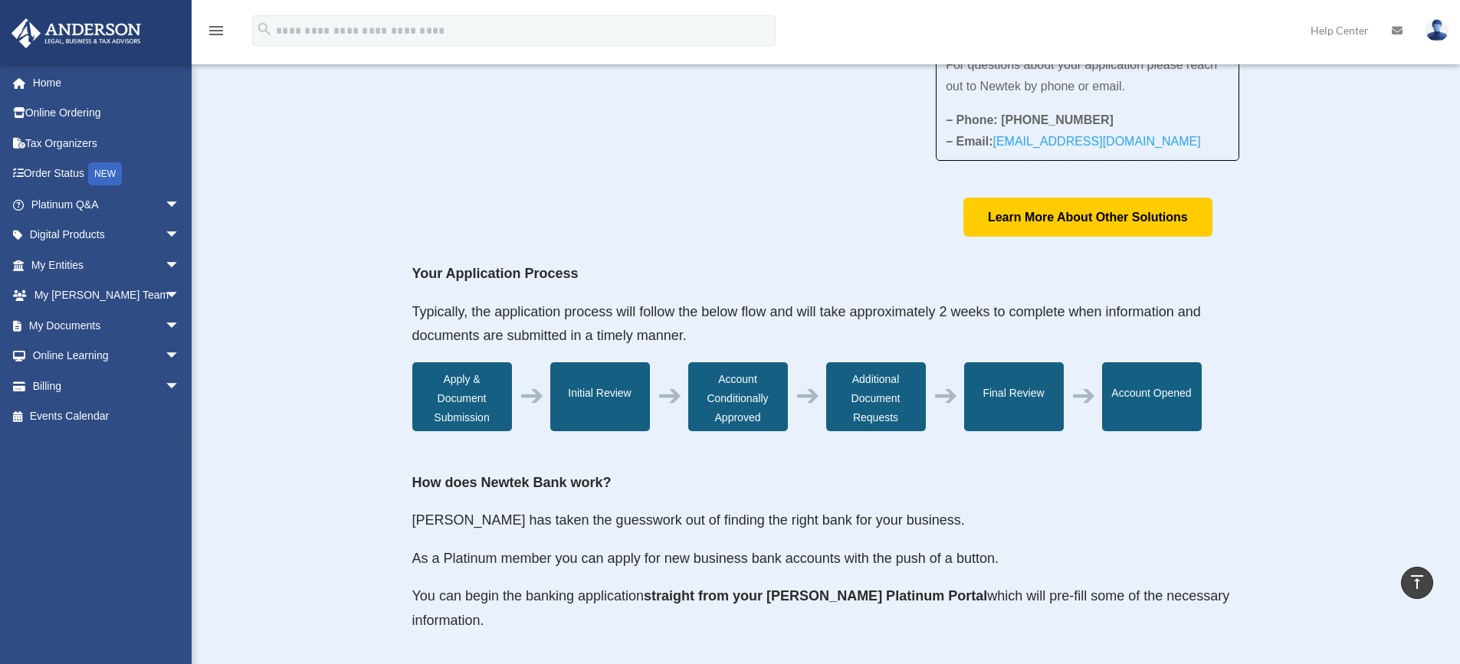
scroll to position [324, 0]
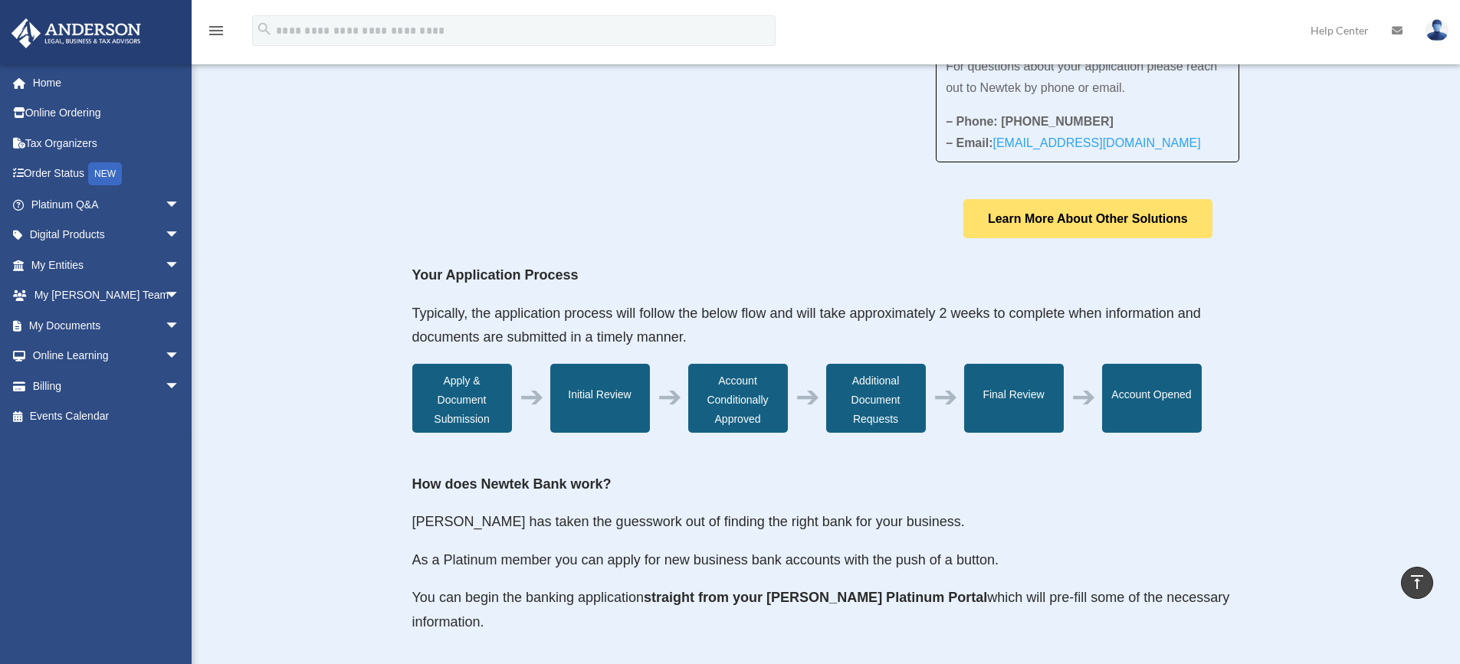
click at [1077, 227] on link "Learn More About Other Solutions" at bounding box center [1087, 218] width 249 height 39
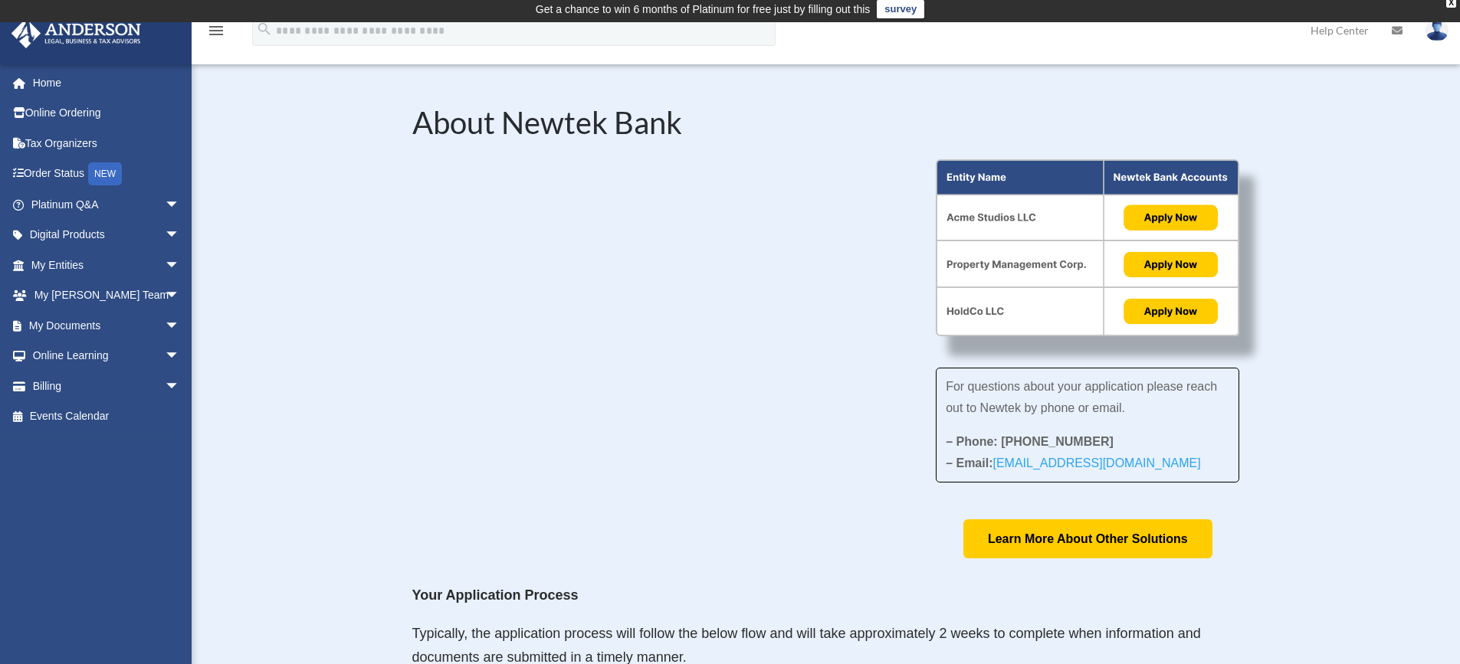
scroll to position [0, 0]
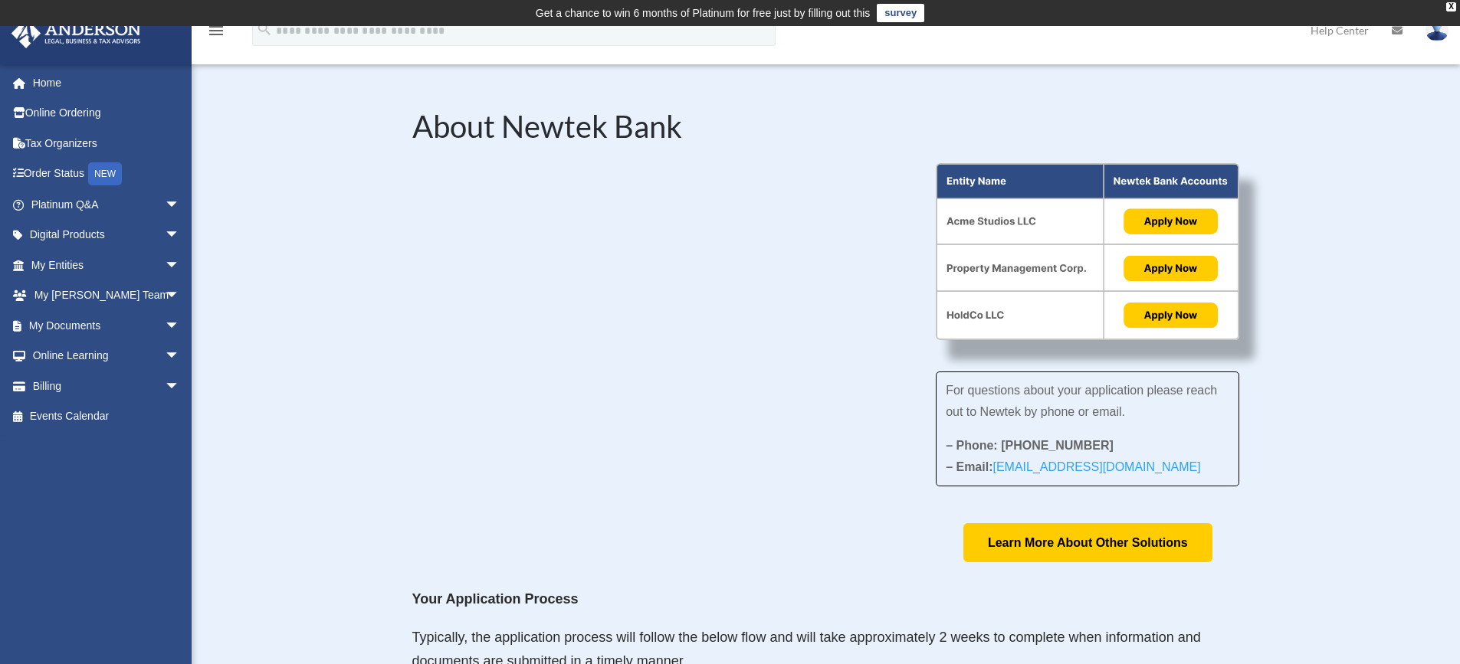
click at [1173, 319] on img at bounding box center [1087, 252] width 303 height 178
click at [1156, 259] on img at bounding box center [1087, 252] width 303 height 178
click at [1153, 218] on img at bounding box center [1087, 252] width 303 height 178
